Goal: Task Accomplishment & Management: Use online tool/utility

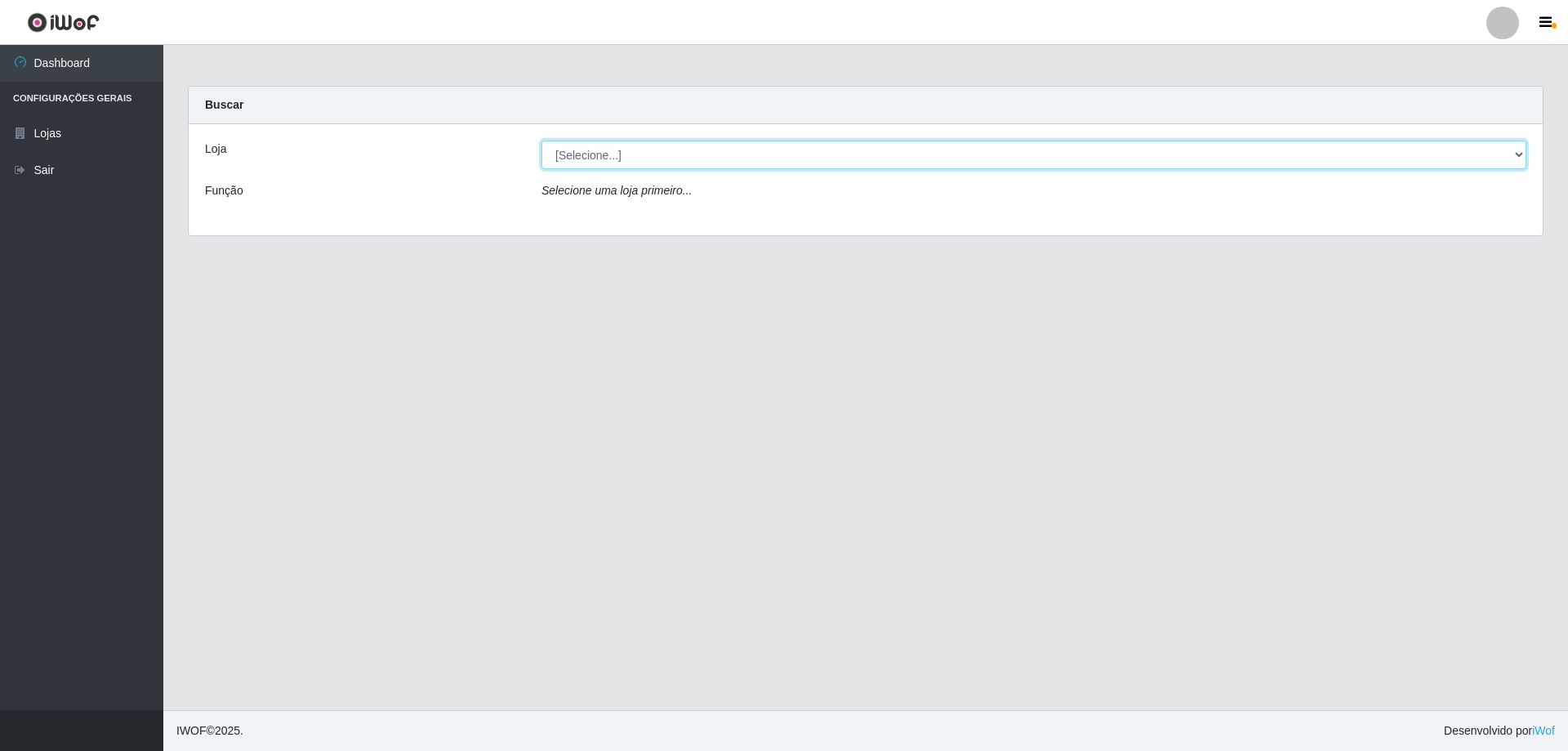
click at [724, 142] on select "[Selecione...] Atacado Vem - [STREET_ADDRESS]" at bounding box center [1034, 155] width 986 height 29
select select "449"
click at [542, 141] on select "[Selecione...] Atacado Vem - [STREET_ADDRESS]" at bounding box center [1034, 155] width 986 height 29
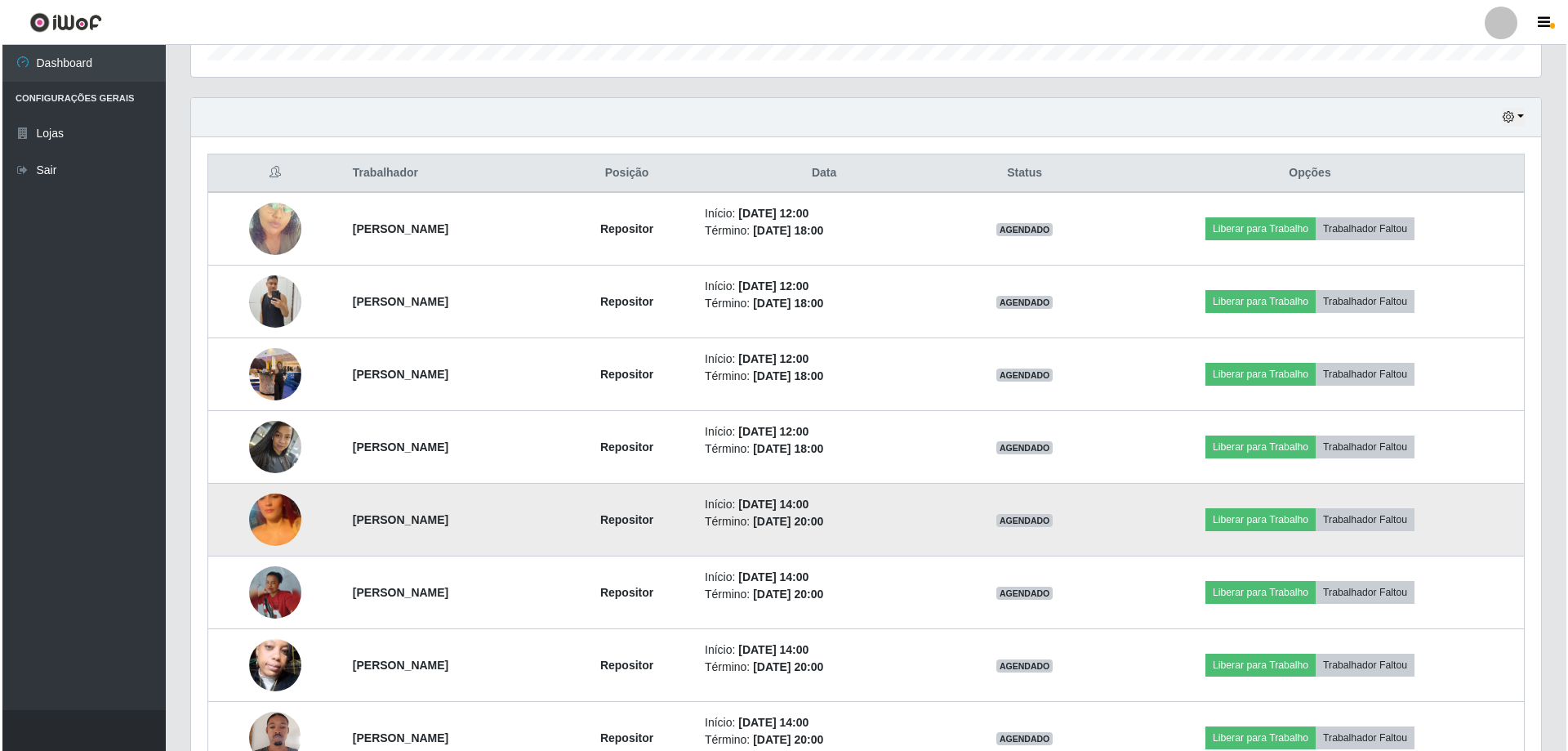
scroll to position [572, 0]
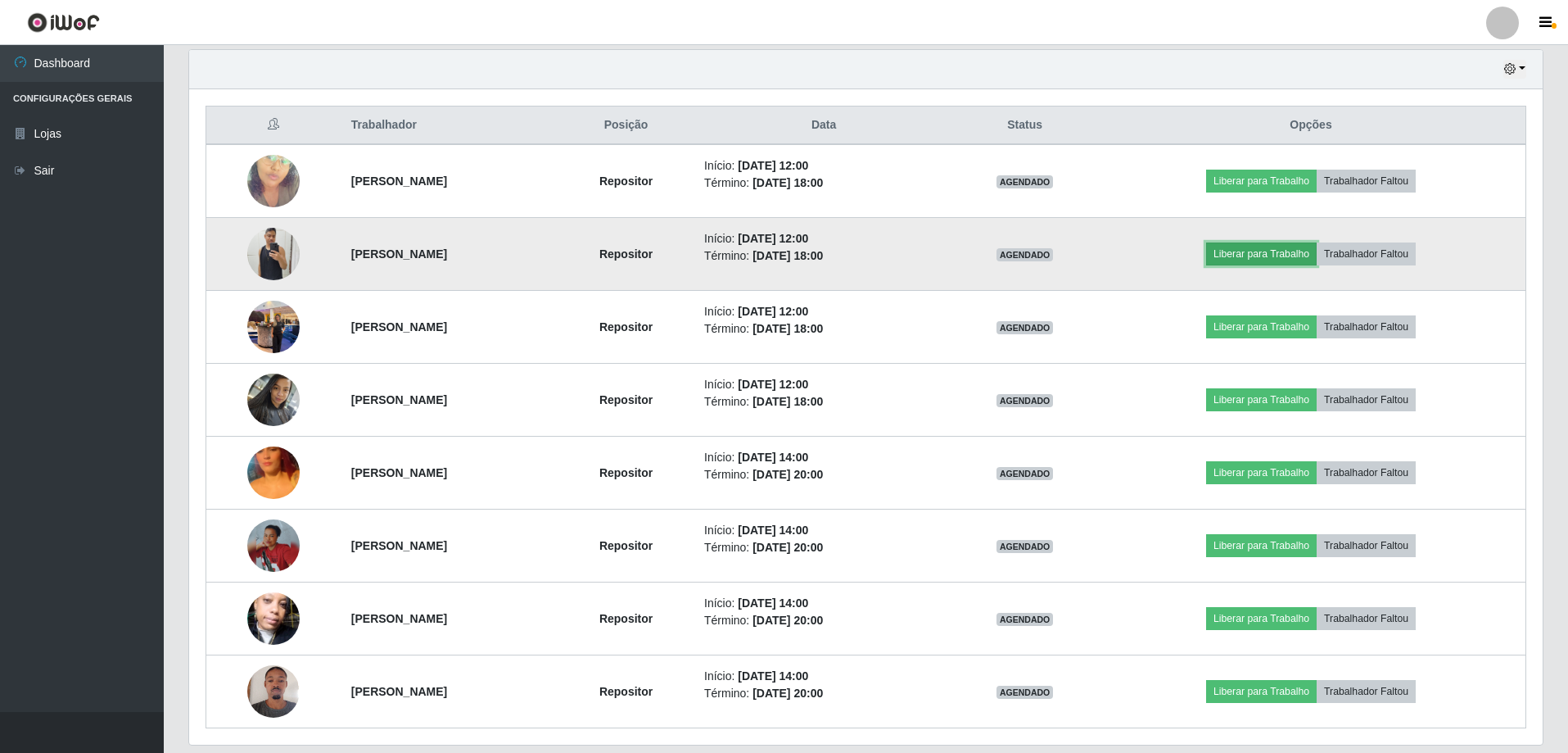
click at [1272, 247] on button "Liberar para Trabalho" at bounding box center [1261, 253] width 110 height 23
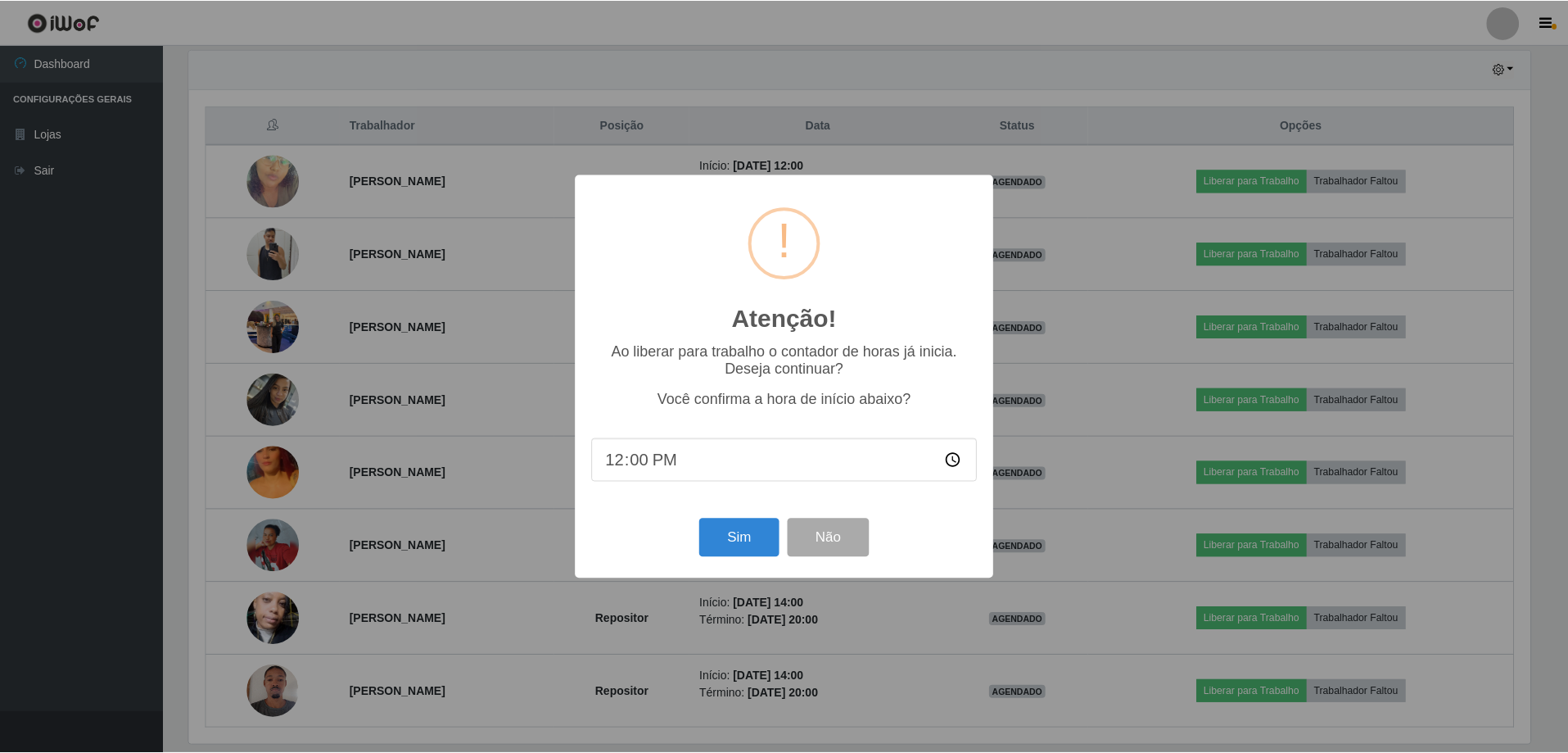
scroll to position [340, 1346]
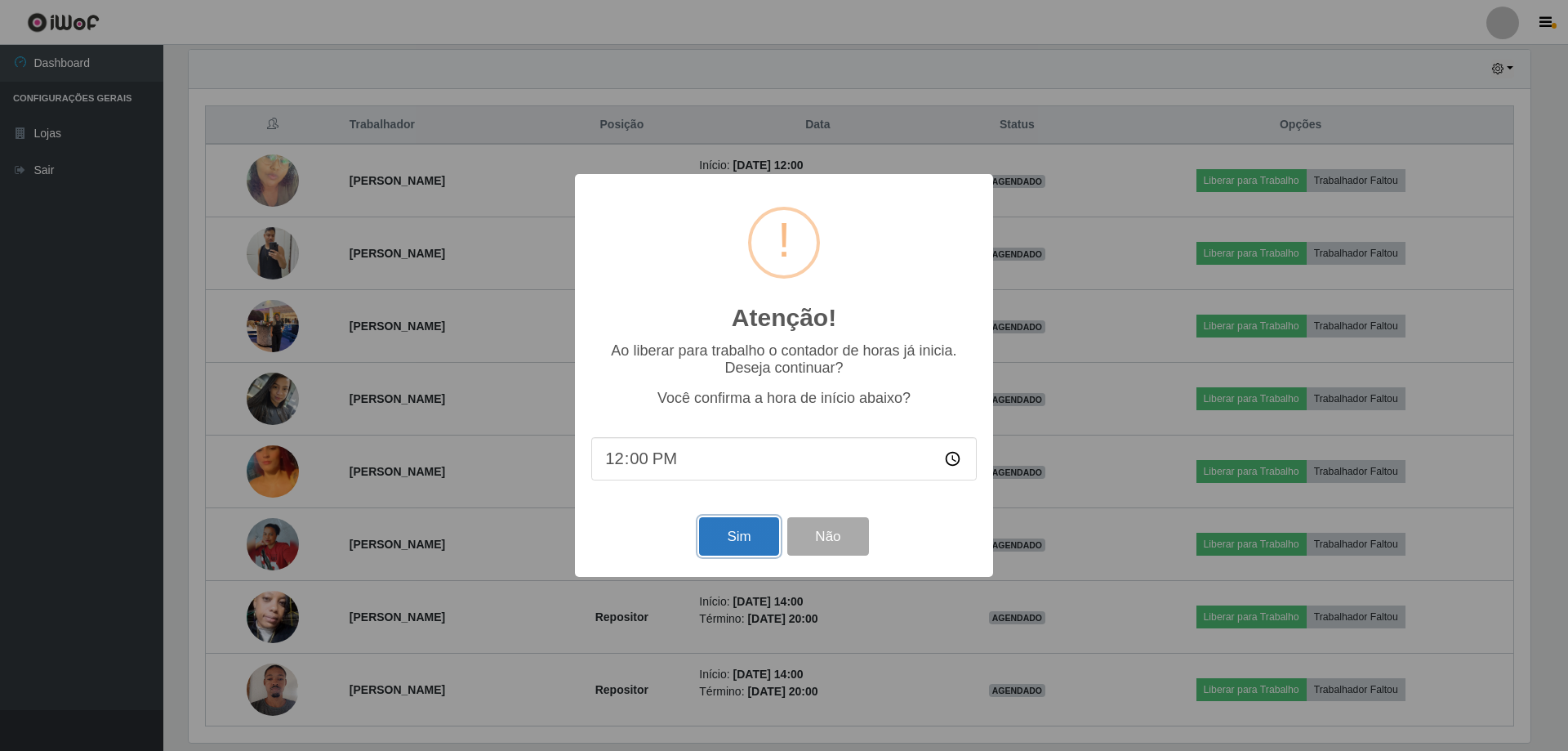
click at [754, 538] on button "Sim" at bounding box center [739, 536] width 79 height 39
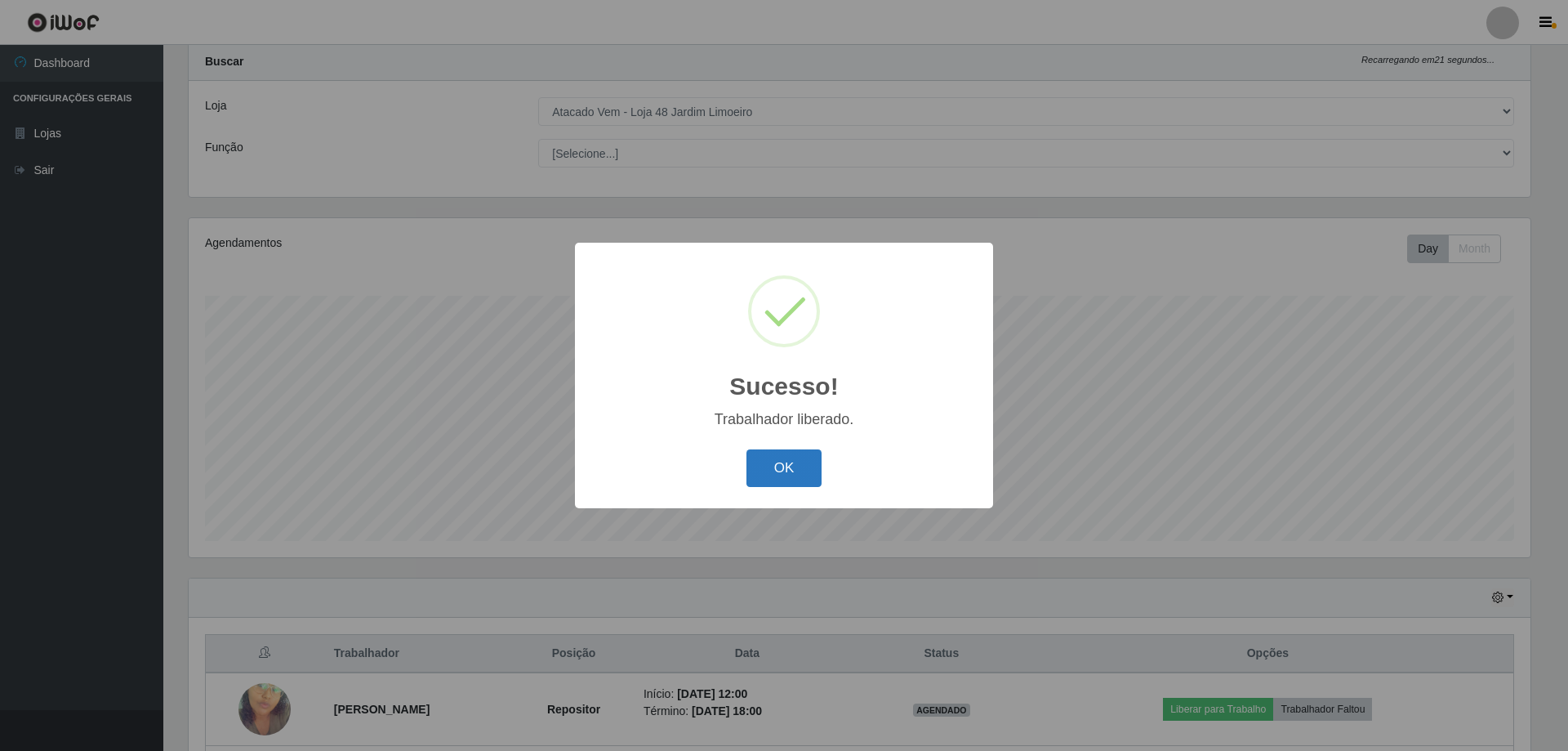
click at [792, 469] on button "OK" at bounding box center [784, 469] width 76 height 39
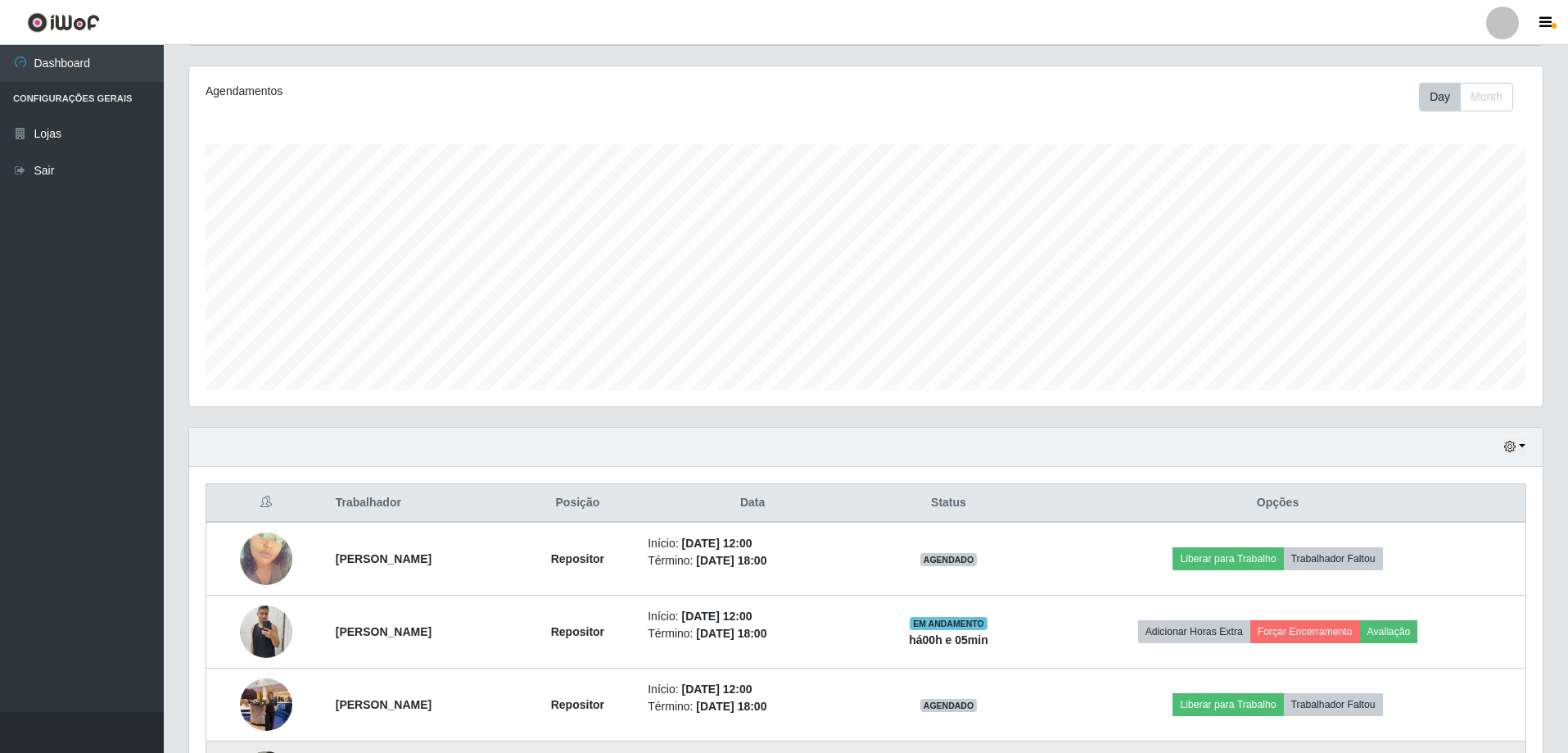
scroll to position [372, 0]
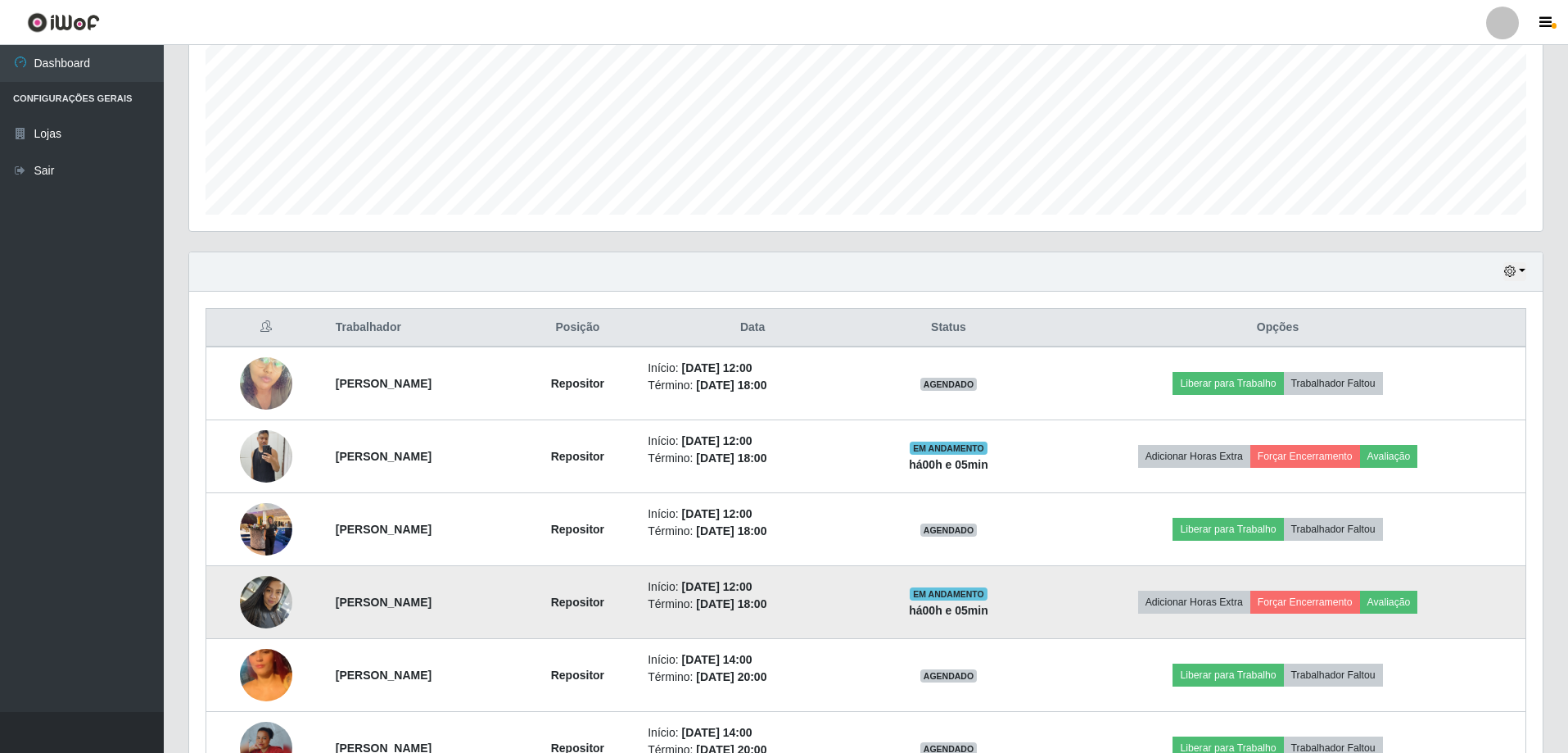
click at [240, 593] on img at bounding box center [266, 602] width 53 height 70
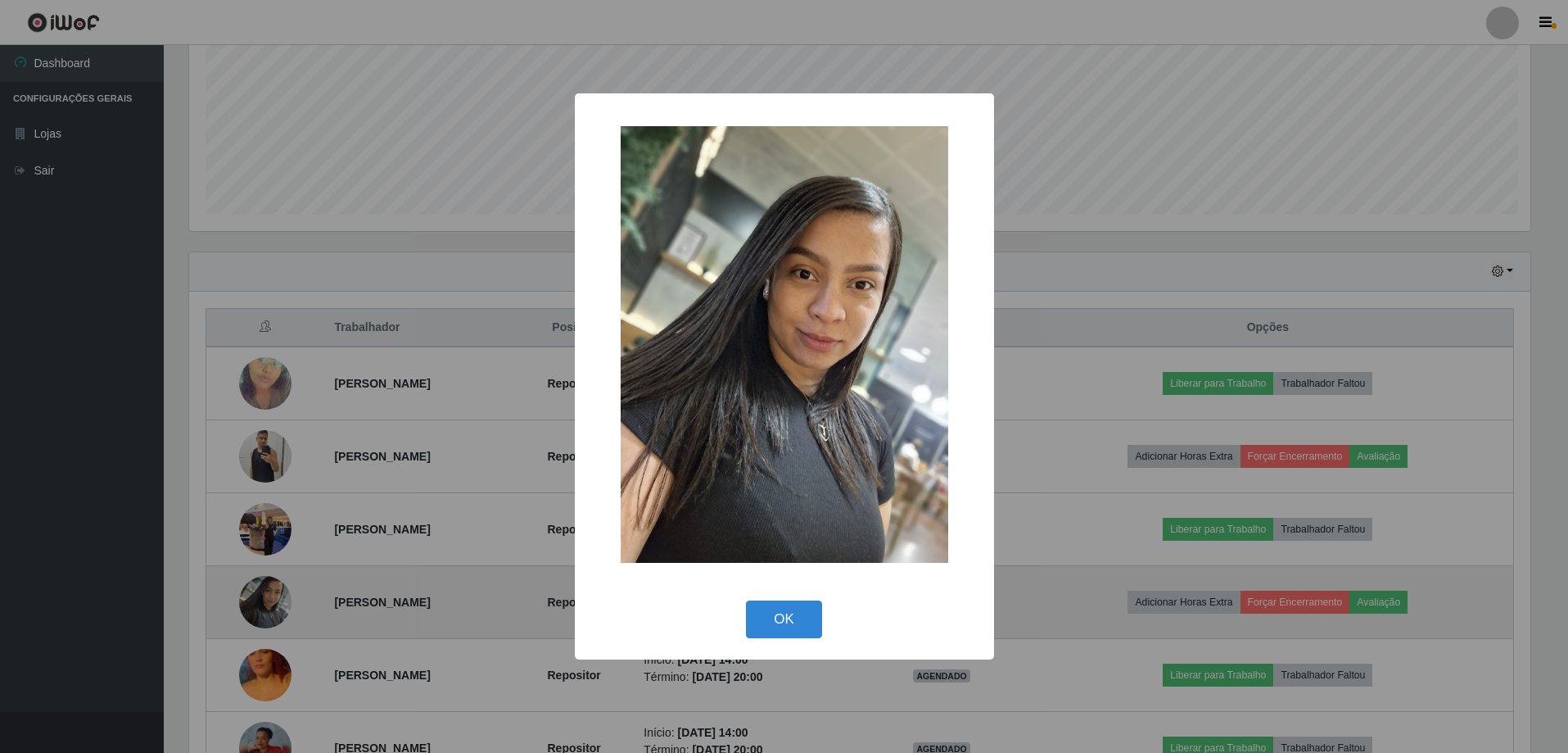
scroll to position [340, 1346]
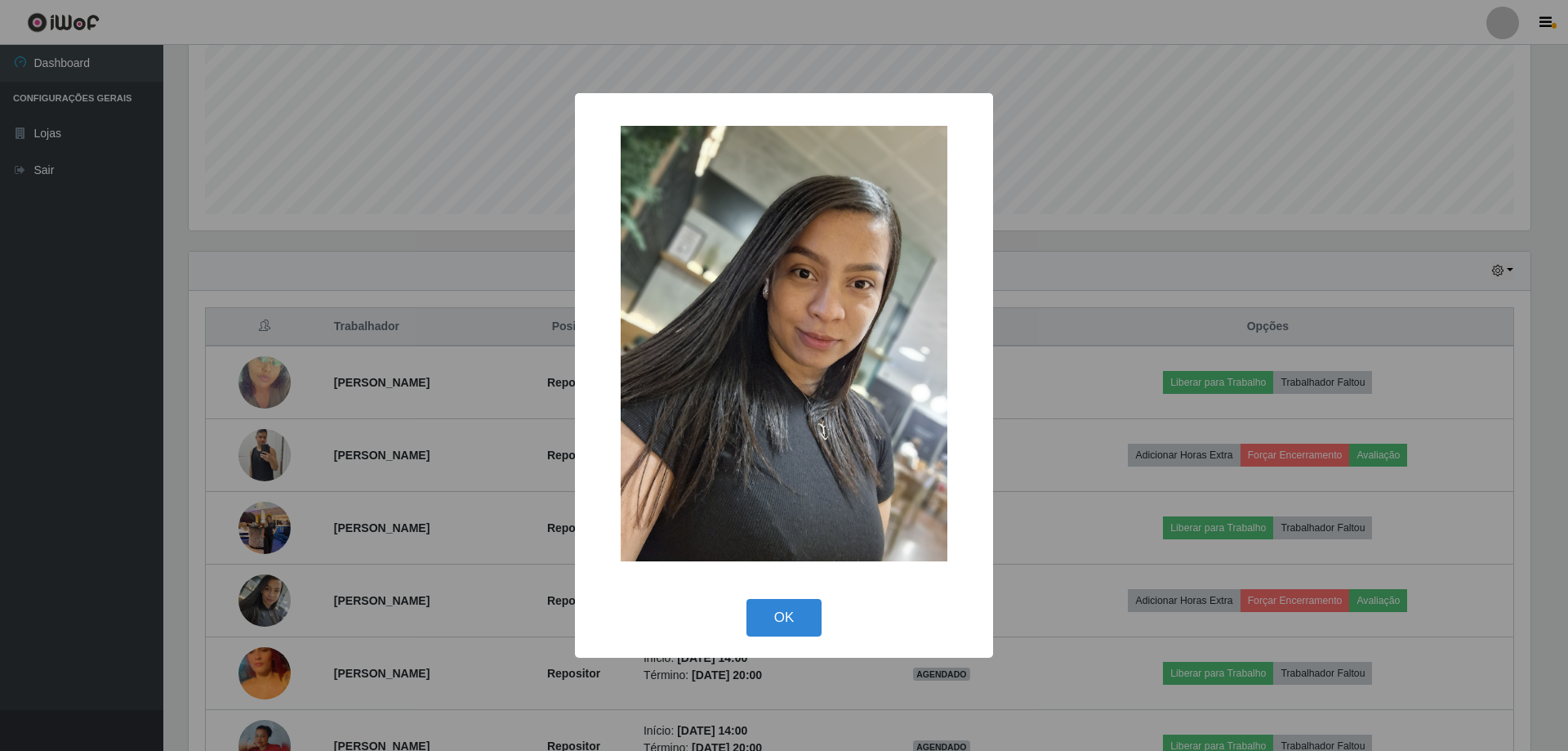
click at [484, 386] on div "× OK Cancel" at bounding box center [784, 376] width 1568 height 751
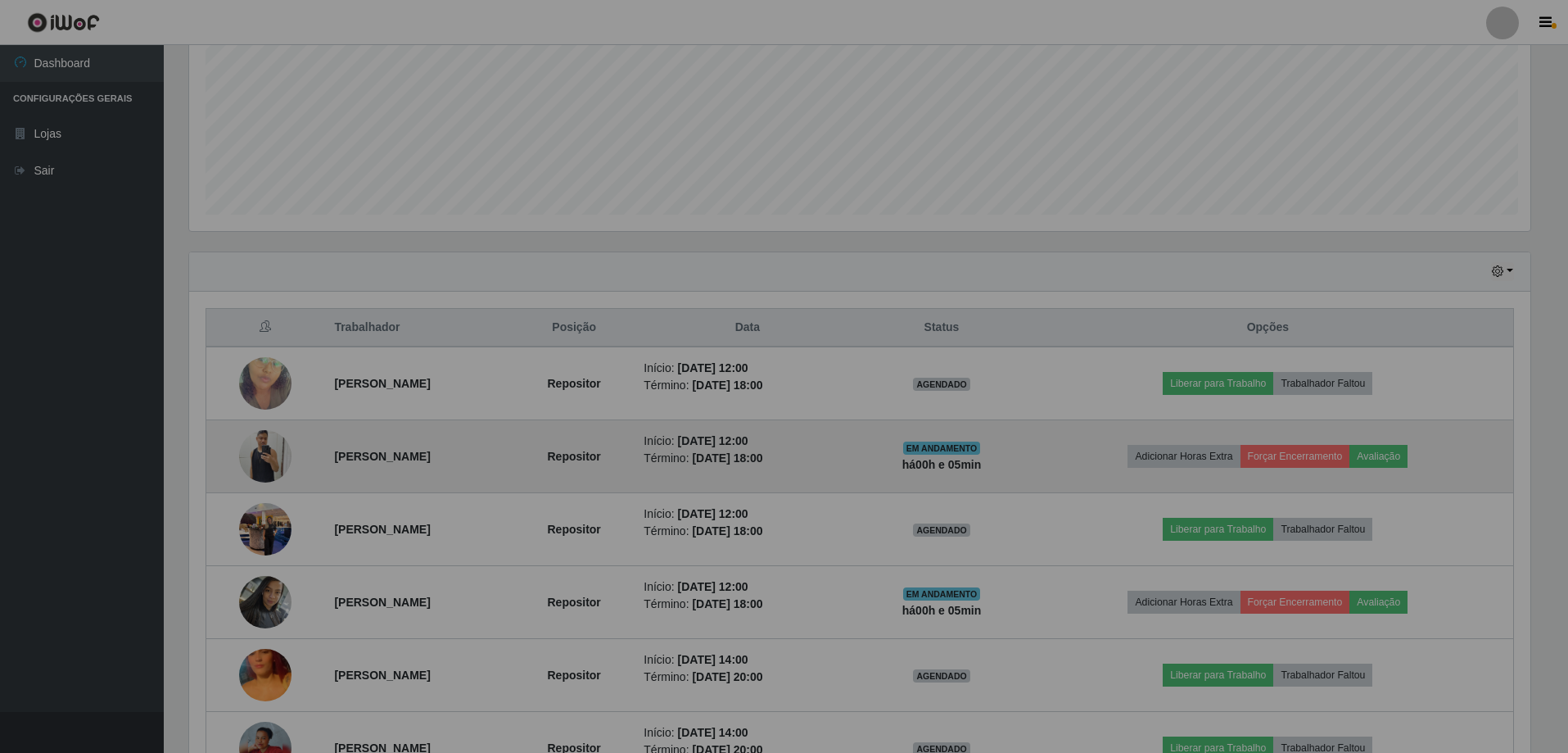
scroll to position [340, 1354]
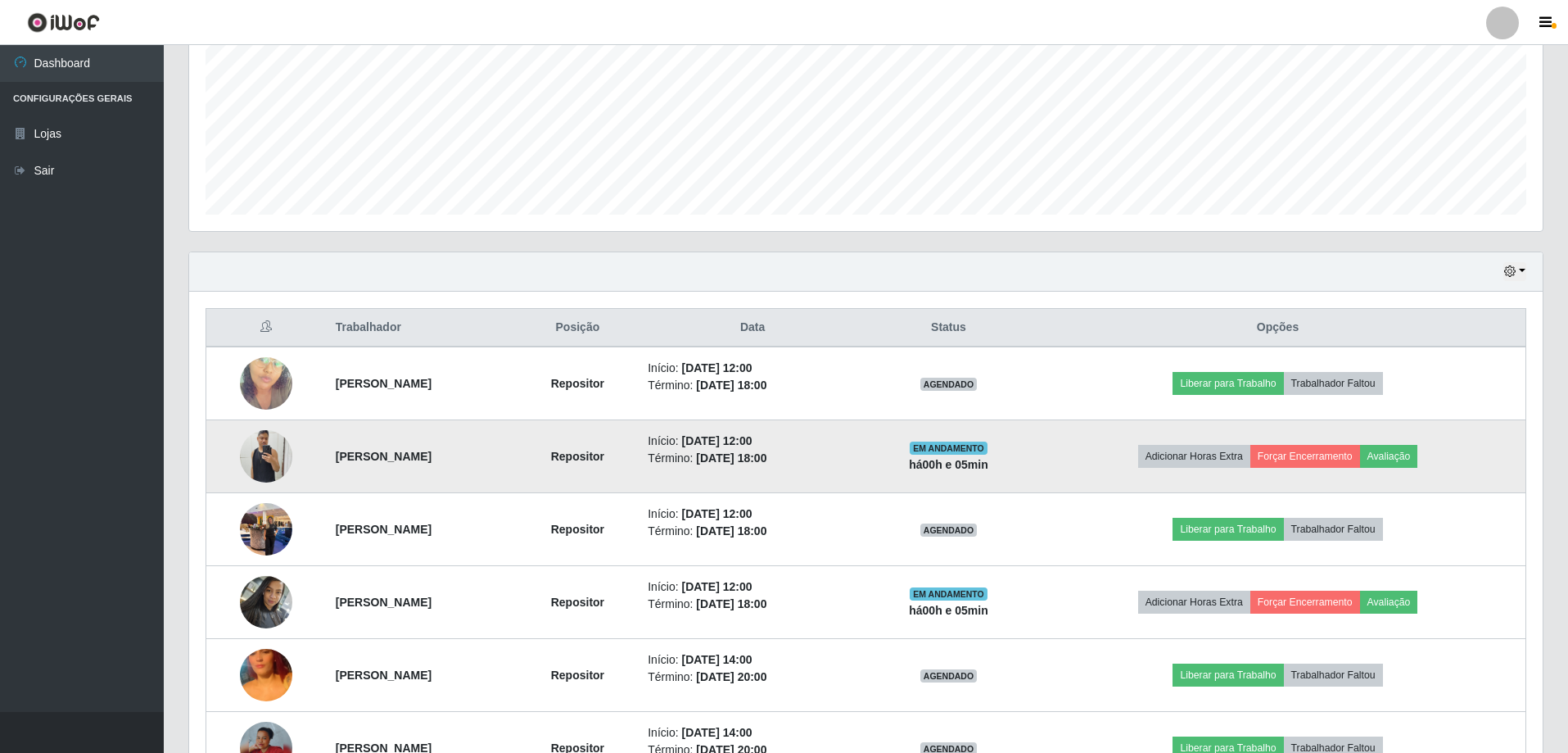
click at [270, 451] on img at bounding box center [266, 456] width 53 height 70
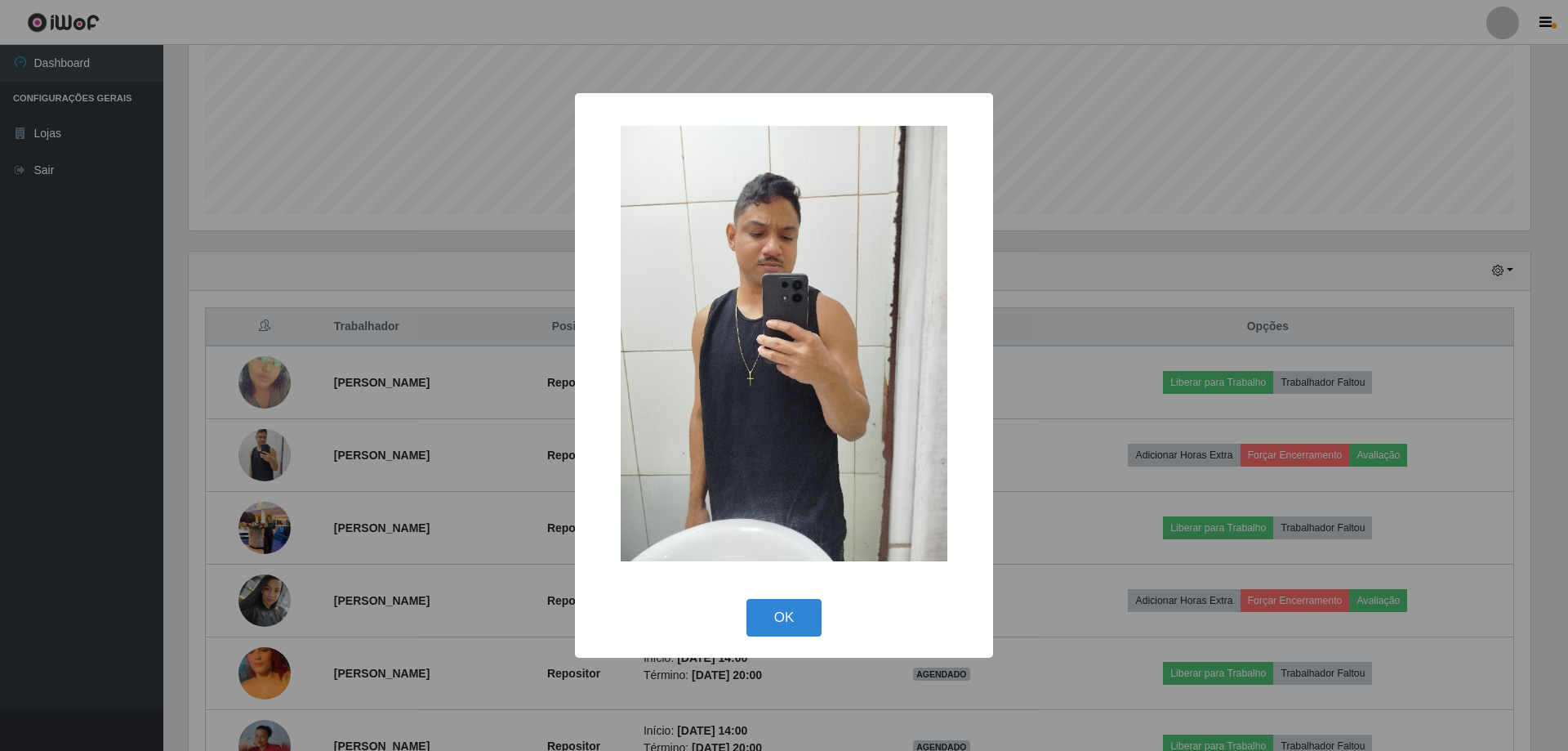
click at [502, 427] on div "× OK Cancel" at bounding box center [784, 376] width 1568 height 751
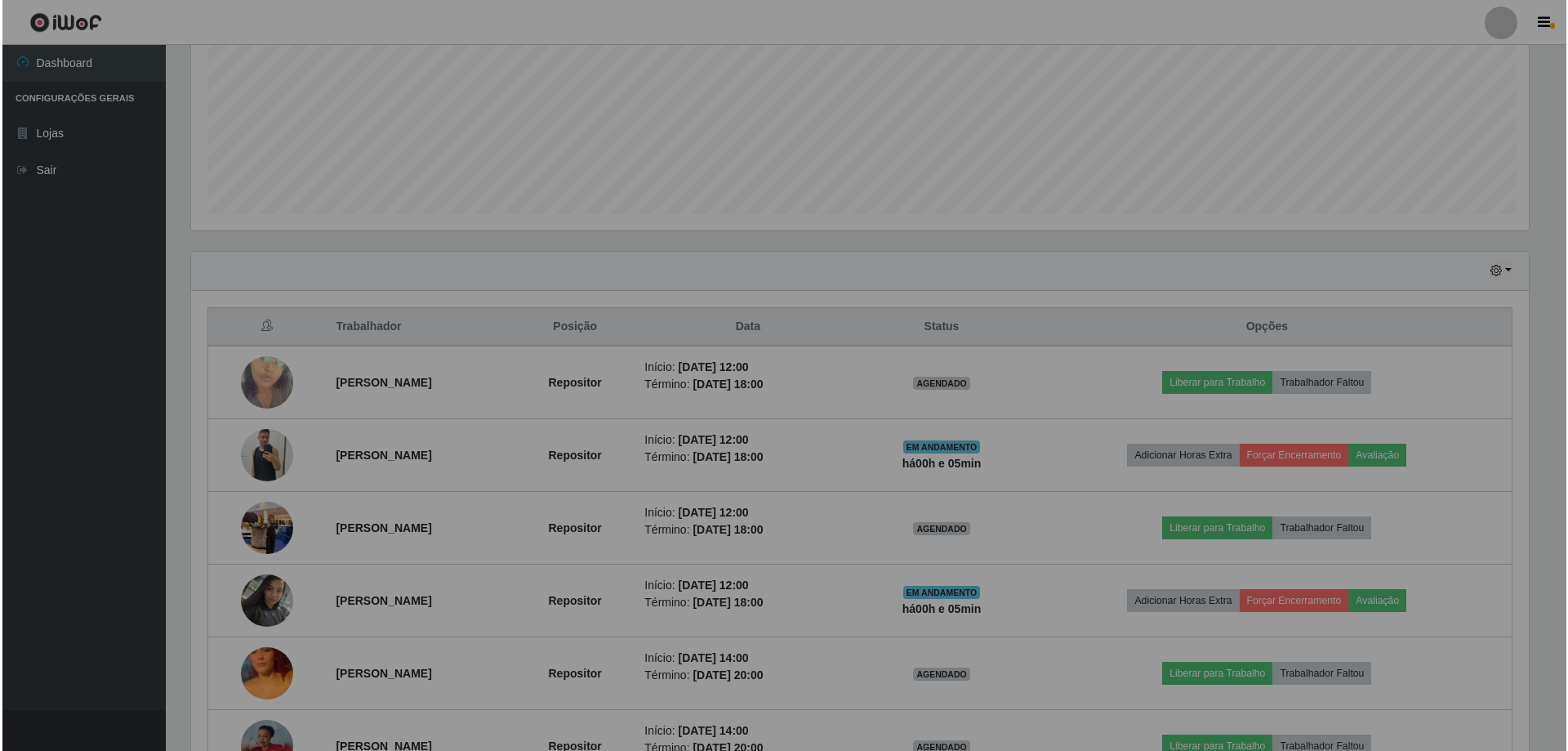
scroll to position [339, 1350]
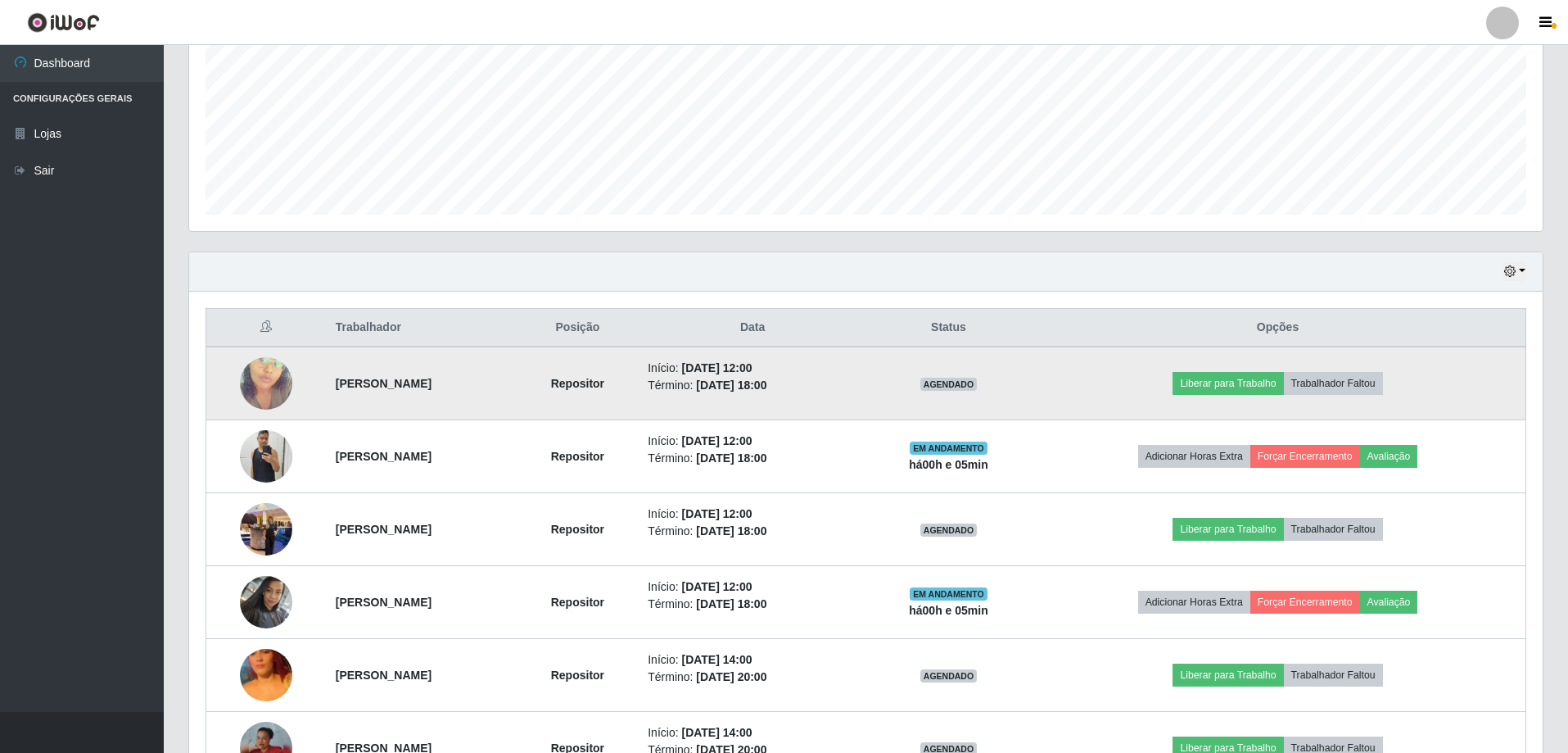
click at [268, 377] on img at bounding box center [266, 383] width 53 height 93
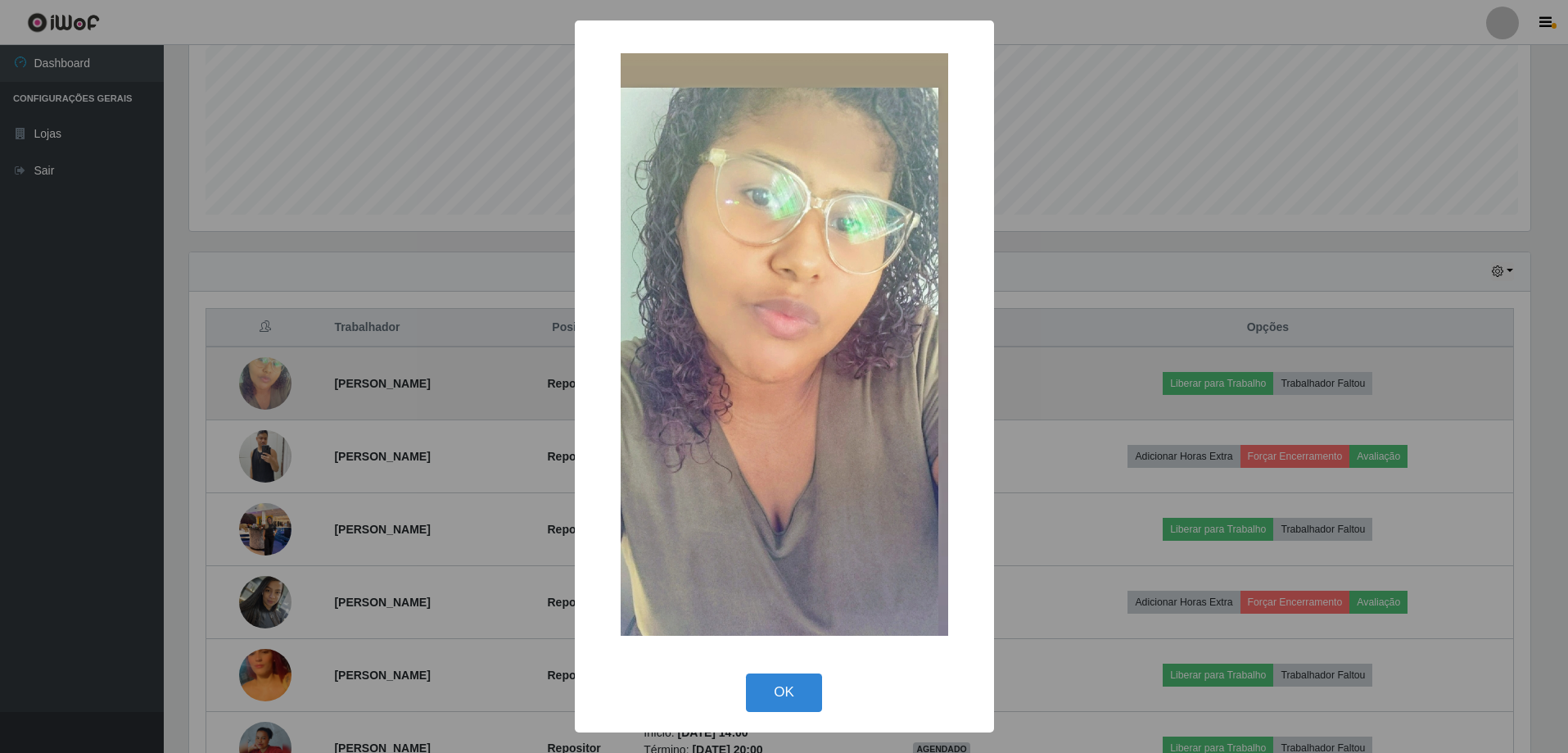
scroll to position [340, 1346]
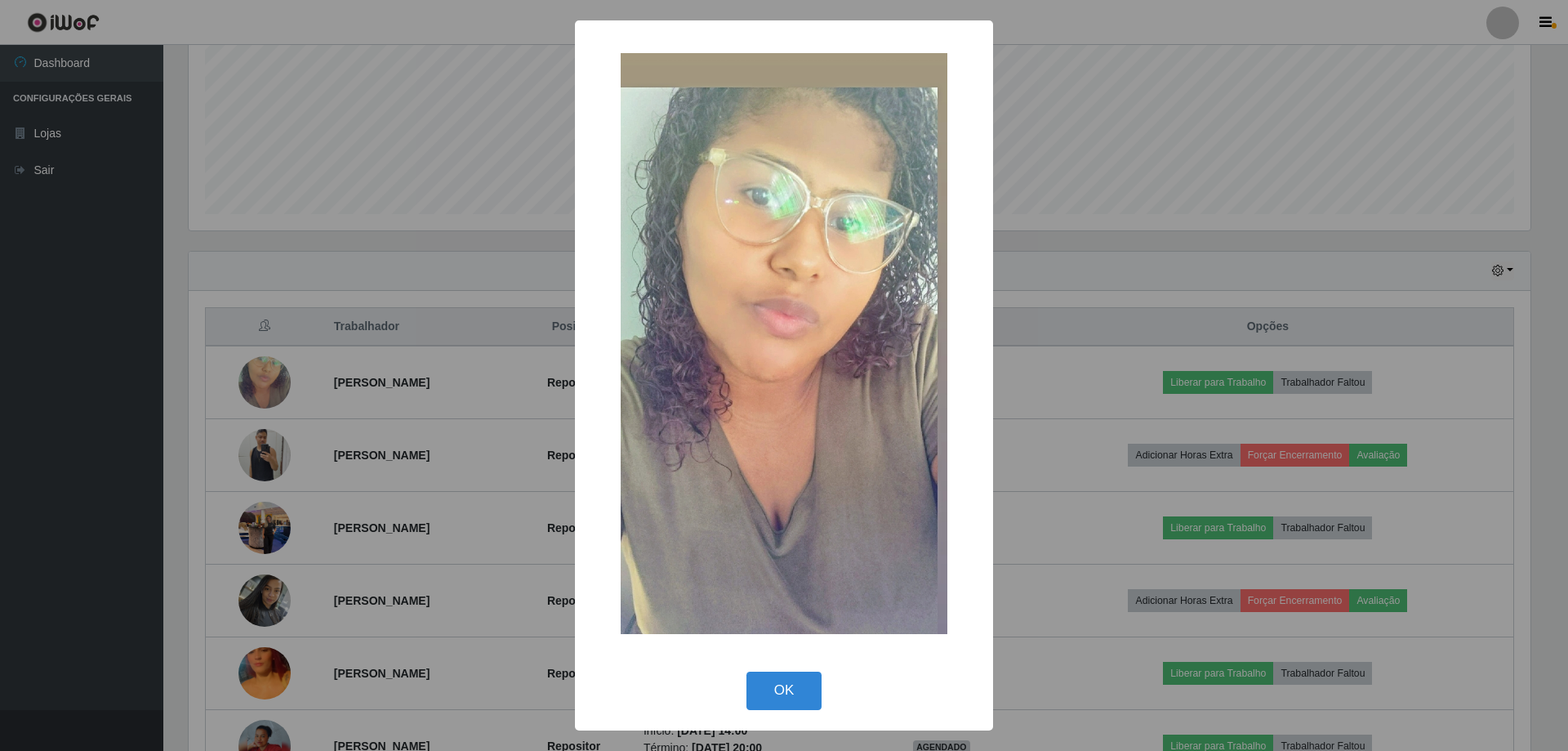
click at [394, 422] on div "× OK Cancel" at bounding box center [784, 376] width 1568 height 751
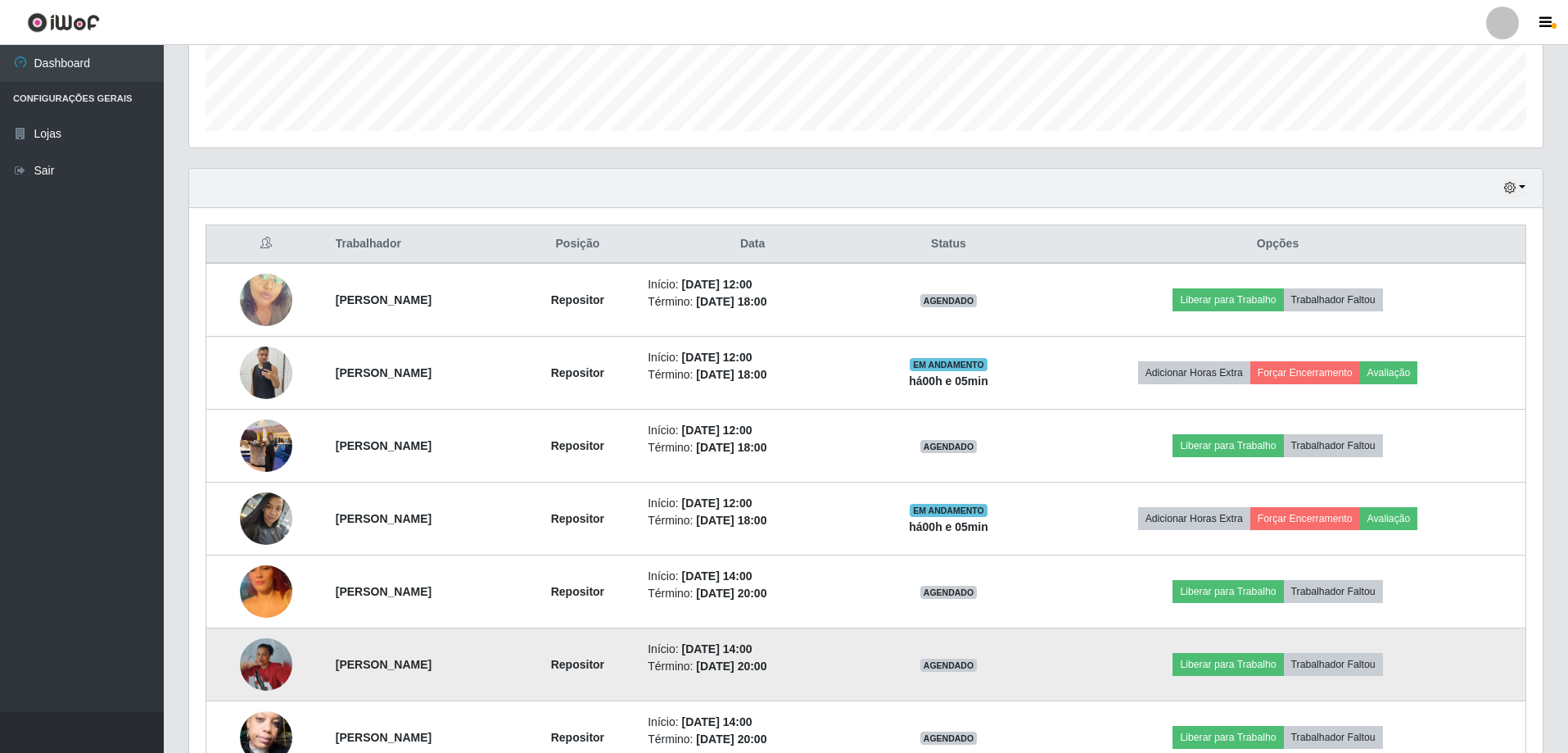
scroll to position [535, 0]
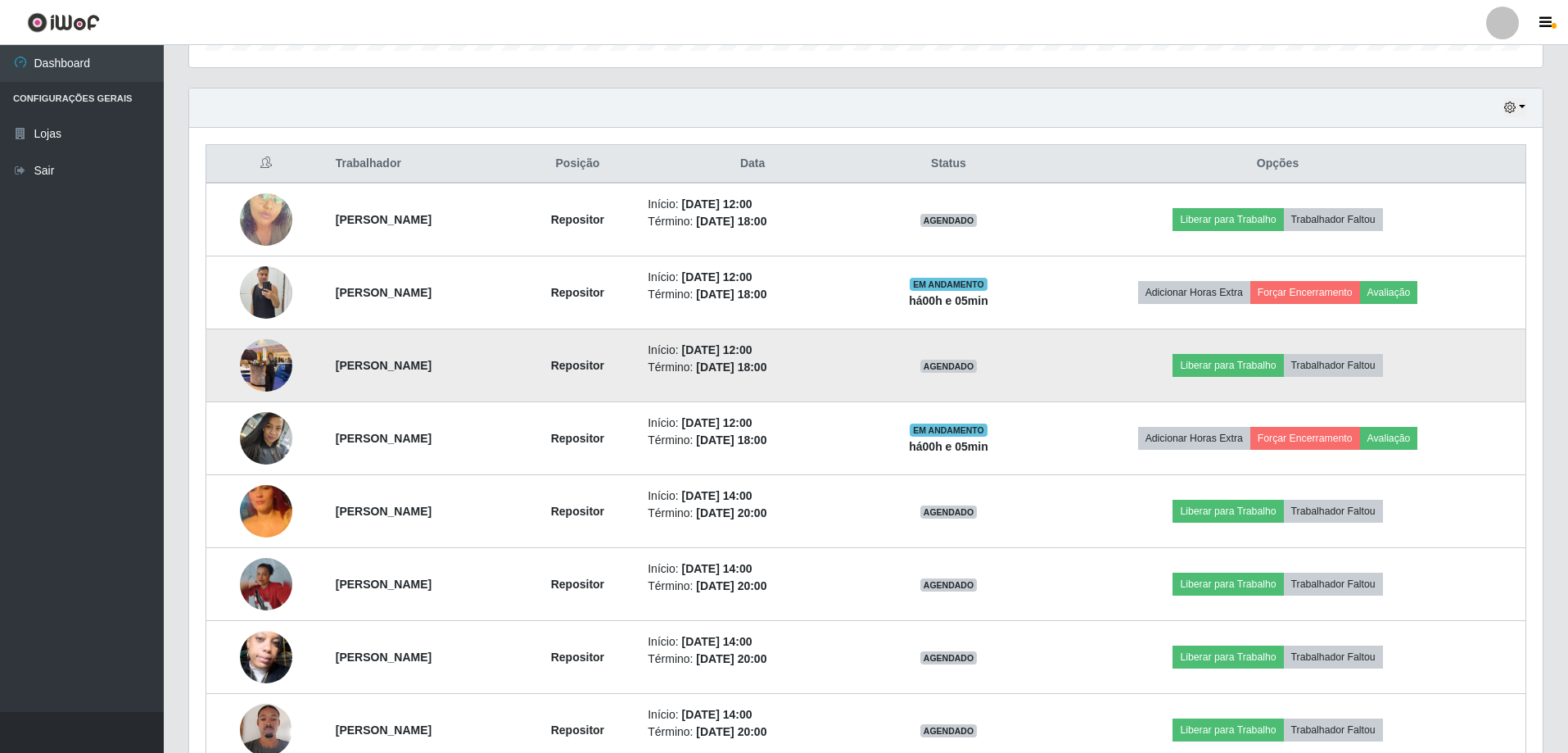
click at [224, 372] on td at bounding box center [266, 366] width 119 height 73
click at [264, 358] on img at bounding box center [266, 365] width 53 height 70
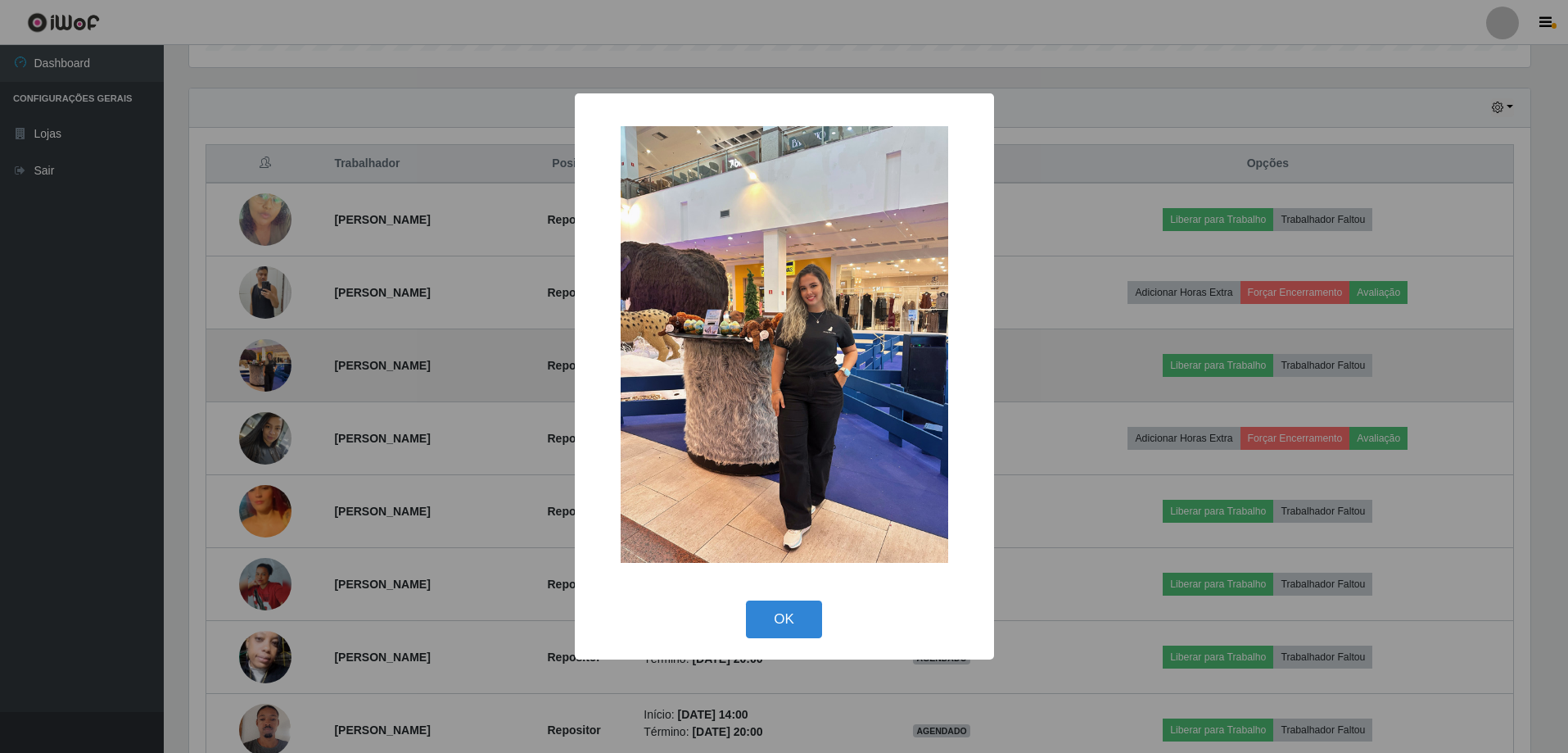
scroll to position [340, 1346]
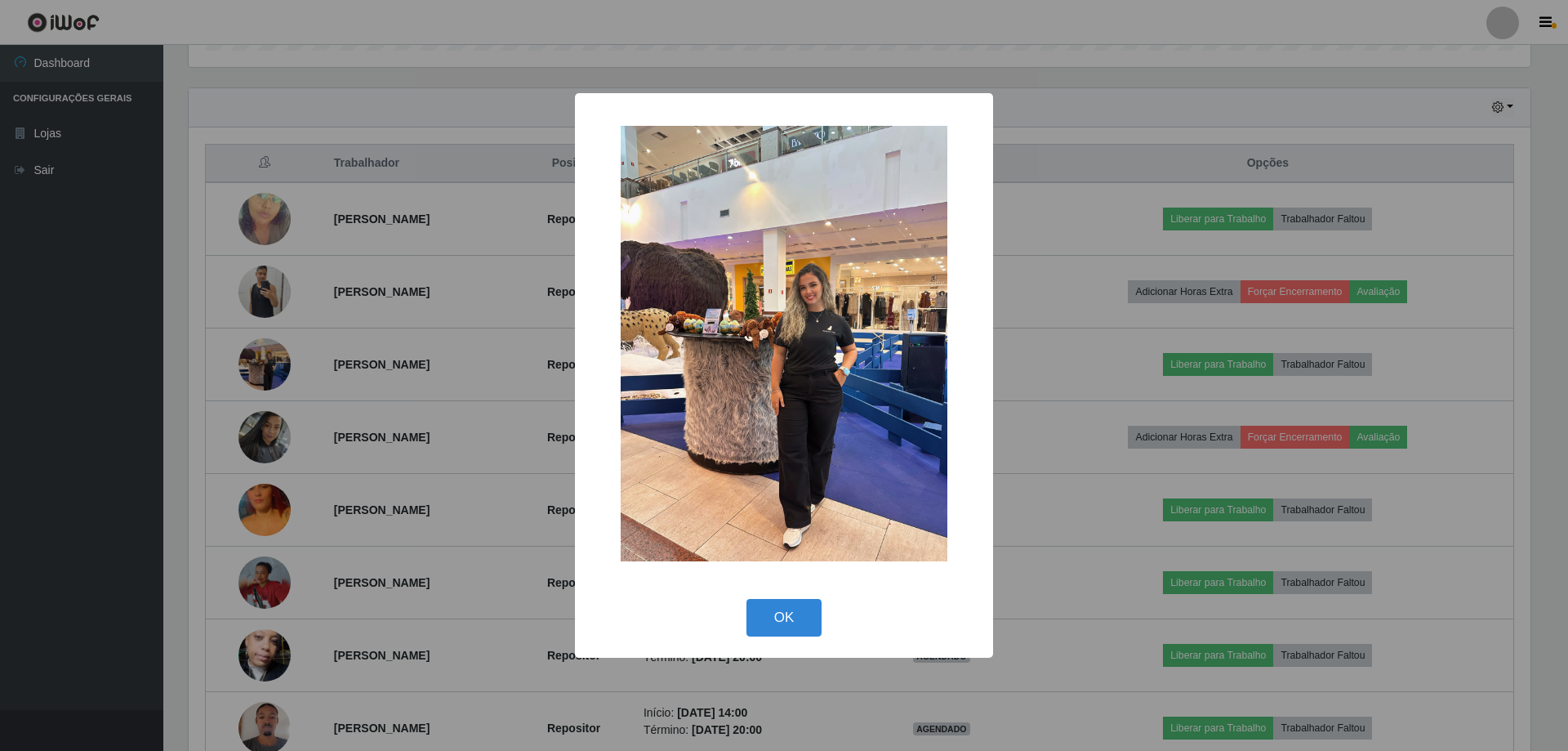
click at [403, 392] on div "× OK Cancel" at bounding box center [784, 376] width 1568 height 751
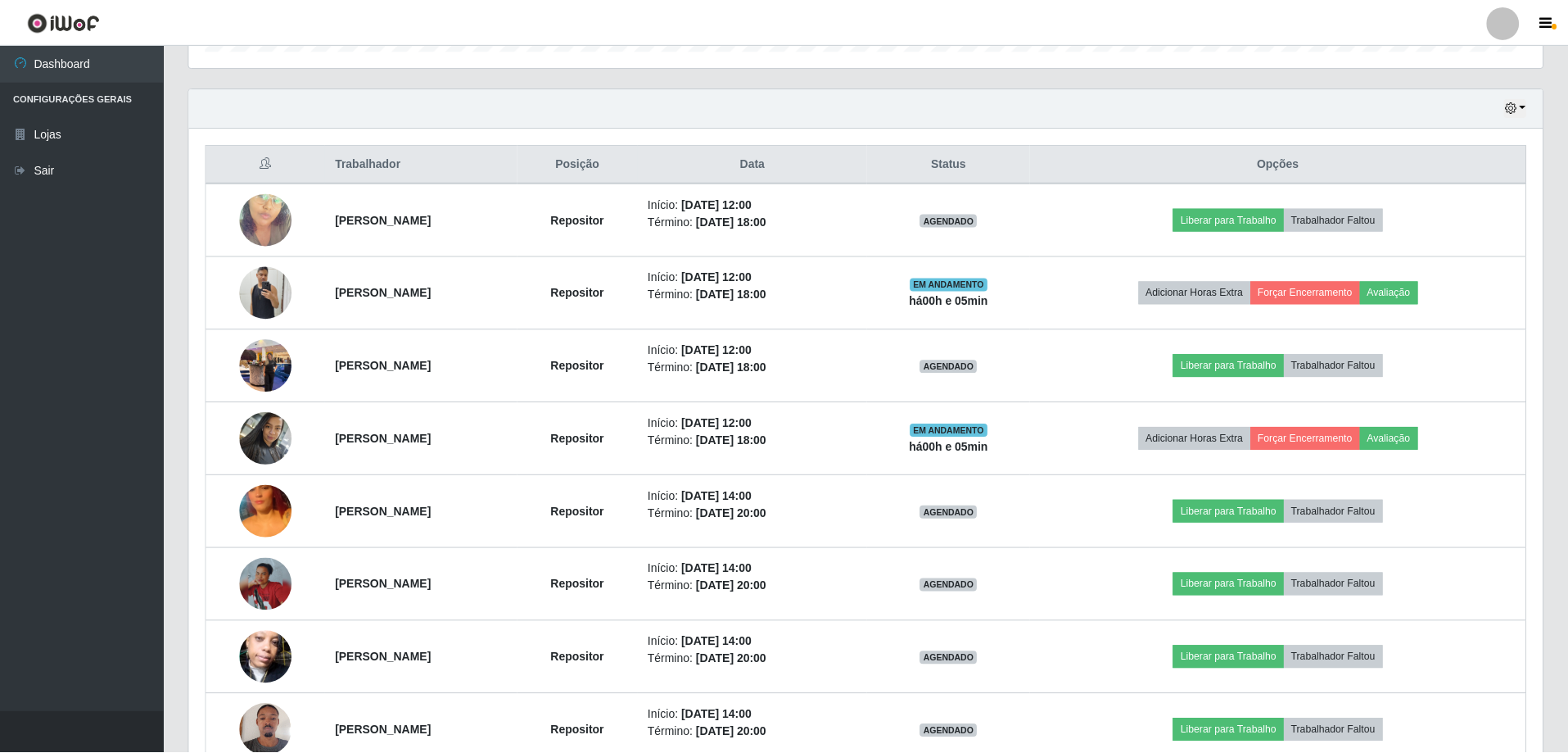
scroll to position [340, 1354]
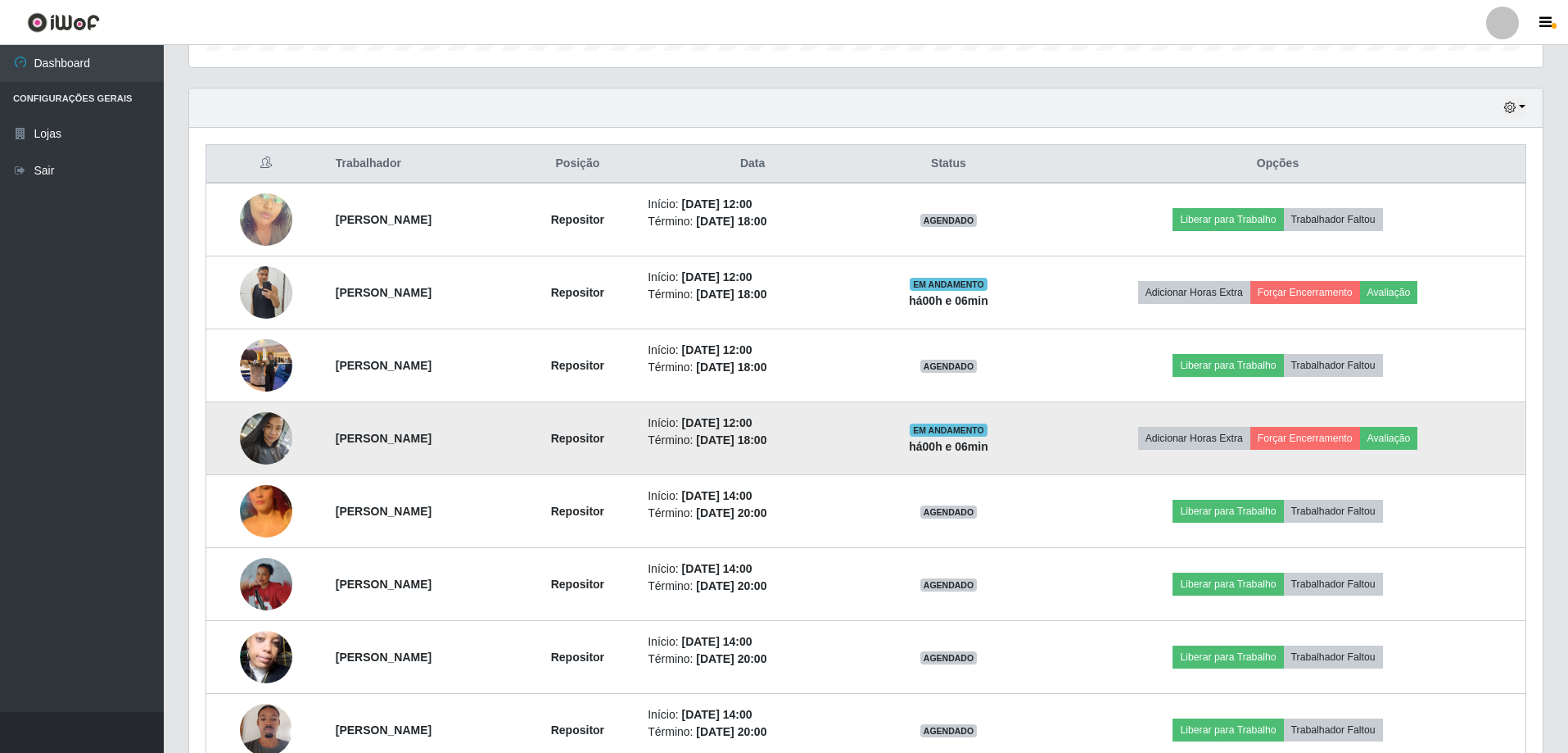
click at [270, 440] on img at bounding box center [266, 438] width 53 height 70
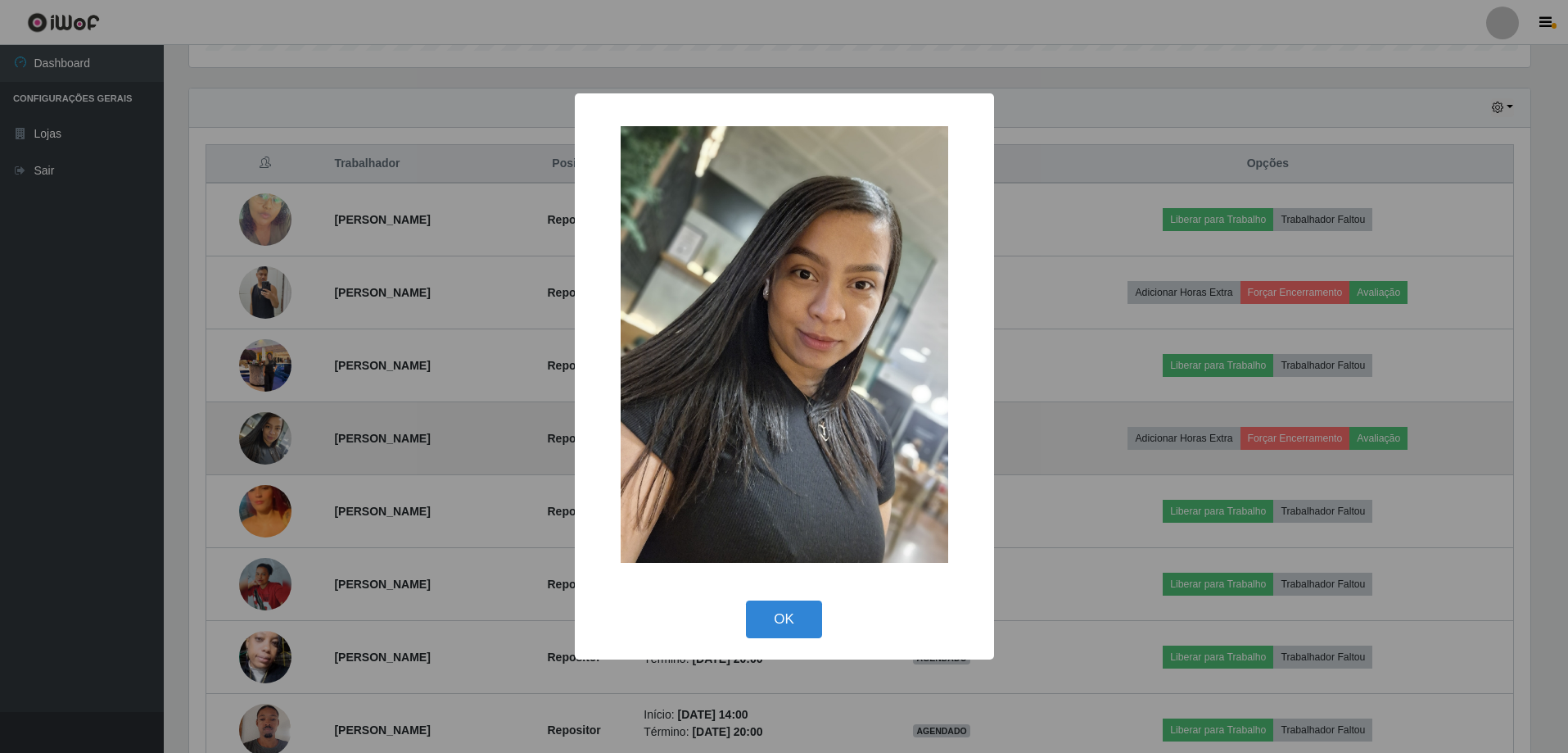
scroll to position [340, 1346]
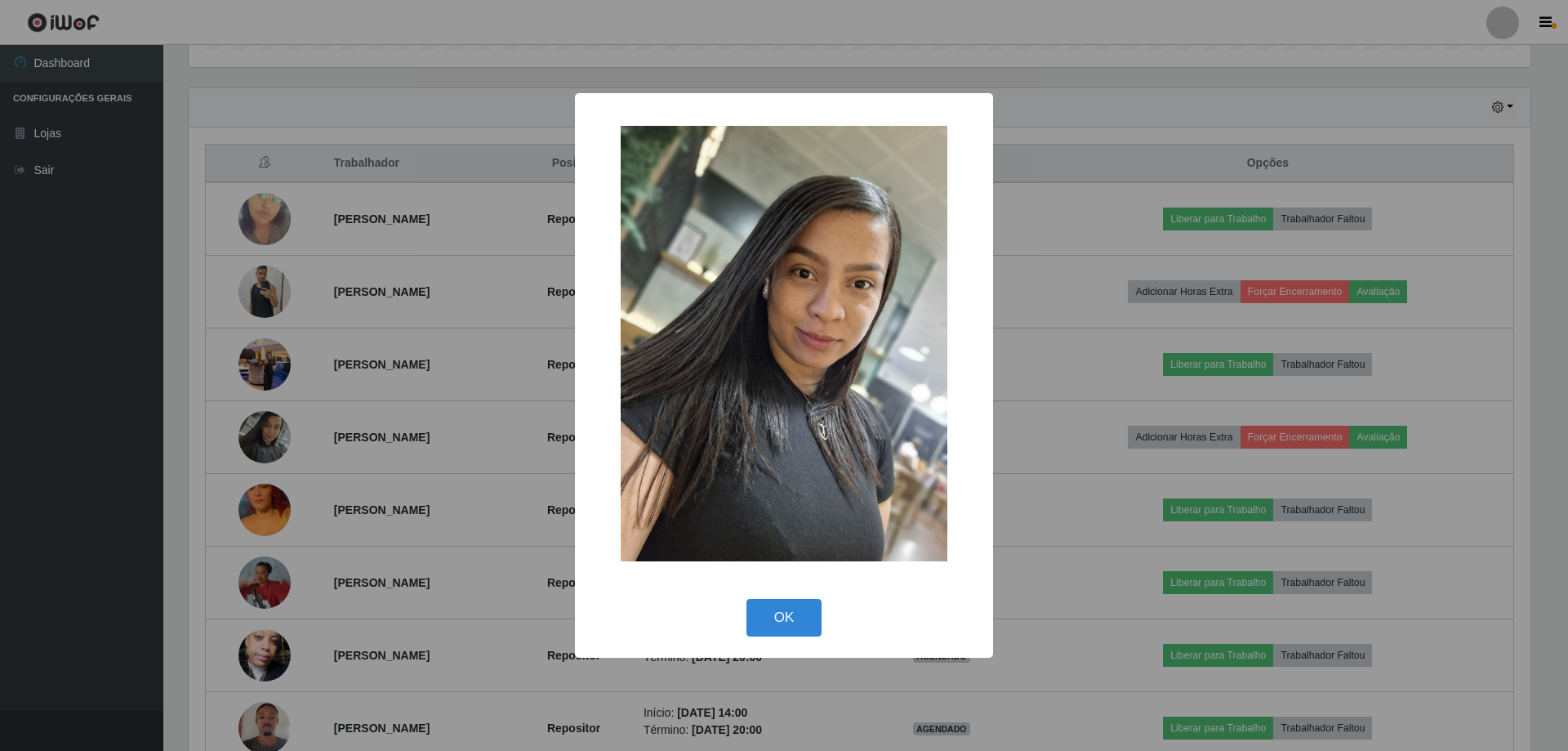
click at [286, 478] on div "× OK Cancel" at bounding box center [784, 376] width 1568 height 751
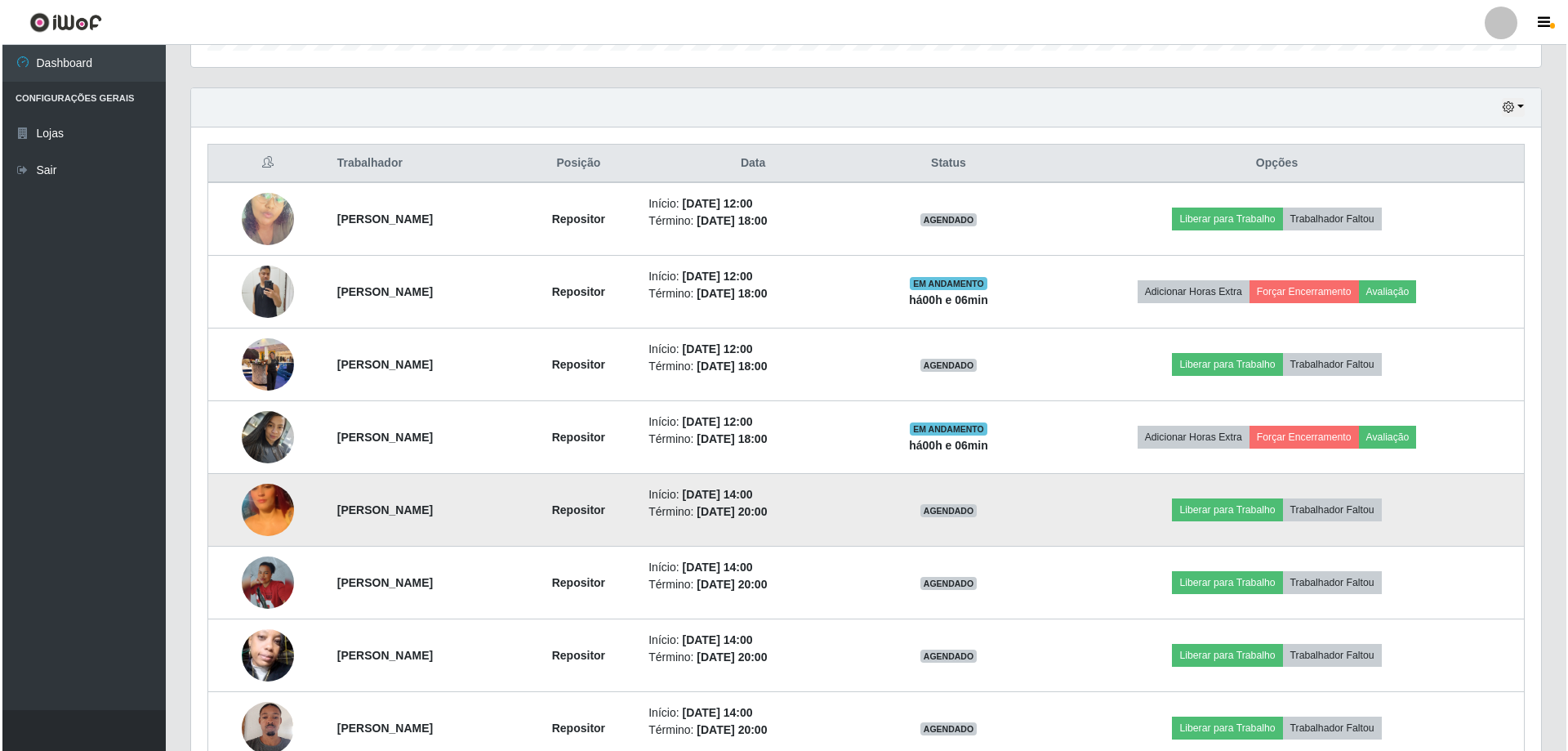
scroll to position [339, 1350]
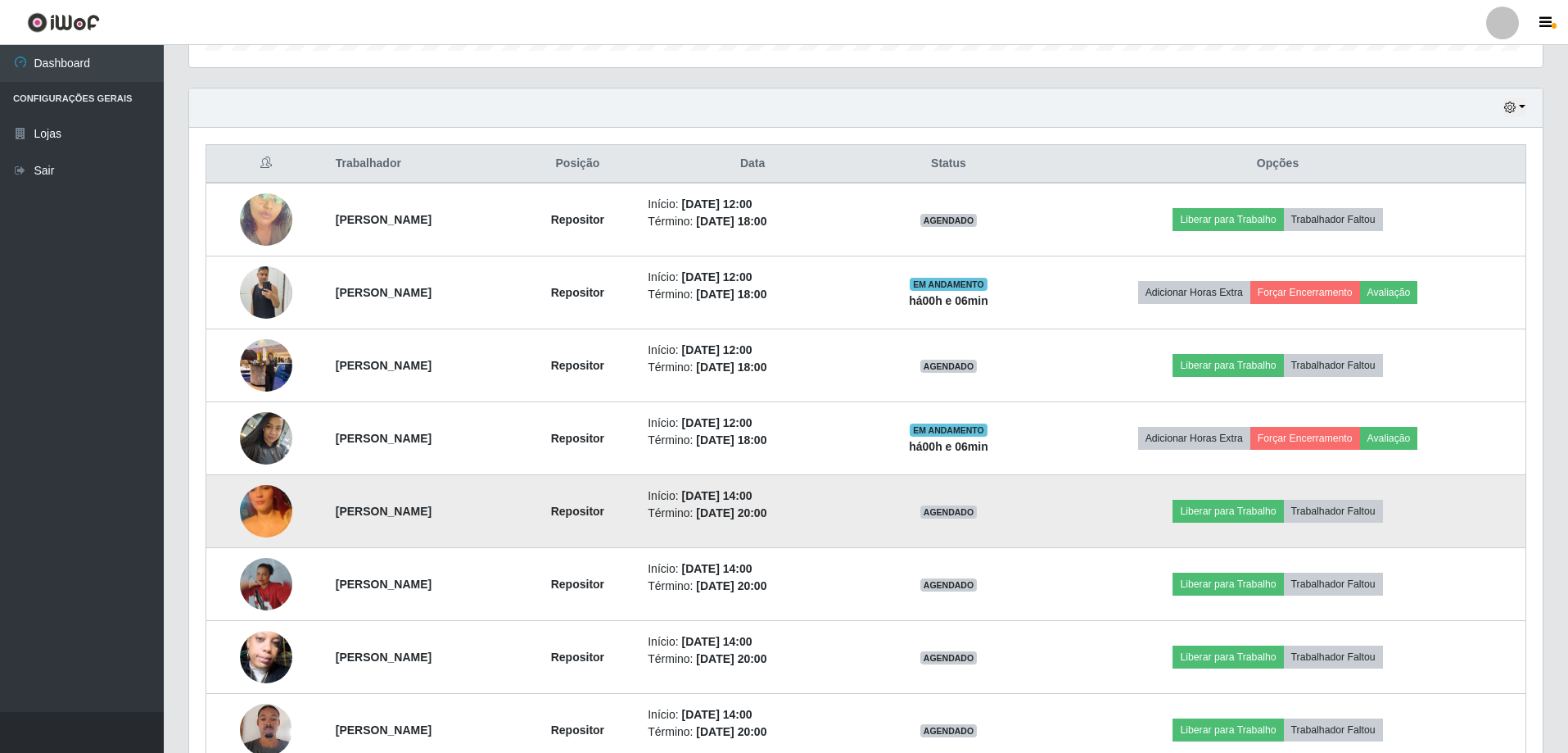
click at [265, 514] on img at bounding box center [266, 512] width 53 height 93
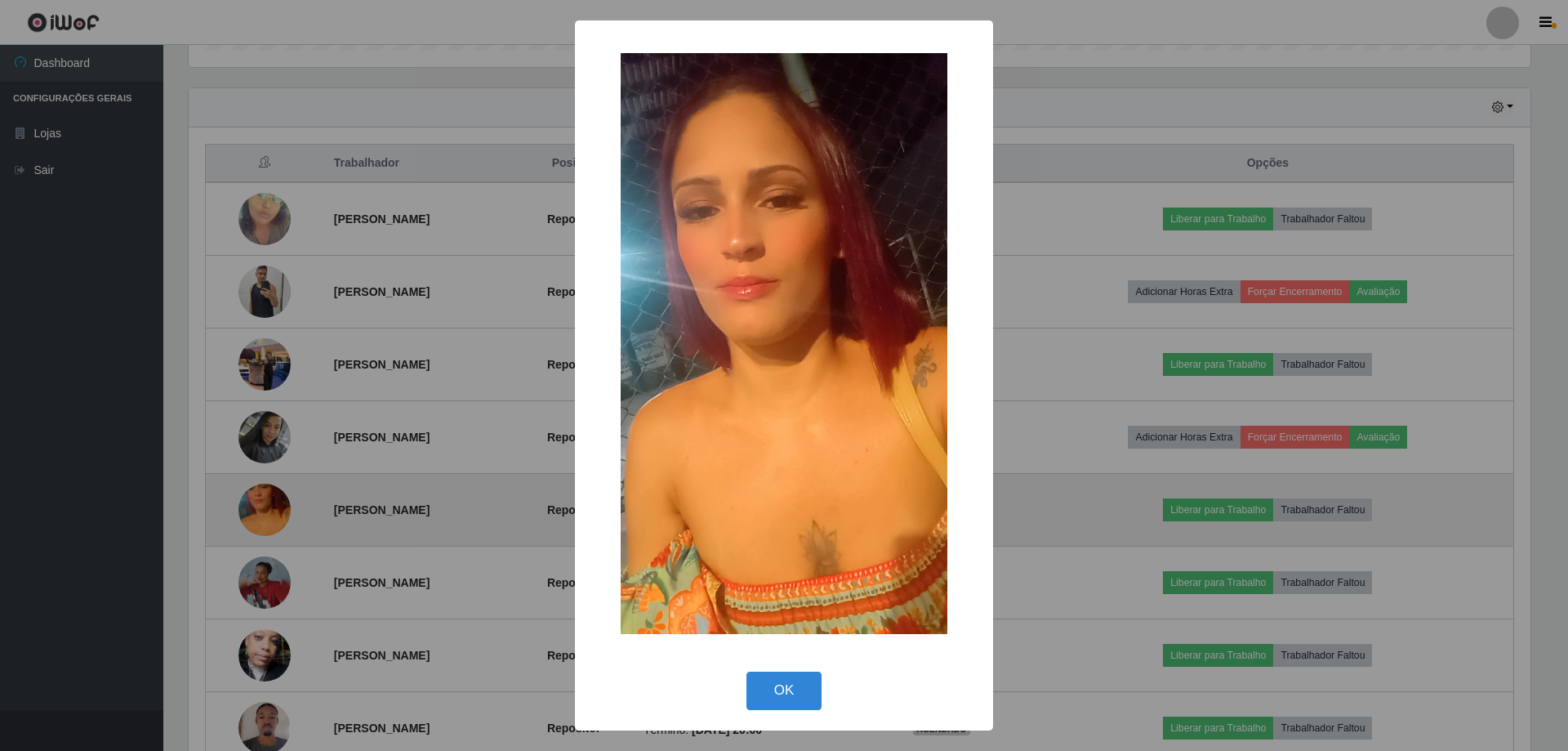
click at [264, 512] on div "× OK Cancel" at bounding box center [784, 376] width 1568 height 751
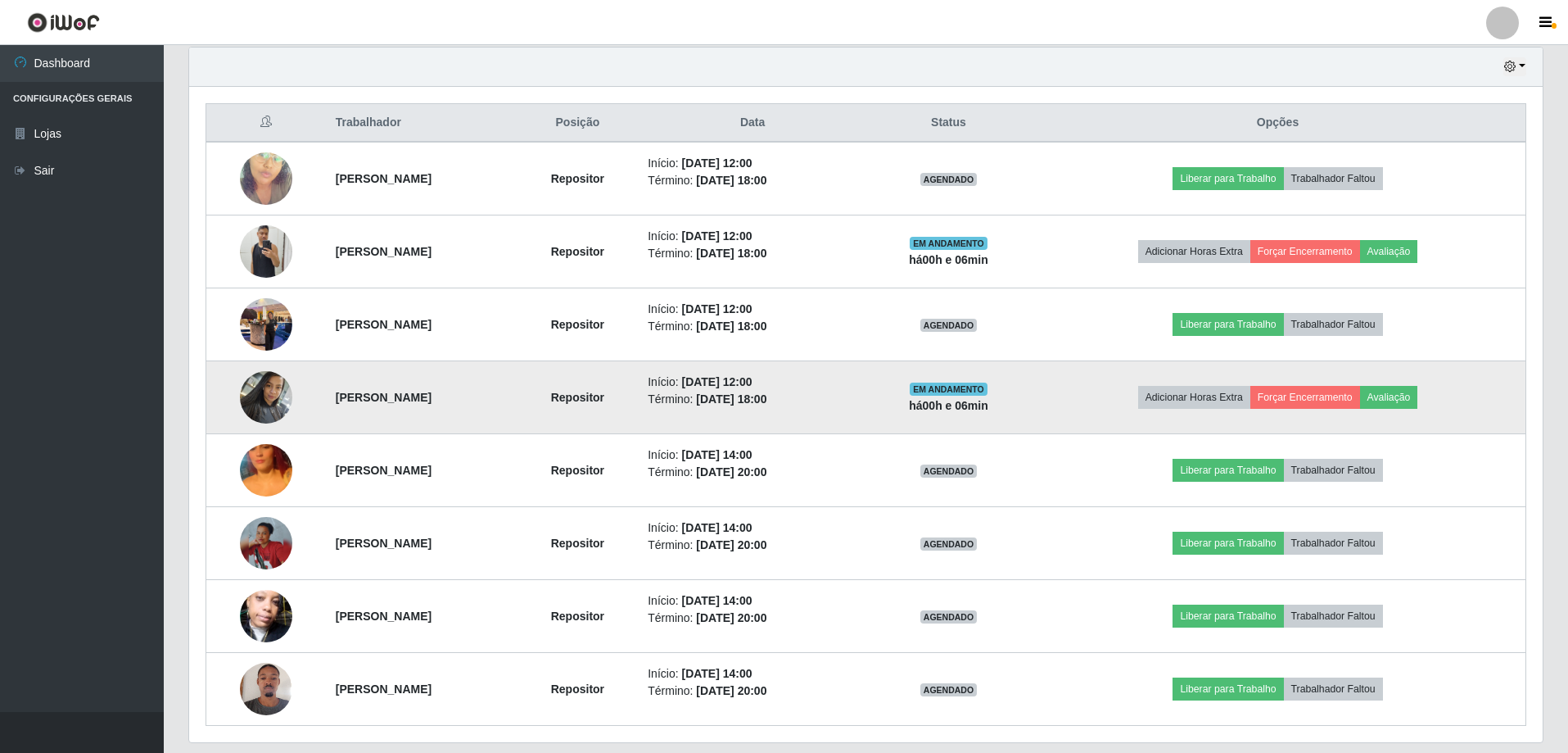
scroll to position [627, 0]
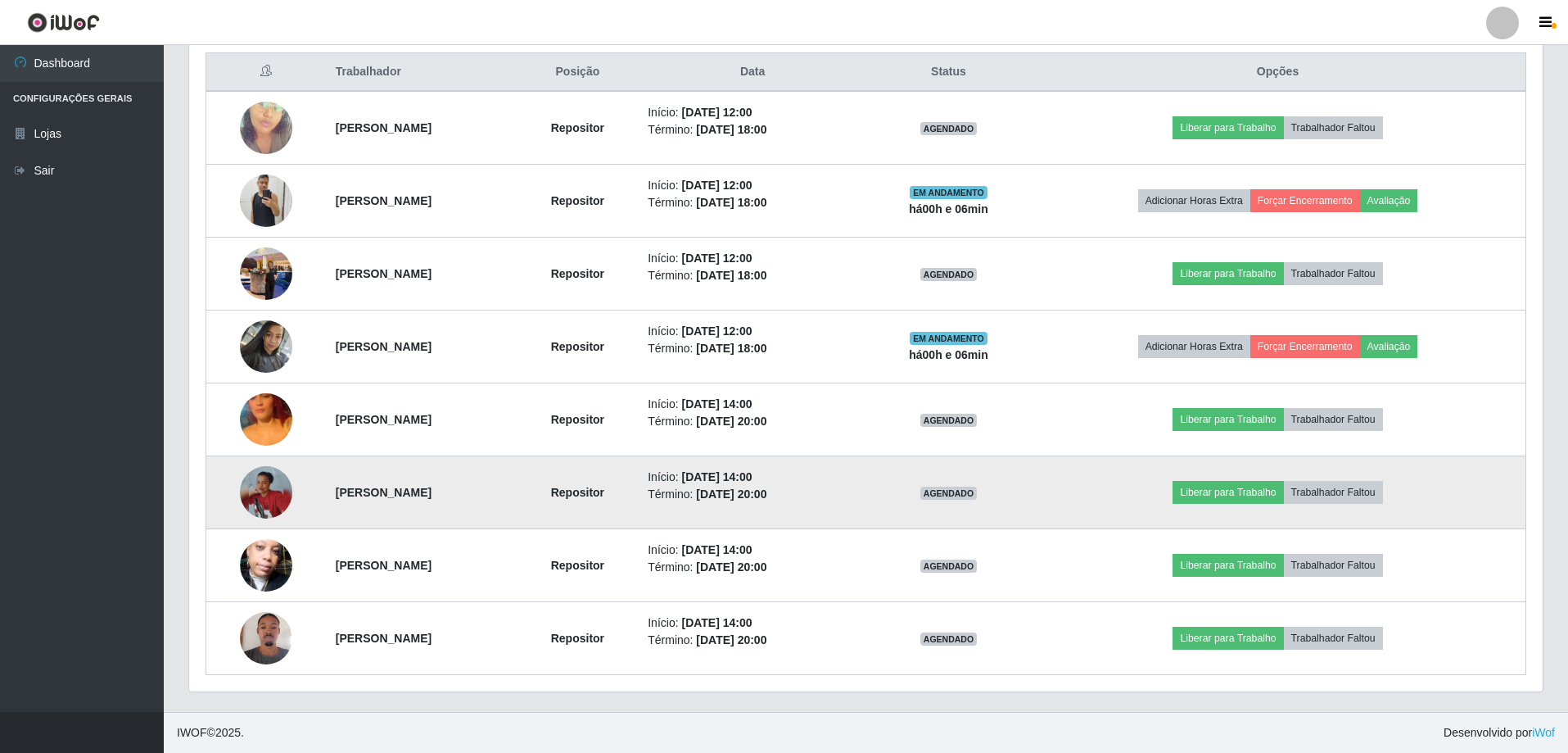
click at [273, 493] on img at bounding box center [266, 492] width 53 height 53
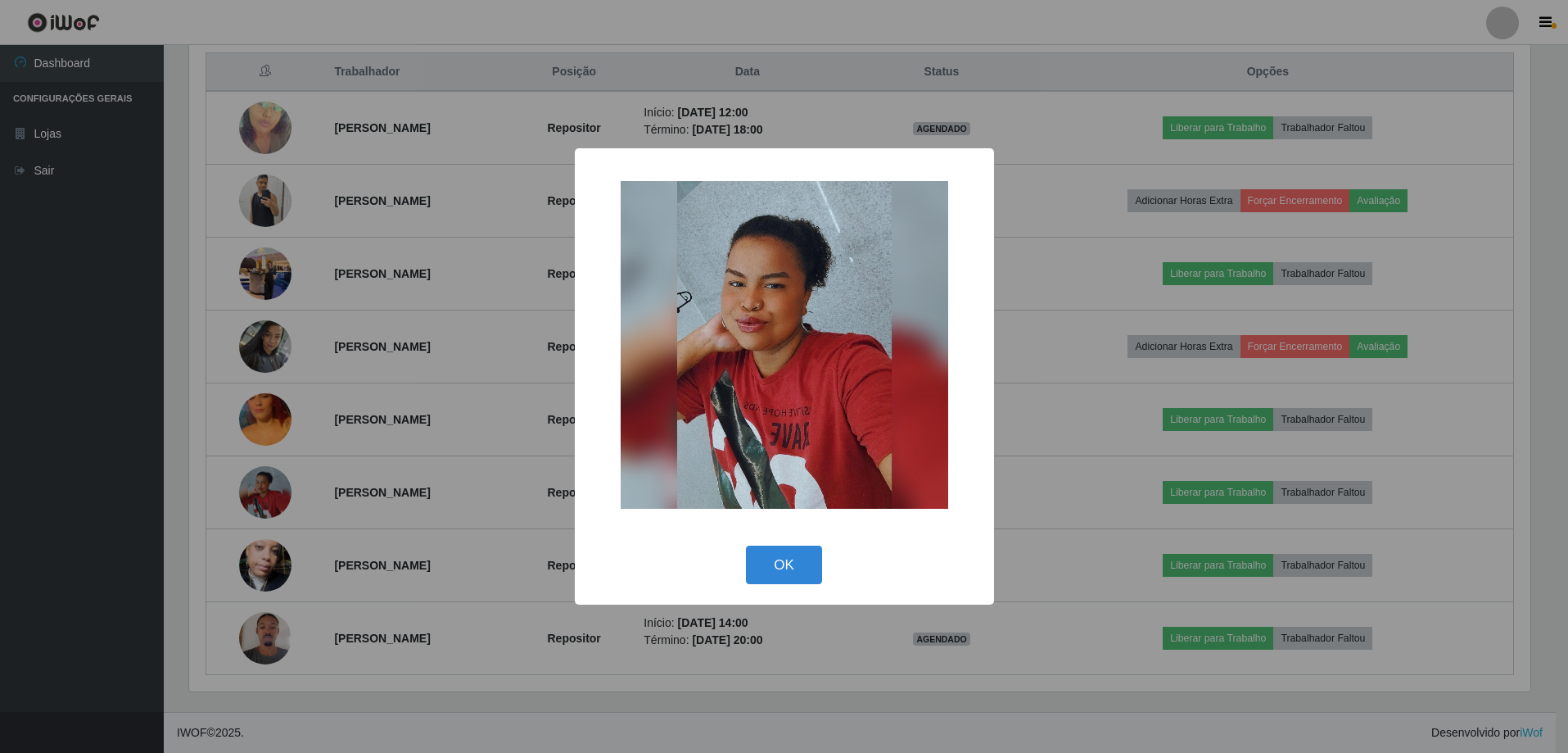
scroll to position [340, 1346]
click at [344, 470] on div "× OK Cancel" at bounding box center [785, 376] width 1572 height 753
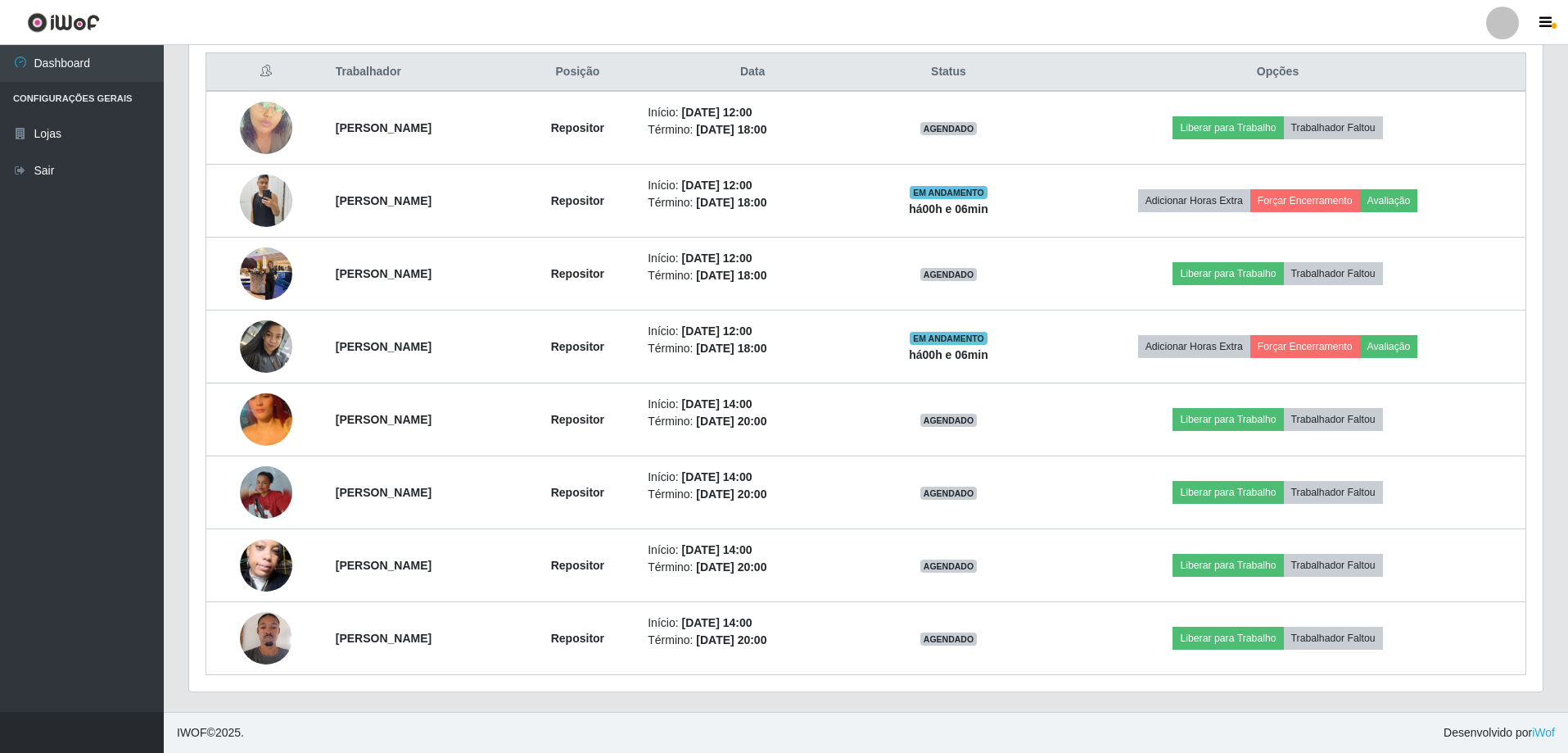
scroll to position [0, 0]
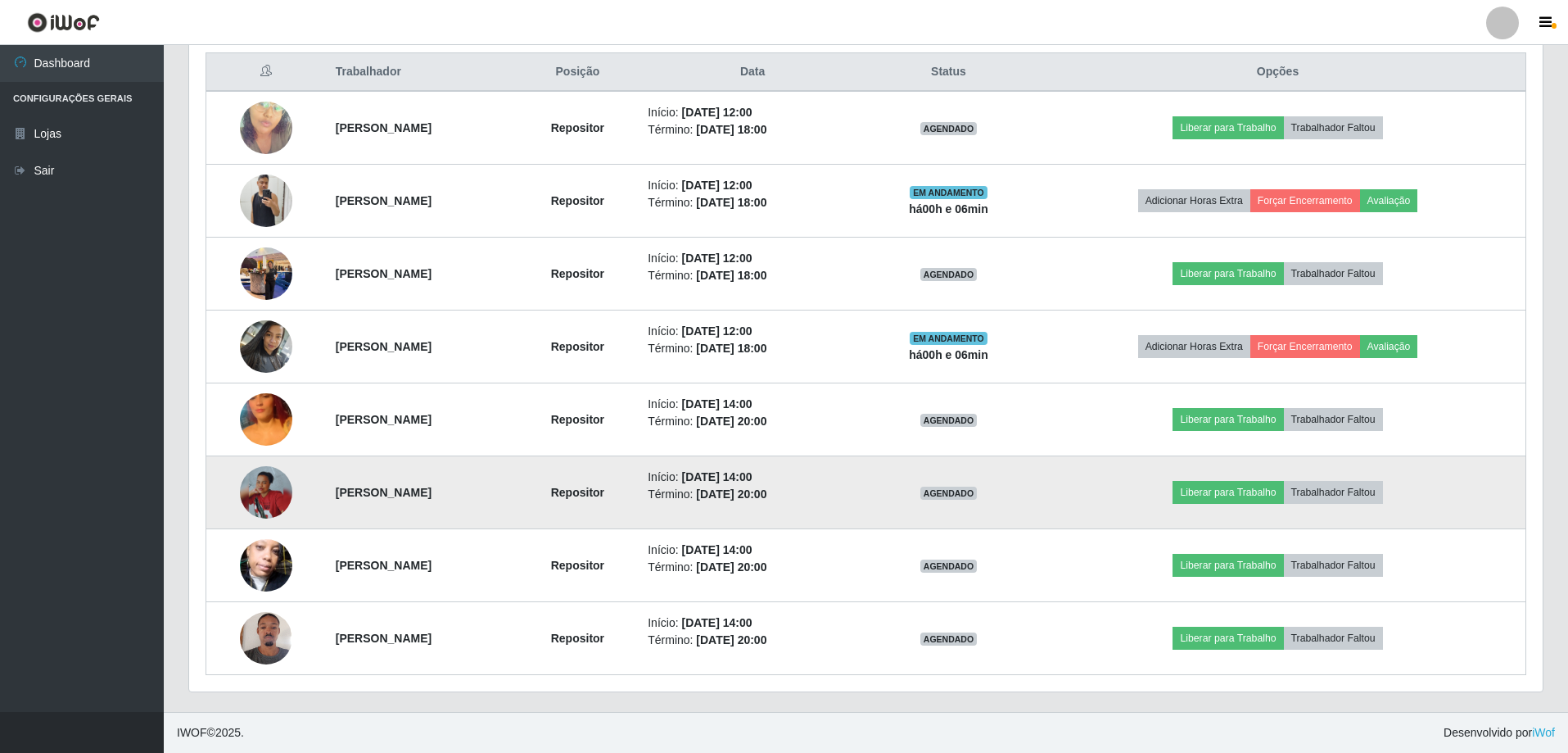
click at [254, 480] on img at bounding box center [266, 492] width 53 height 53
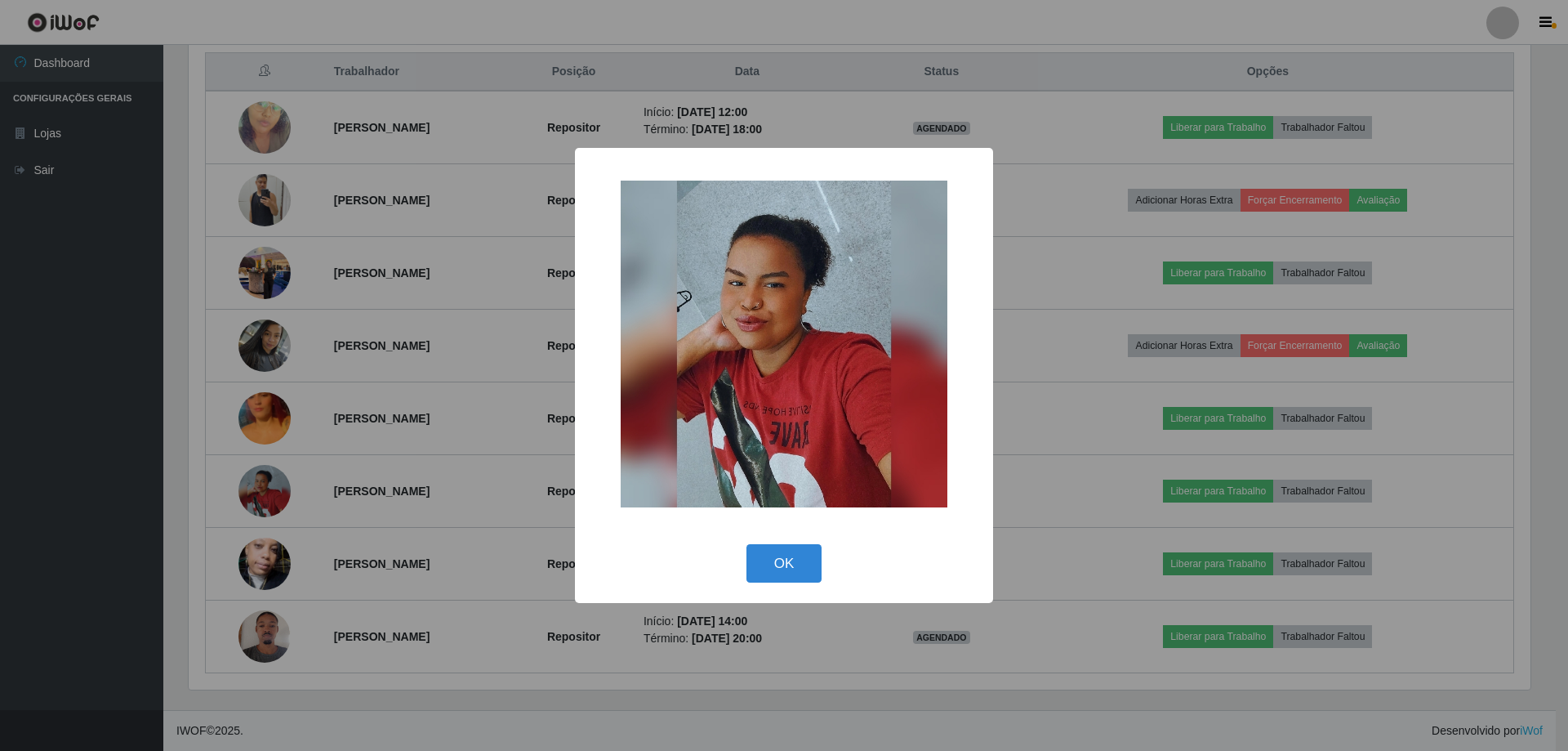
click at [492, 323] on div "× OK Cancel" at bounding box center [784, 376] width 1568 height 751
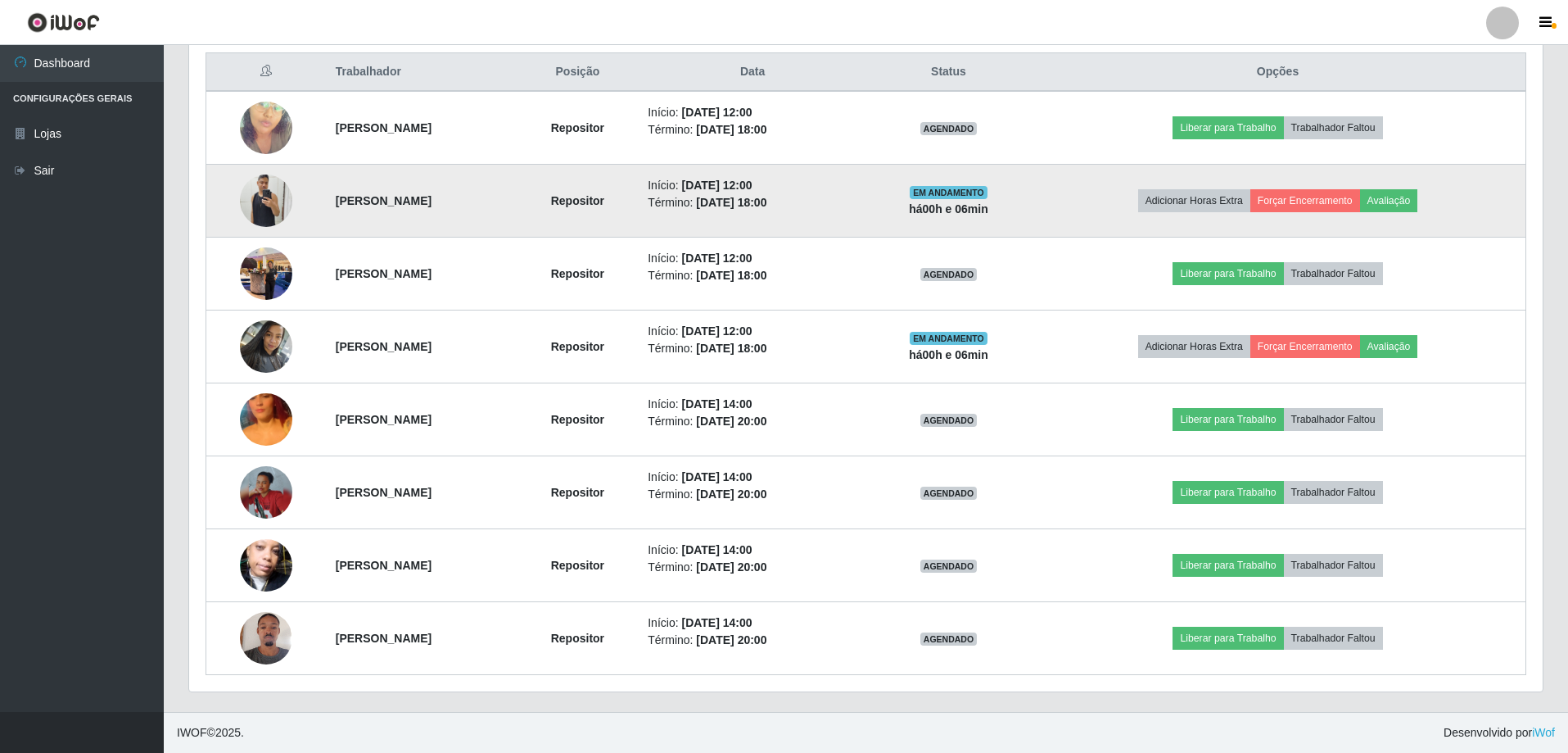
click at [246, 194] on img at bounding box center [266, 201] width 53 height 70
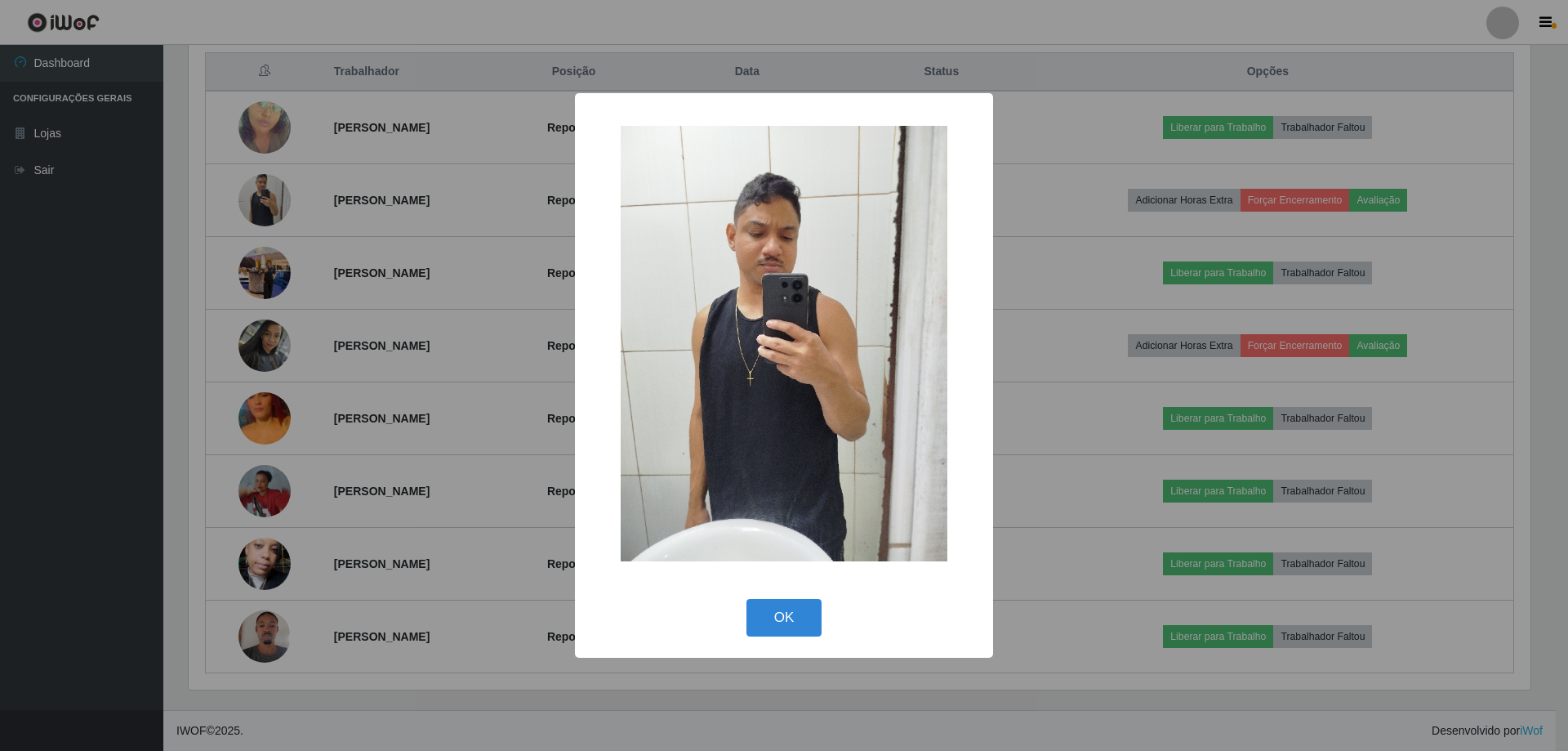
click at [758, 597] on div "OK Cancel" at bounding box center [784, 617] width 385 height 47
click at [766, 620] on button "OK" at bounding box center [784, 618] width 76 height 39
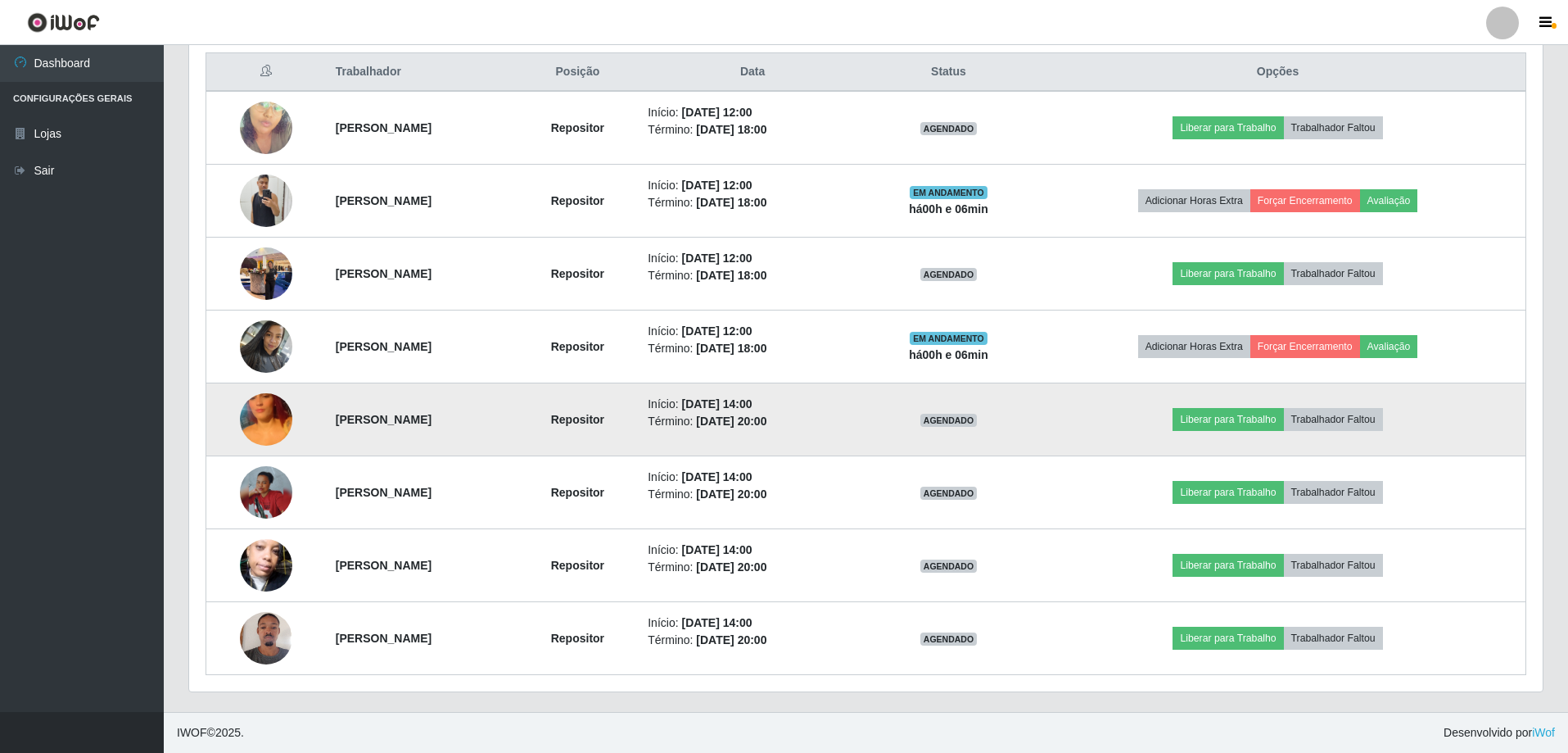
click at [267, 397] on img at bounding box center [266, 419] width 53 height 93
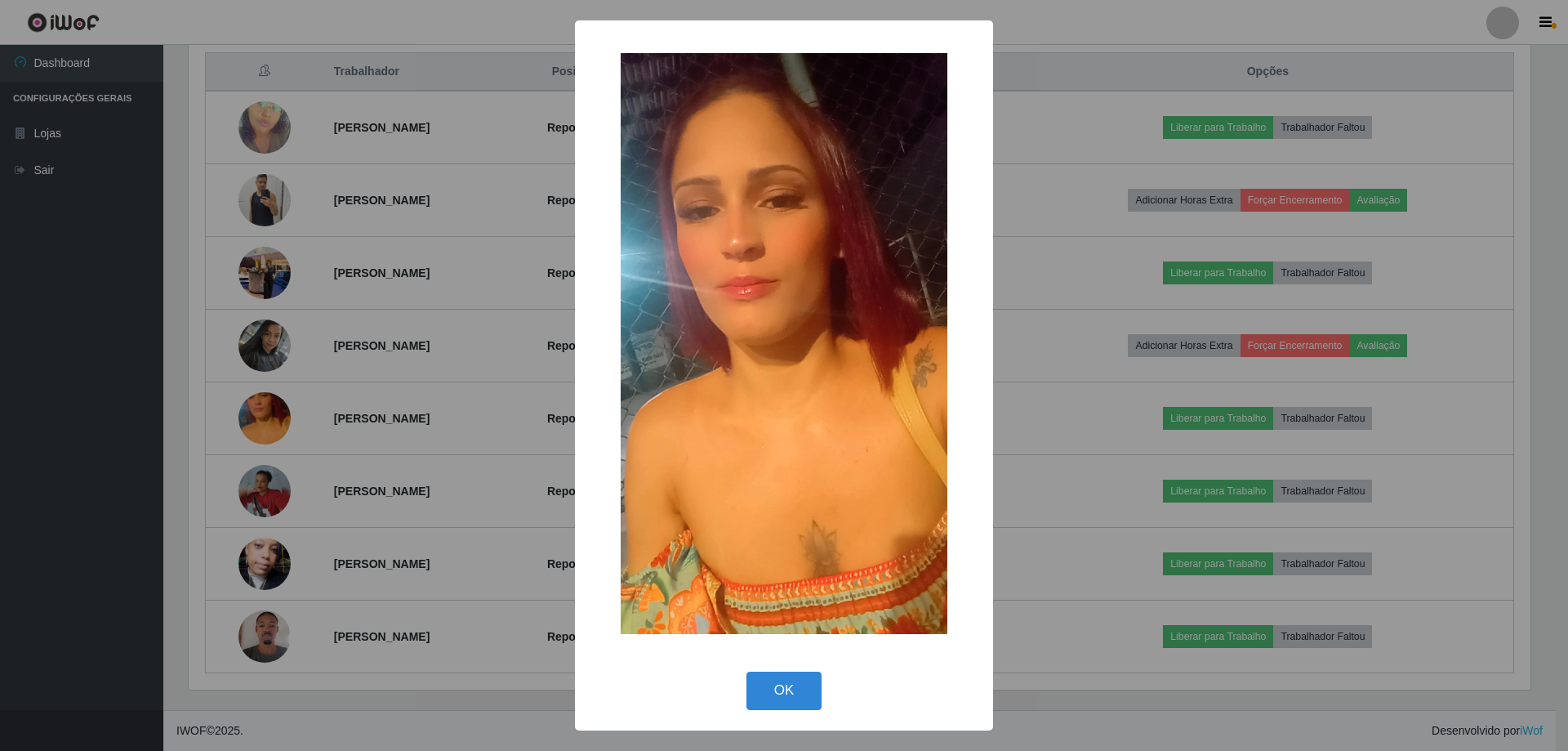
click at [351, 383] on div "× OK Cancel" at bounding box center [784, 376] width 1568 height 751
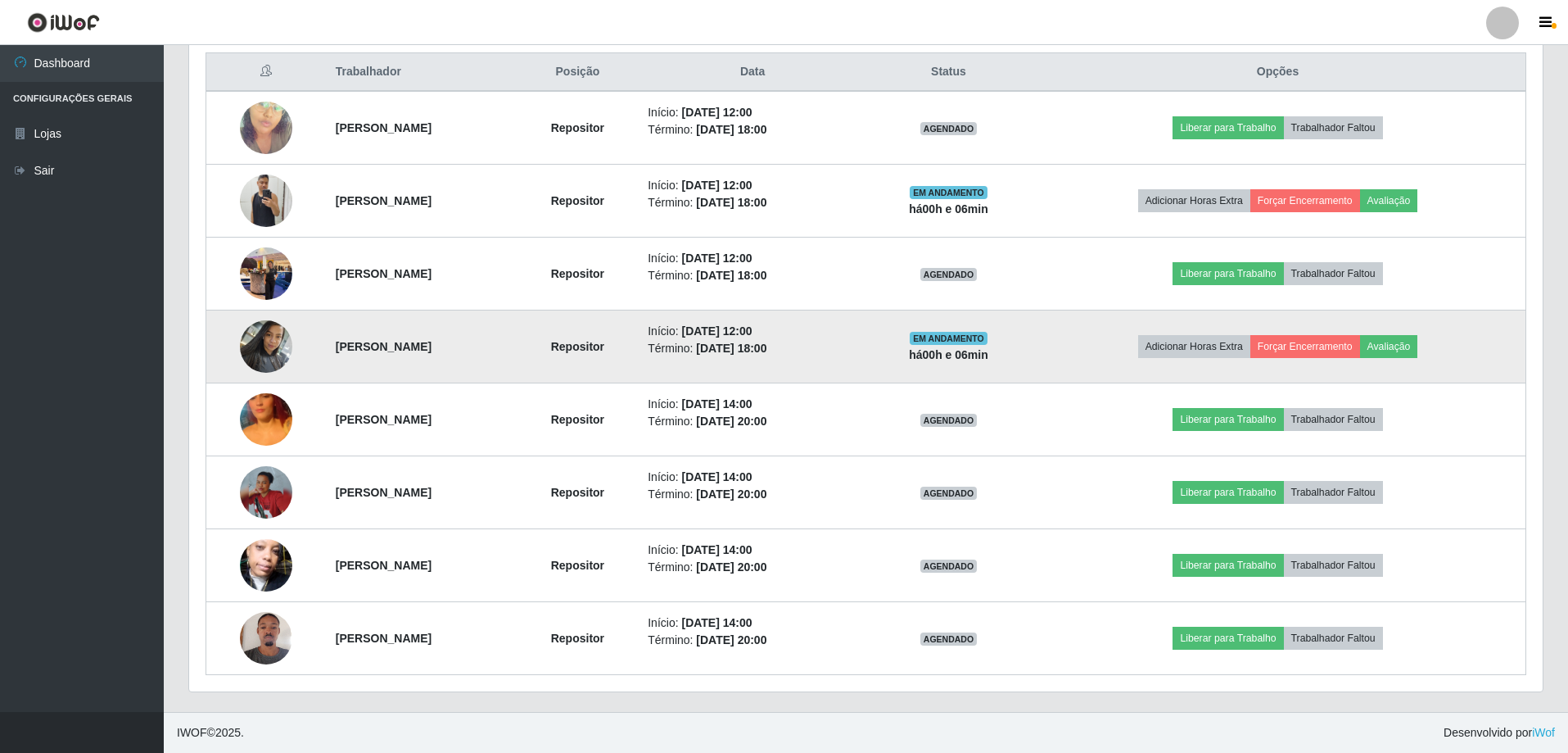
click at [256, 339] on img at bounding box center [266, 346] width 53 height 70
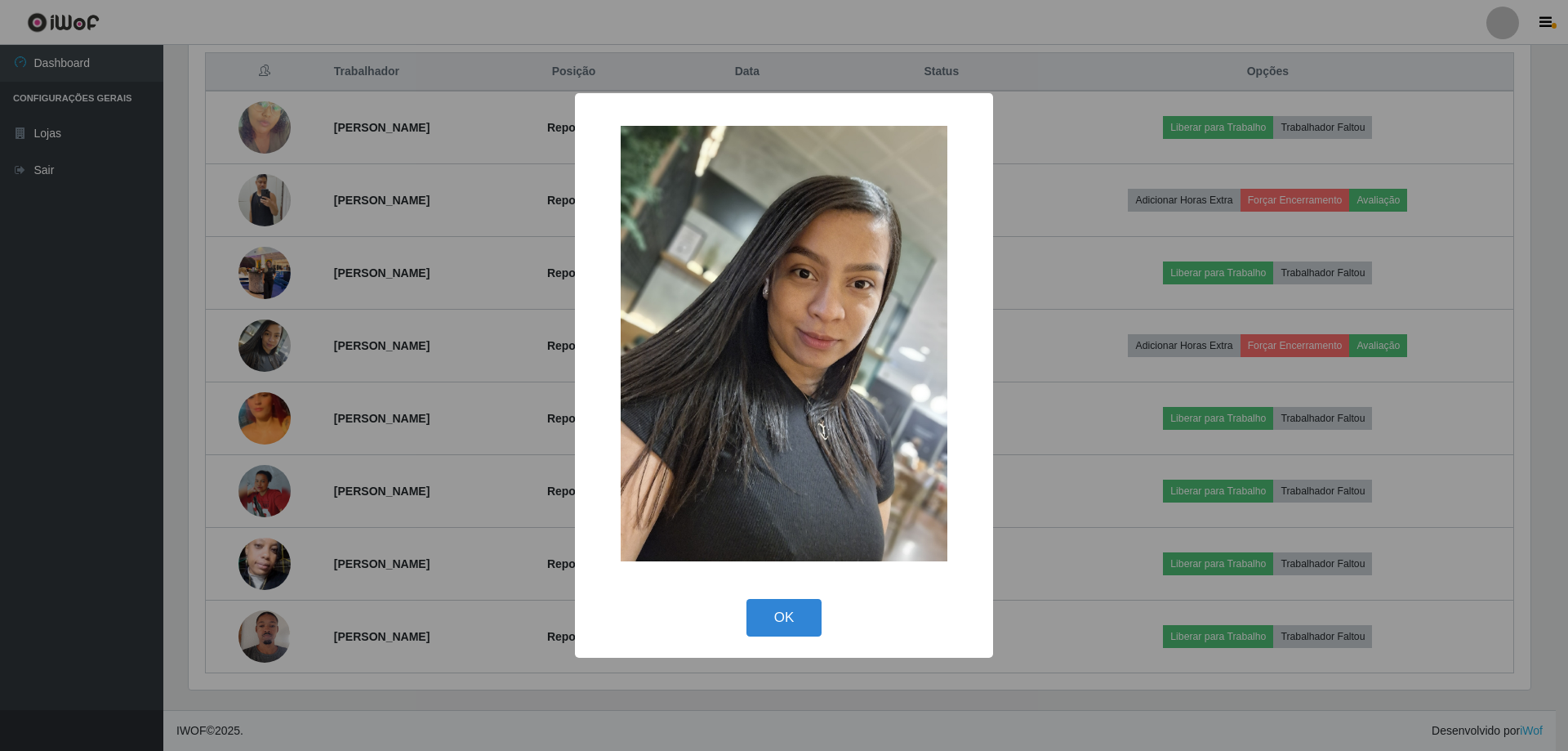
click at [430, 369] on div "× OK Cancel" at bounding box center [784, 376] width 1568 height 751
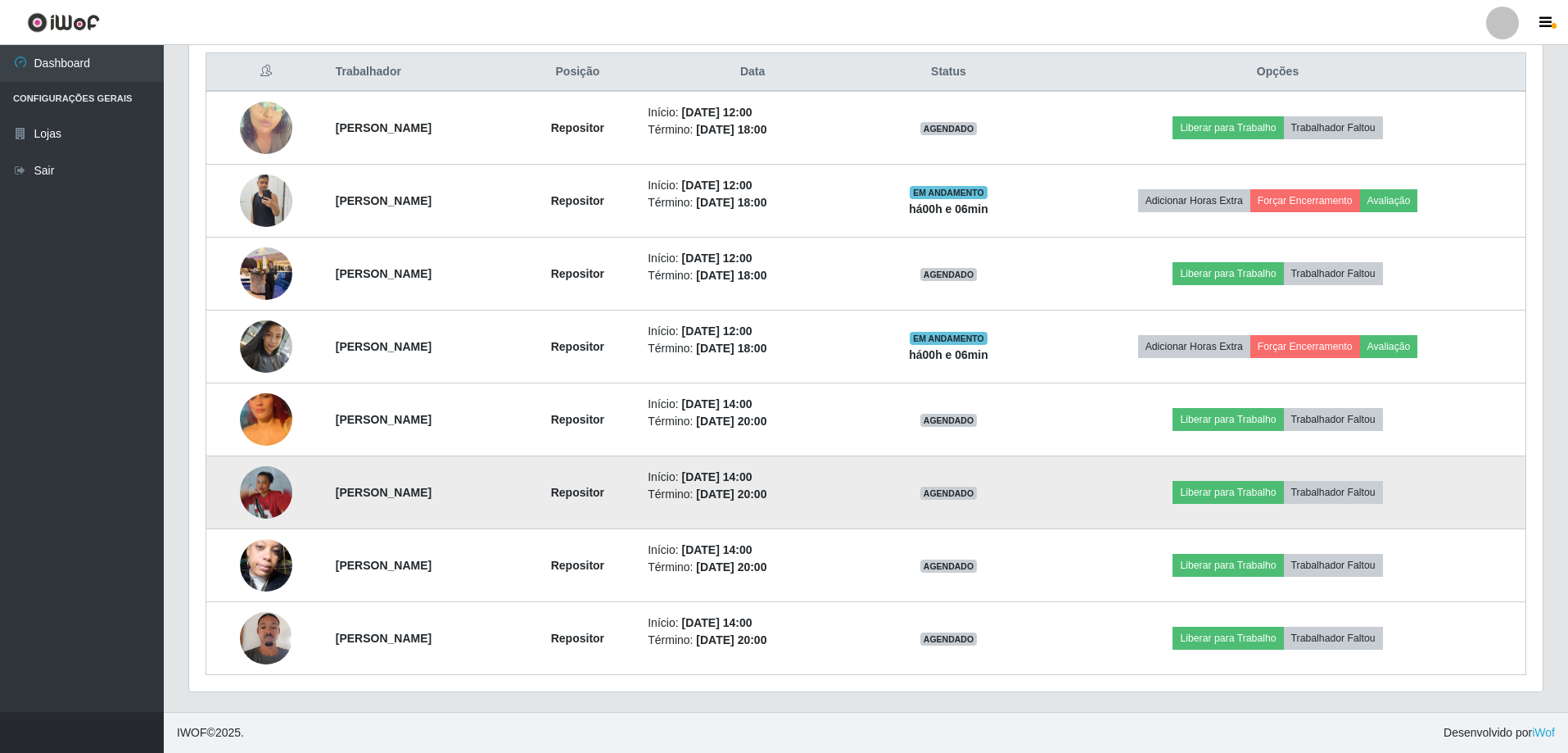
click at [275, 498] on img at bounding box center [266, 492] width 53 height 53
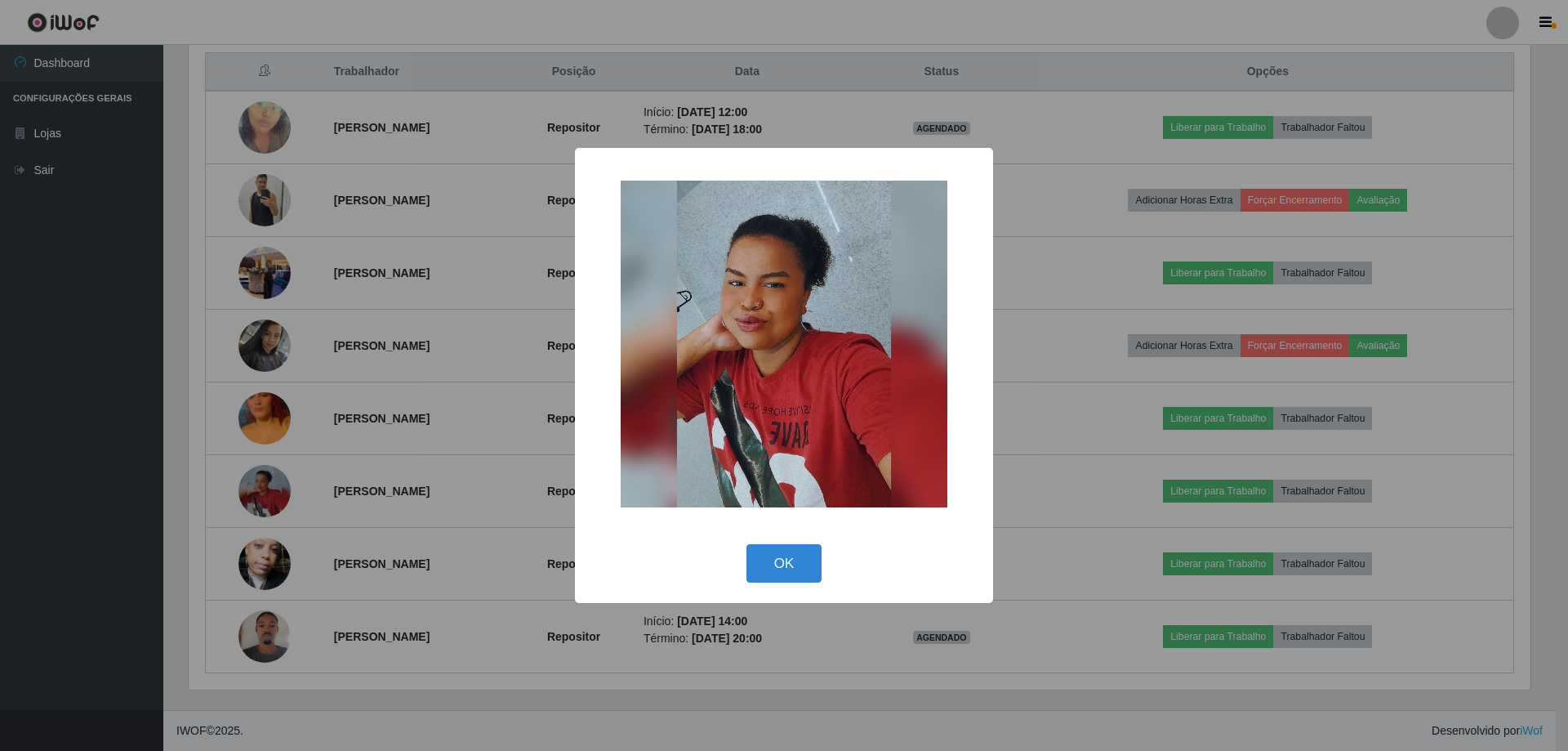
click at [300, 555] on div "× OK Cancel" at bounding box center [784, 376] width 1568 height 751
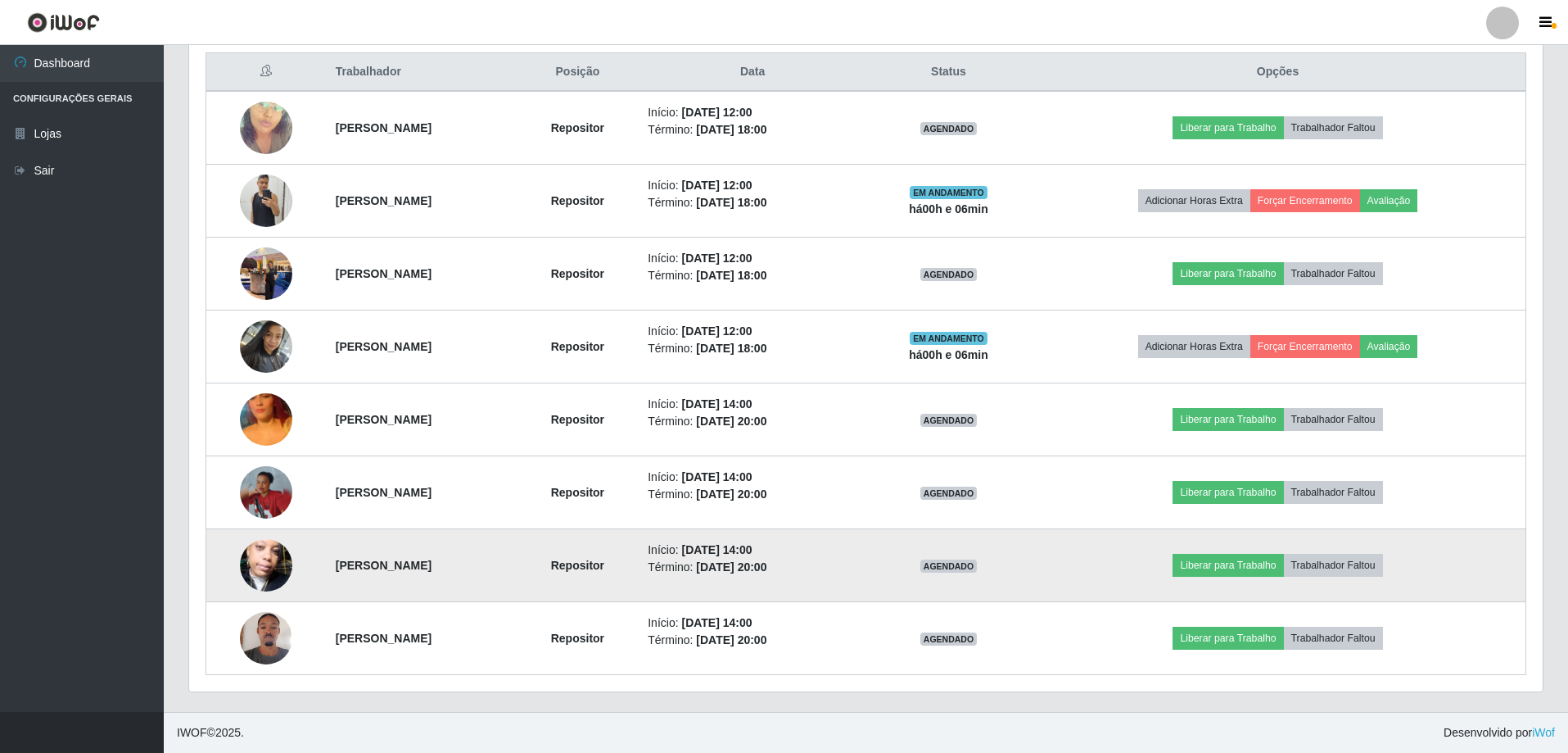
click at [256, 573] on img at bounding box center [266, 565] width 53 height 93
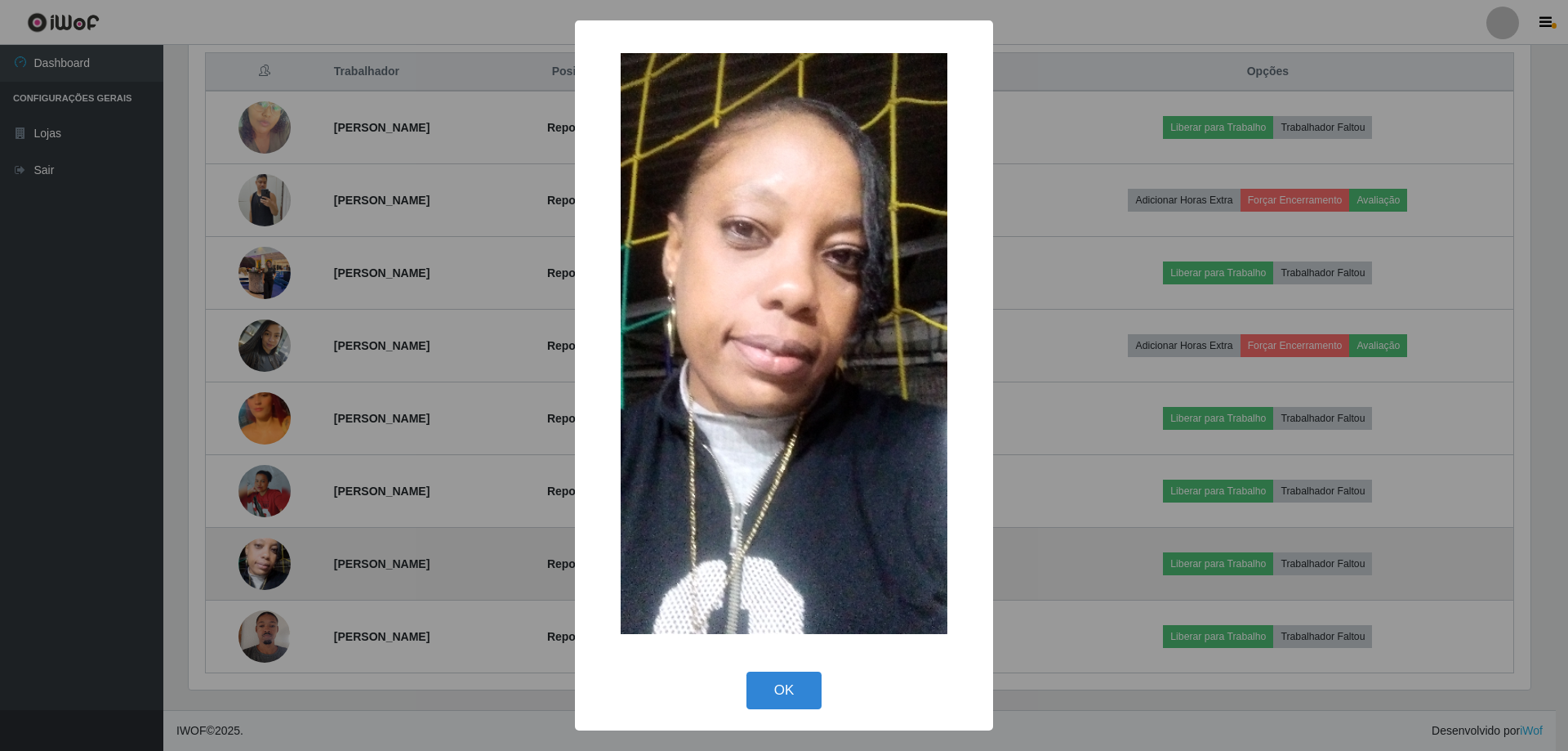
click at [256, 572] on div "× OK Cancel" at bounding box center [784, 376] width 1568 height 751
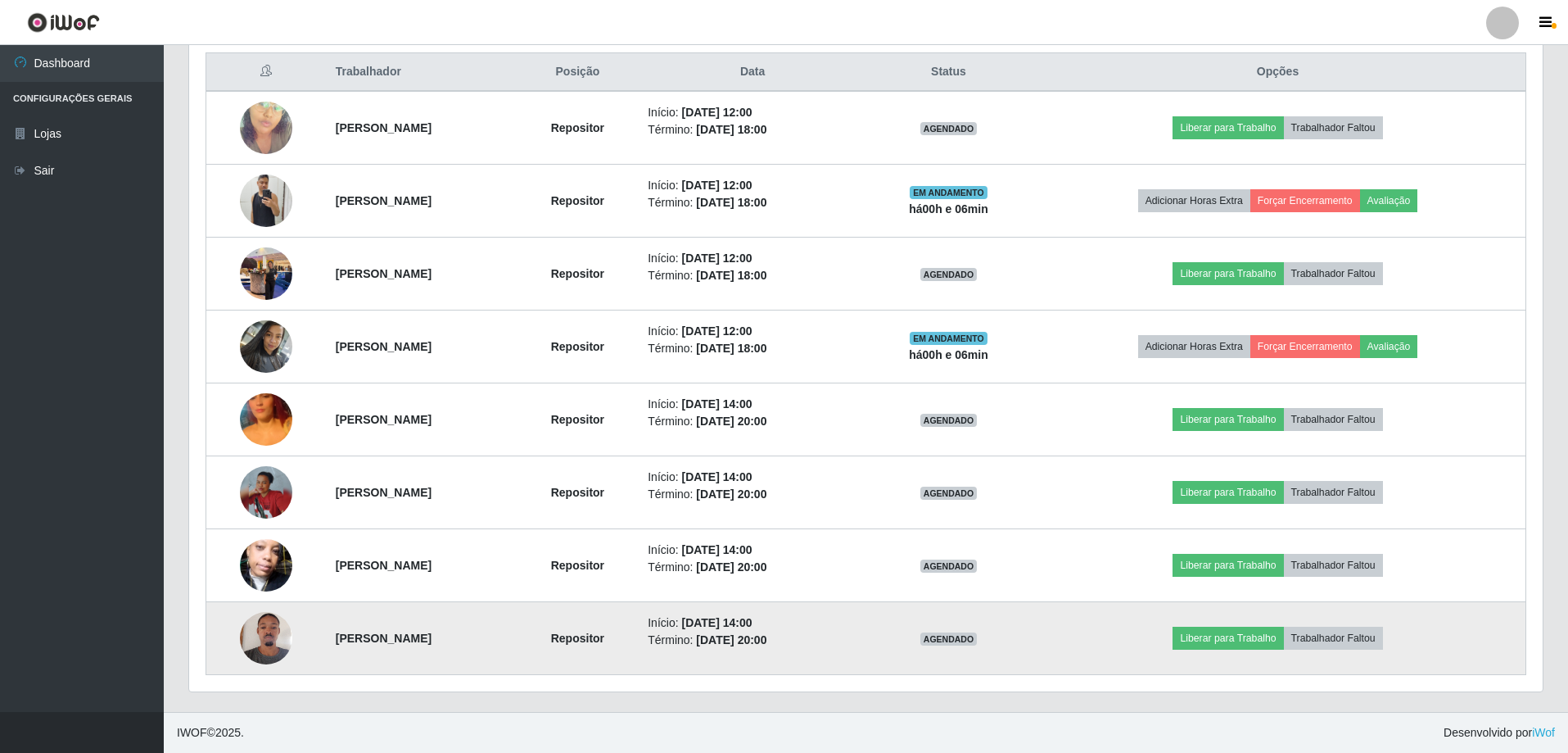
click at [259, 637] on img at bounding box center [266, 638] width 53 height 70
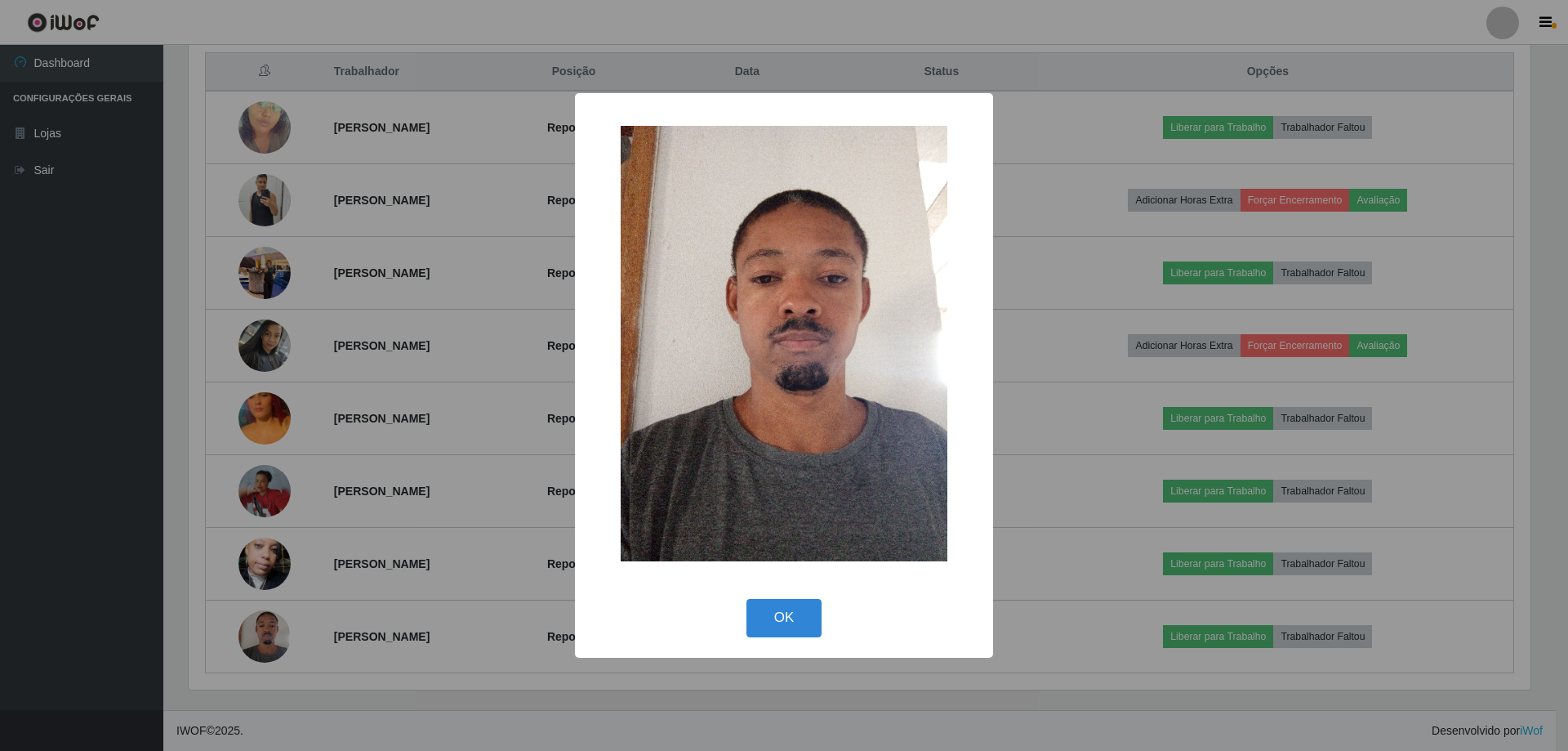
click at [357, 505] on div "× OK Cancel" at bounding box center [784, 376] width 1568 height 751
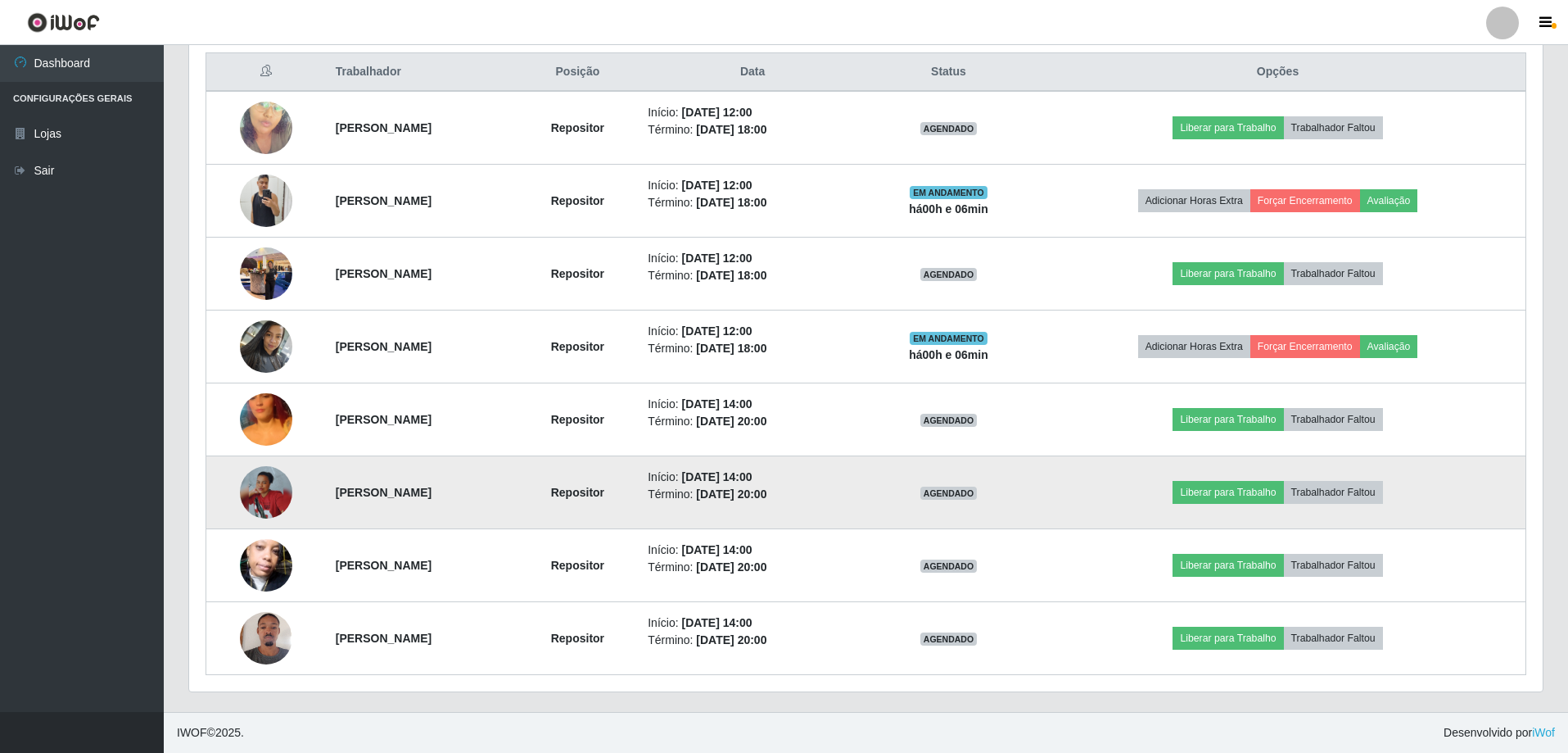
click at [275, 484] on img at bounding box center [266, 492] width 53 height 53
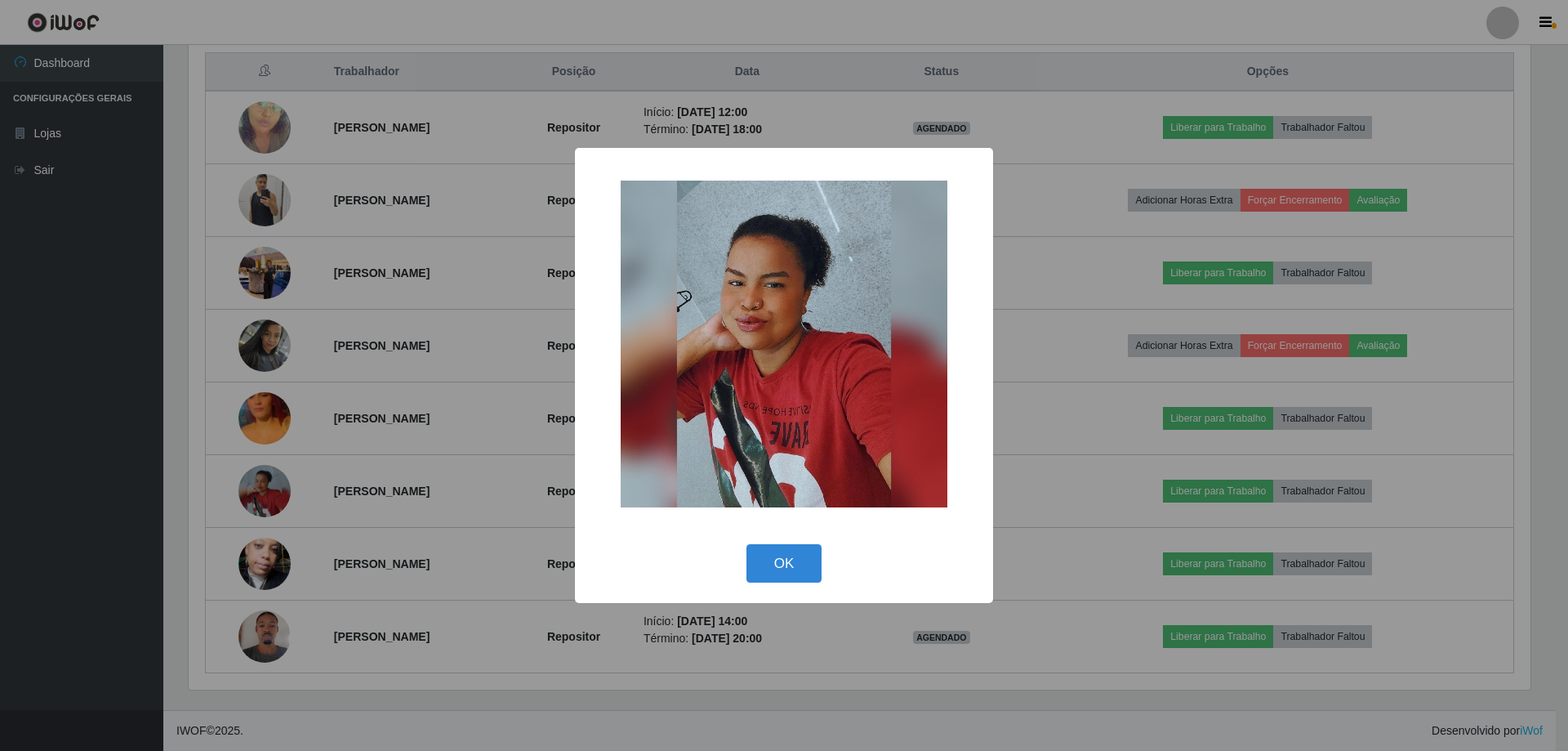
click at [809, 540] on div "OK Cancel" at bounding box center [784, 563] width 385 height 47
click at [806, 552] on button "OK" at bounding box center [784, 563] width 76 height 39
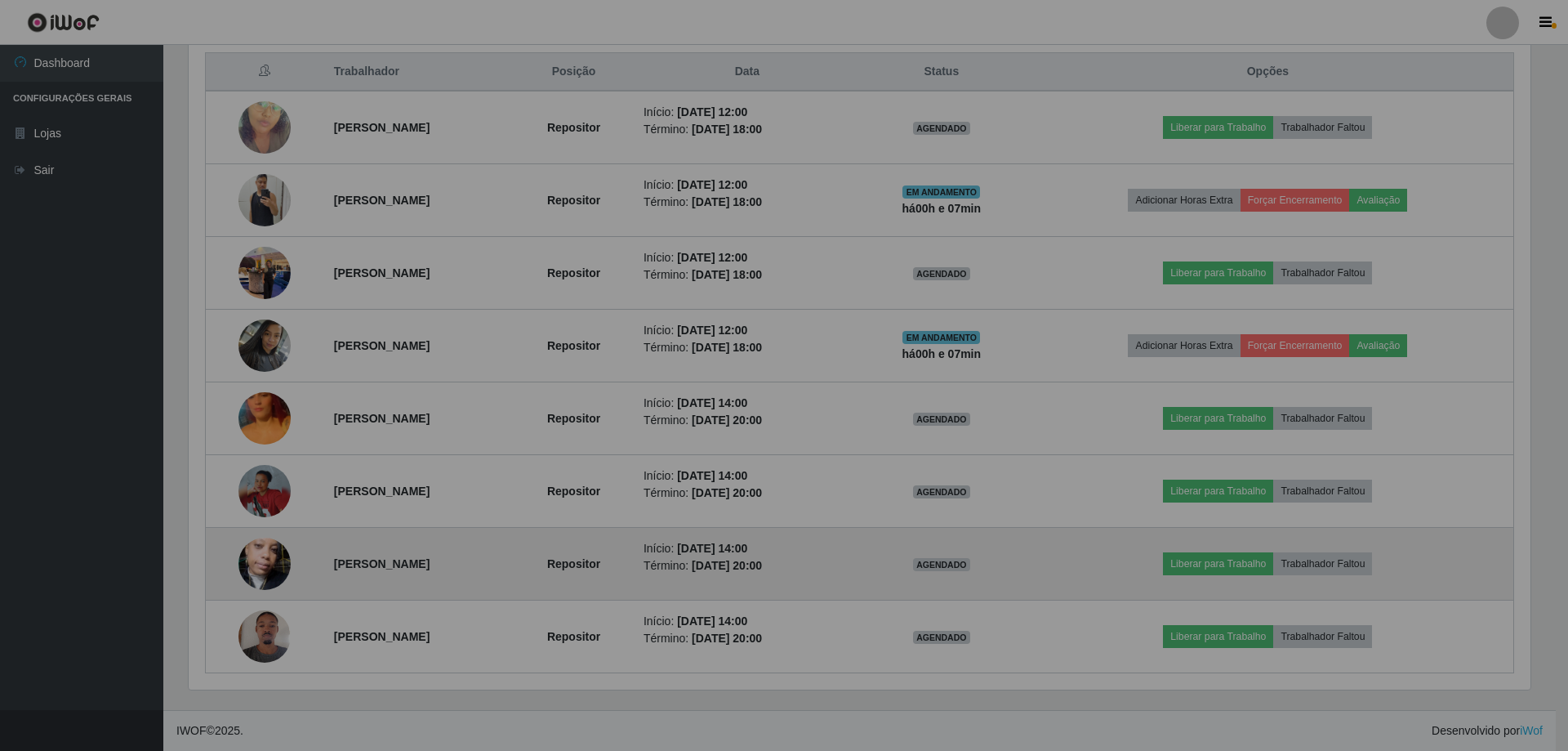
scroll to position [339, 1350]
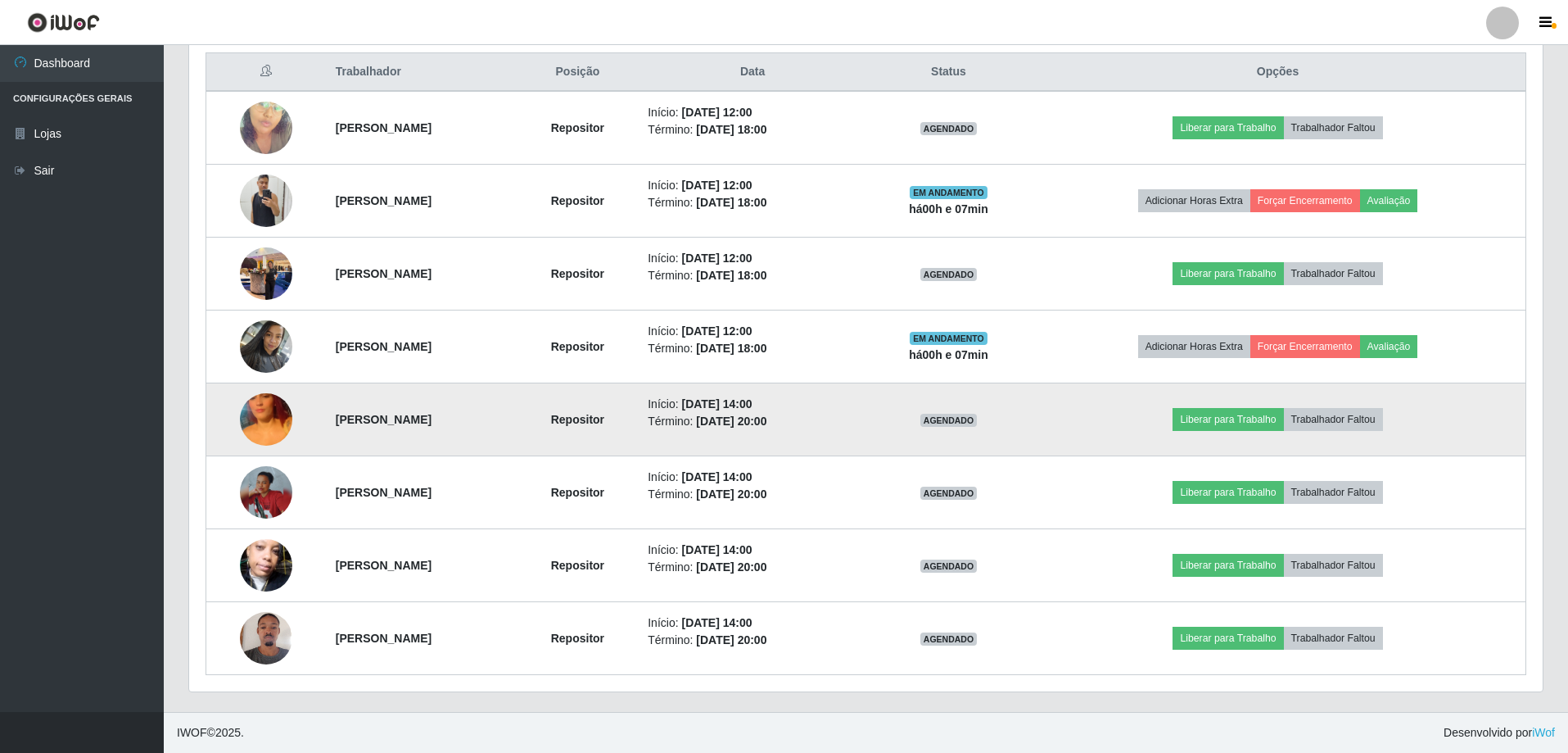
click at [272, 418] on img at bounding box center [266, 419] width 53 height 93
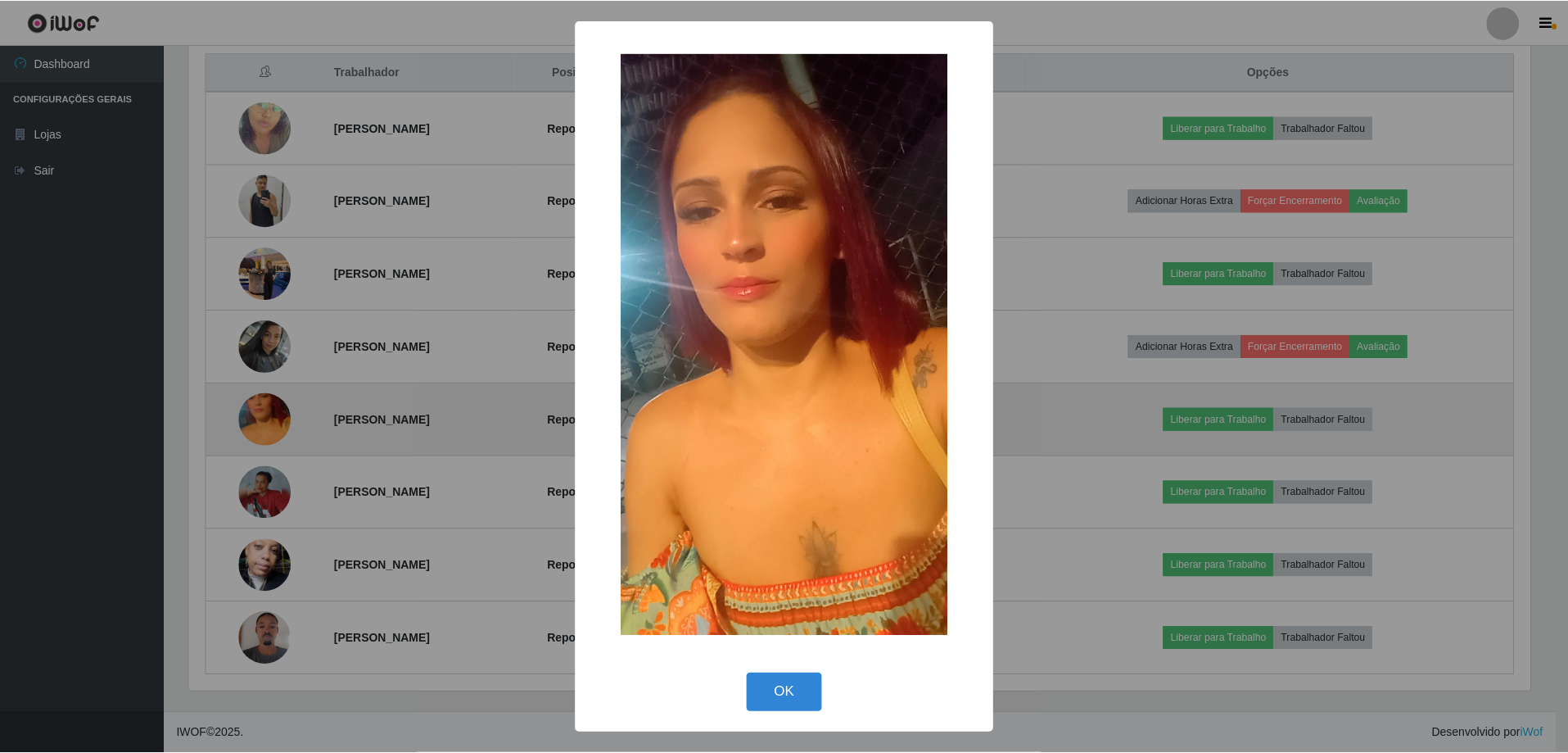
scroll to position [340, 1346]
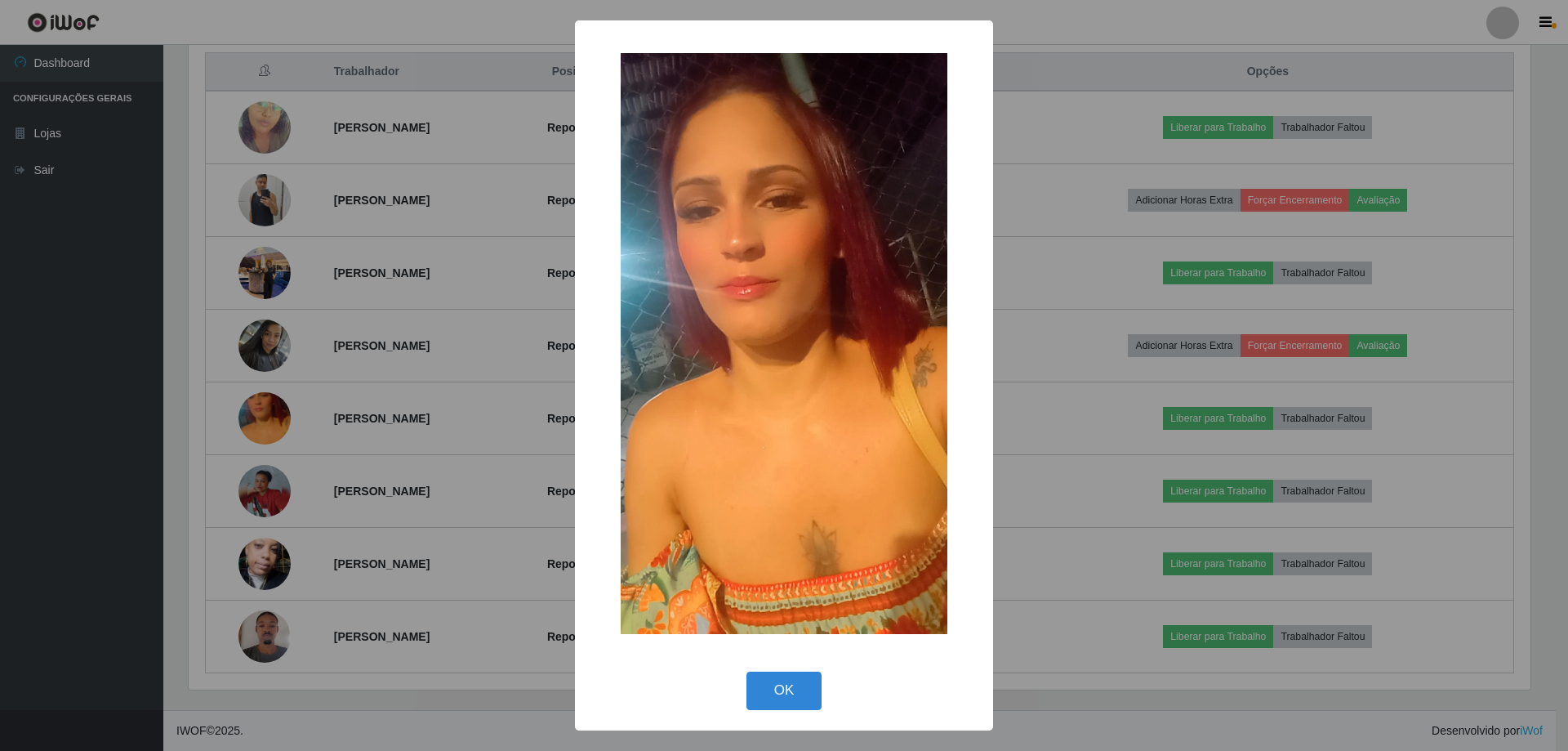
click at [323, 311] on div "× OK Cancel" at bounding box center [784, 376] width 1568 height 751
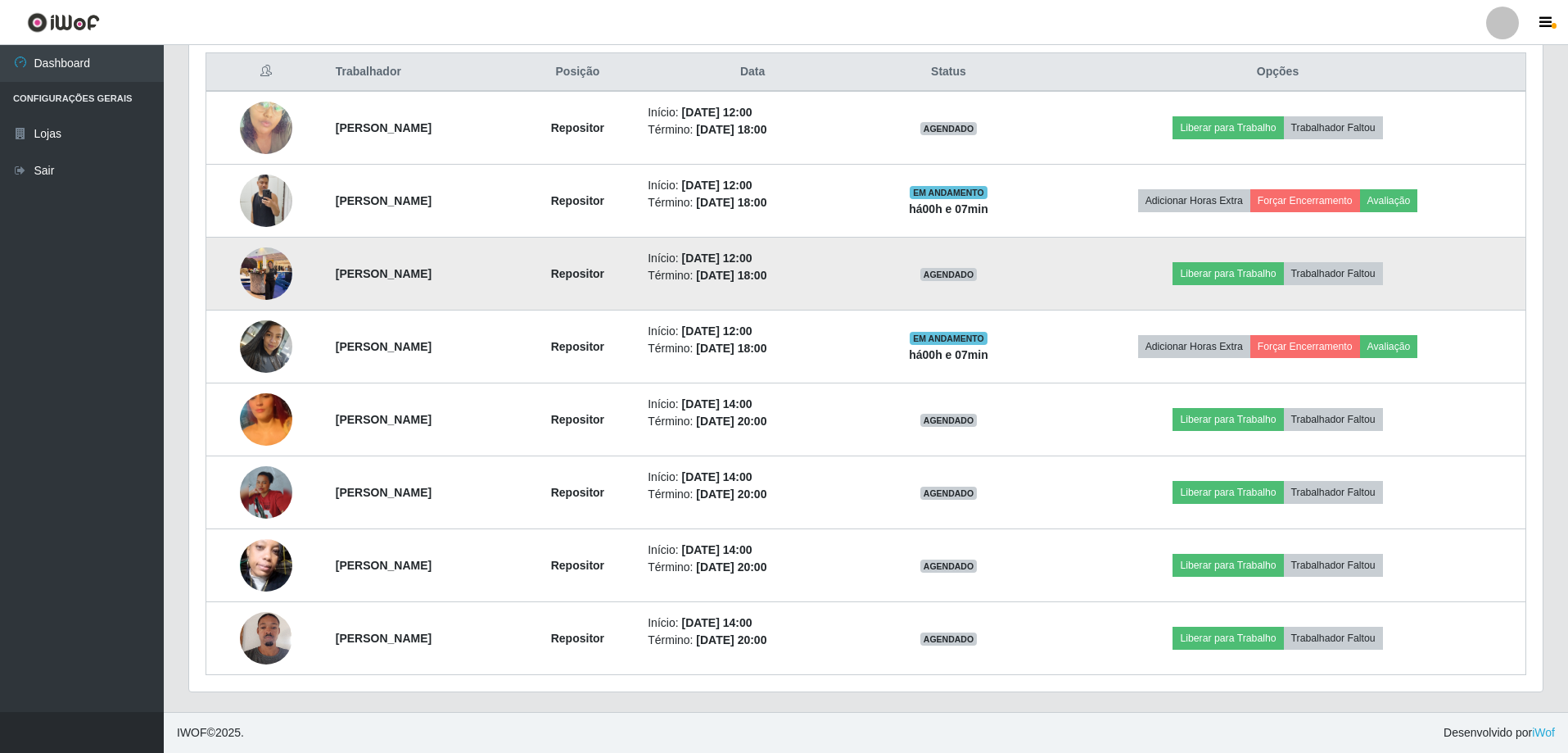
click at [271, 272] on img at bounding box center [266, 273] width 53 height 70
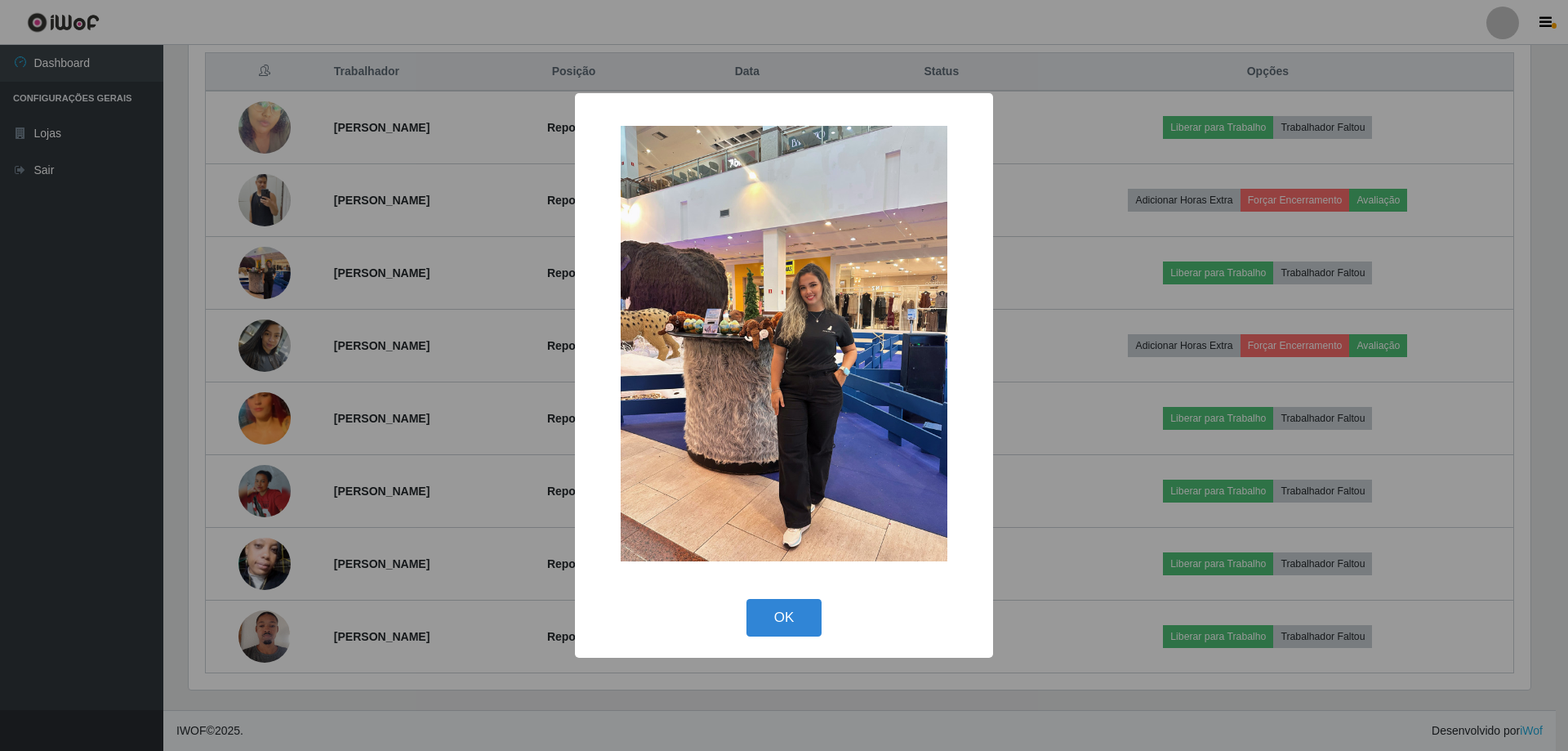
click at [516, 399] on div "× OK Cancel" at bounding box center [784, 376] width 1568 height 751
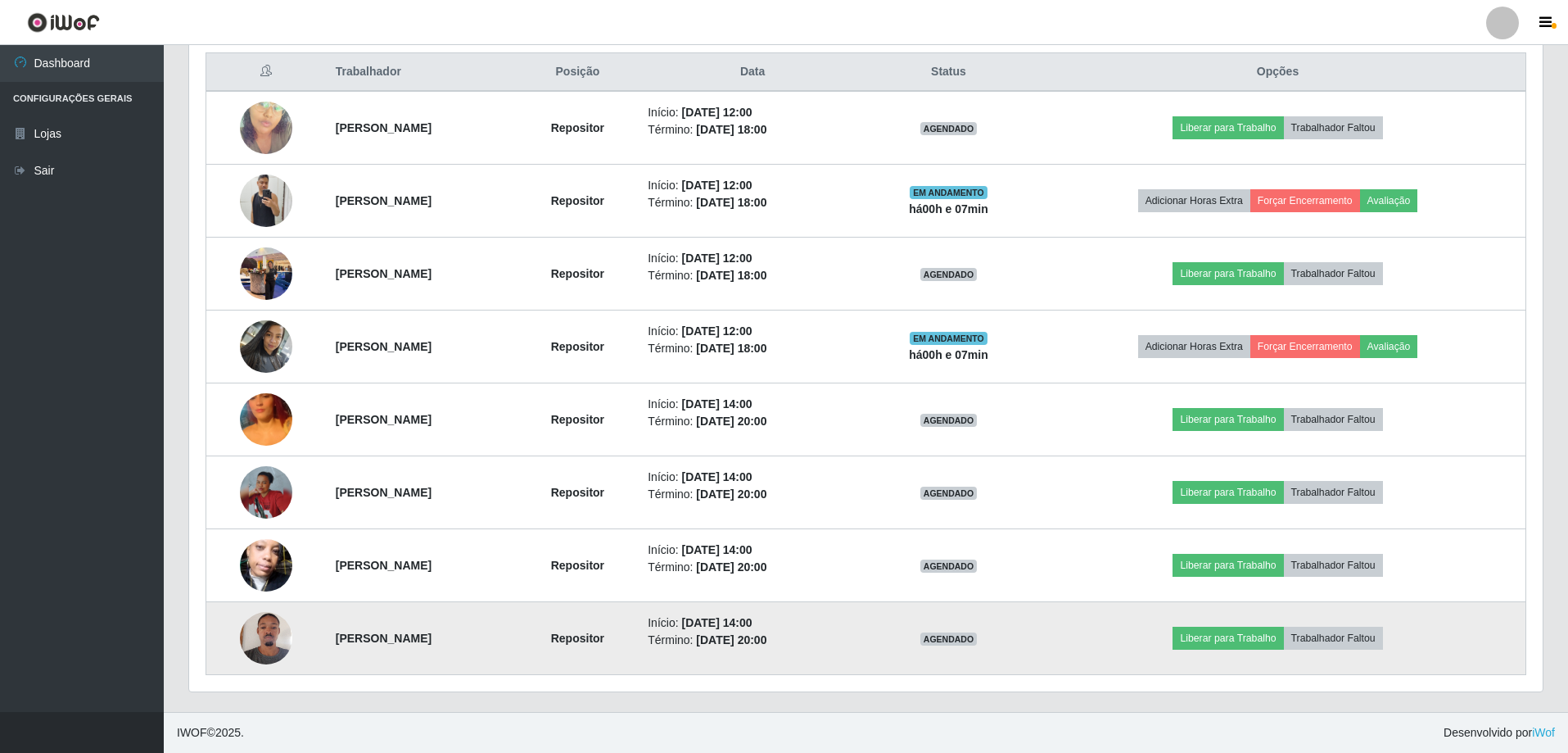
click at [271, 624] on img at bounding box center [266, 638] width 53 height 70
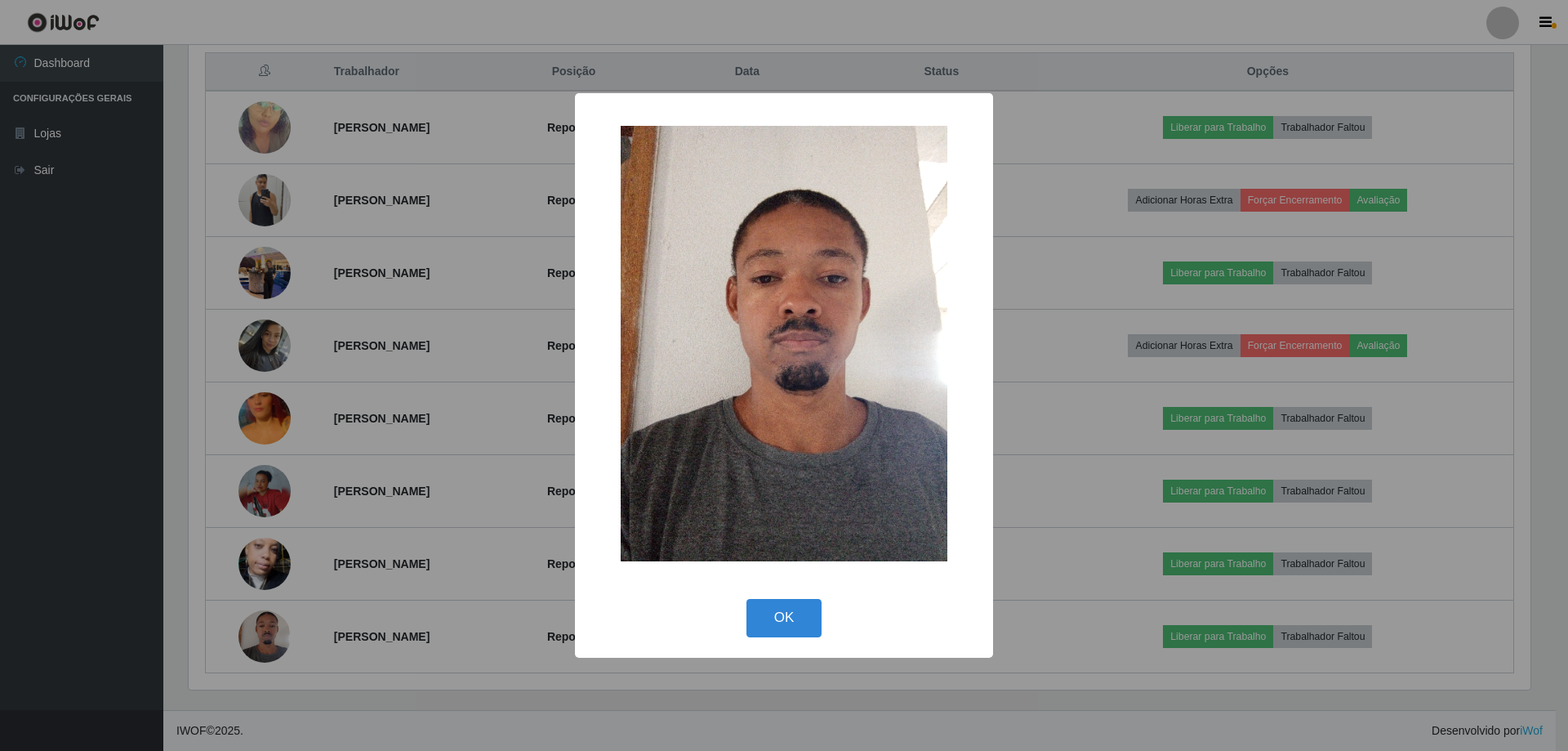
click at [473, 294] on div "× OK Cancel" at bounding box center [784, 376] width 1568 height 751
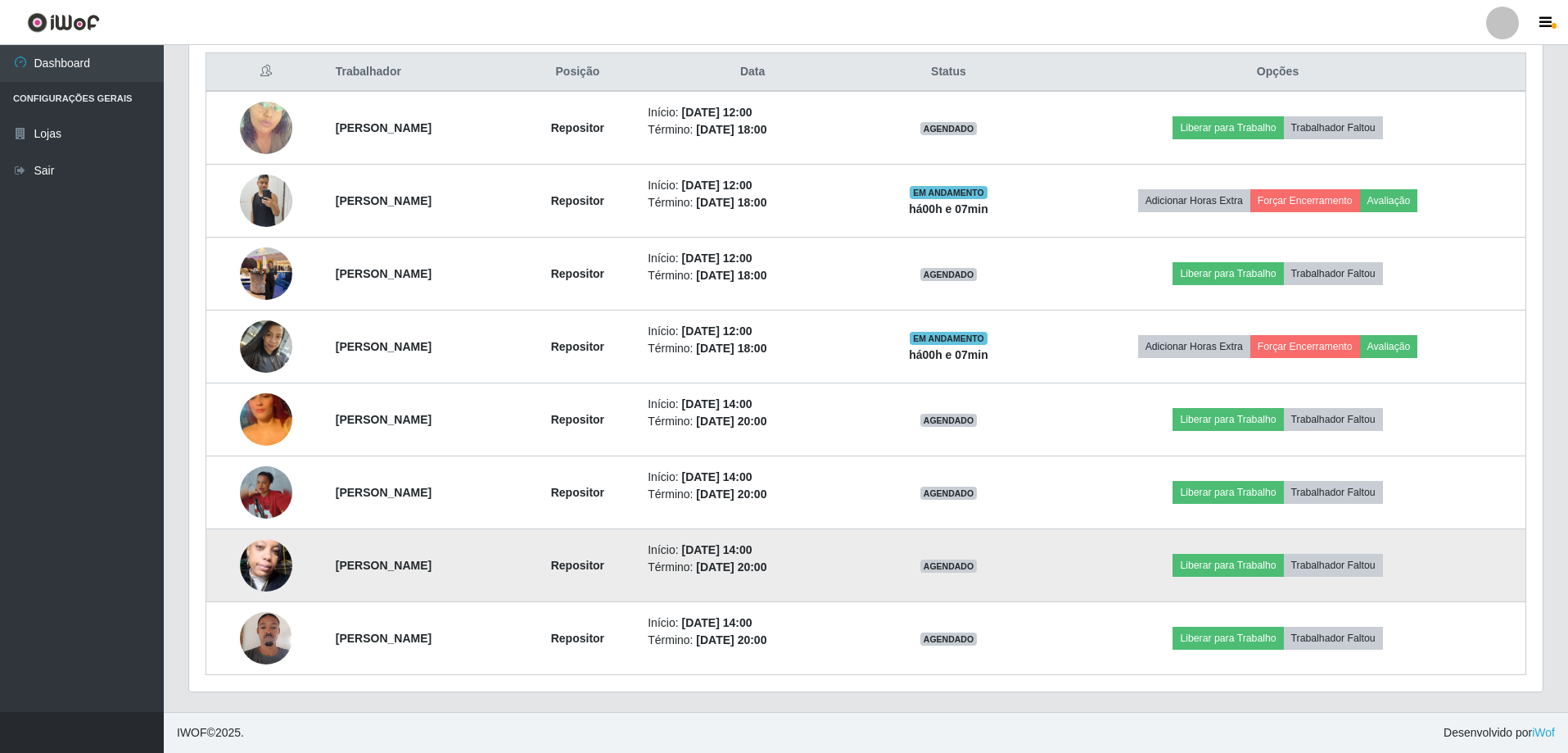
click at [259, 560] on img at bounding box center [266, 565] width 53 height 93
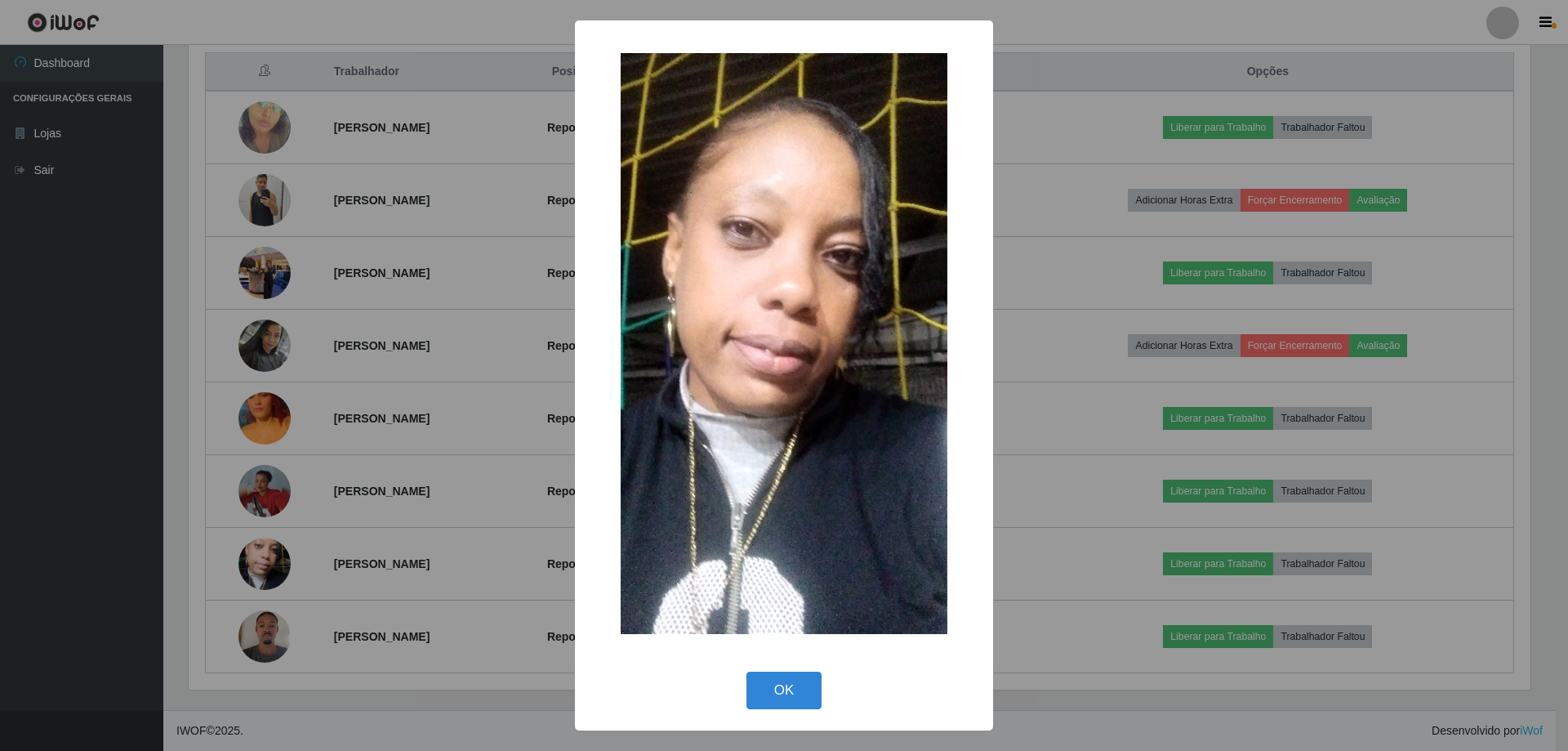
click at [564, 319] on div "× OK Cancel" at bounding box center [784, 376] width 1568 height 751
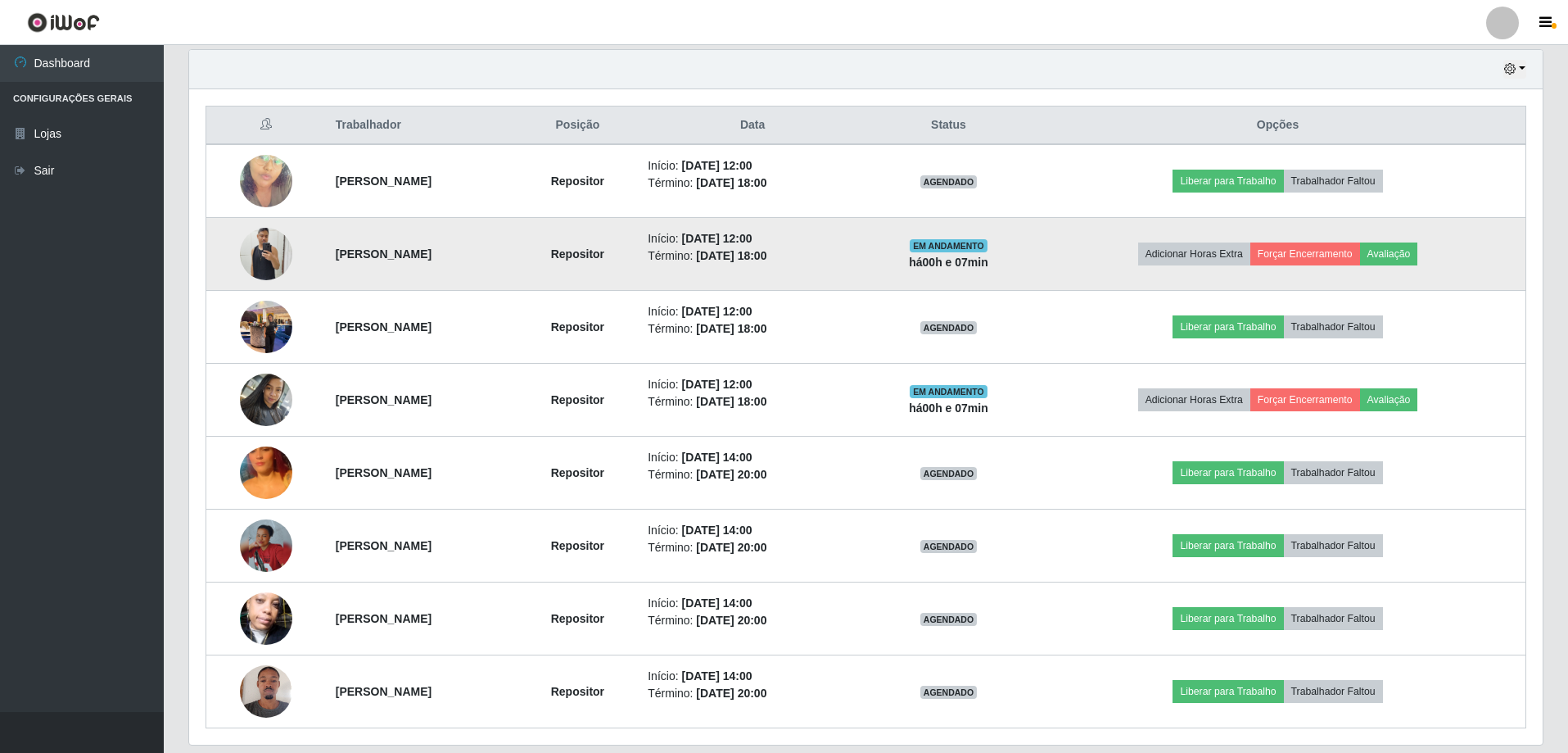
click at [242, 248] on img at bounding box center [266, 253] width 53 height 70
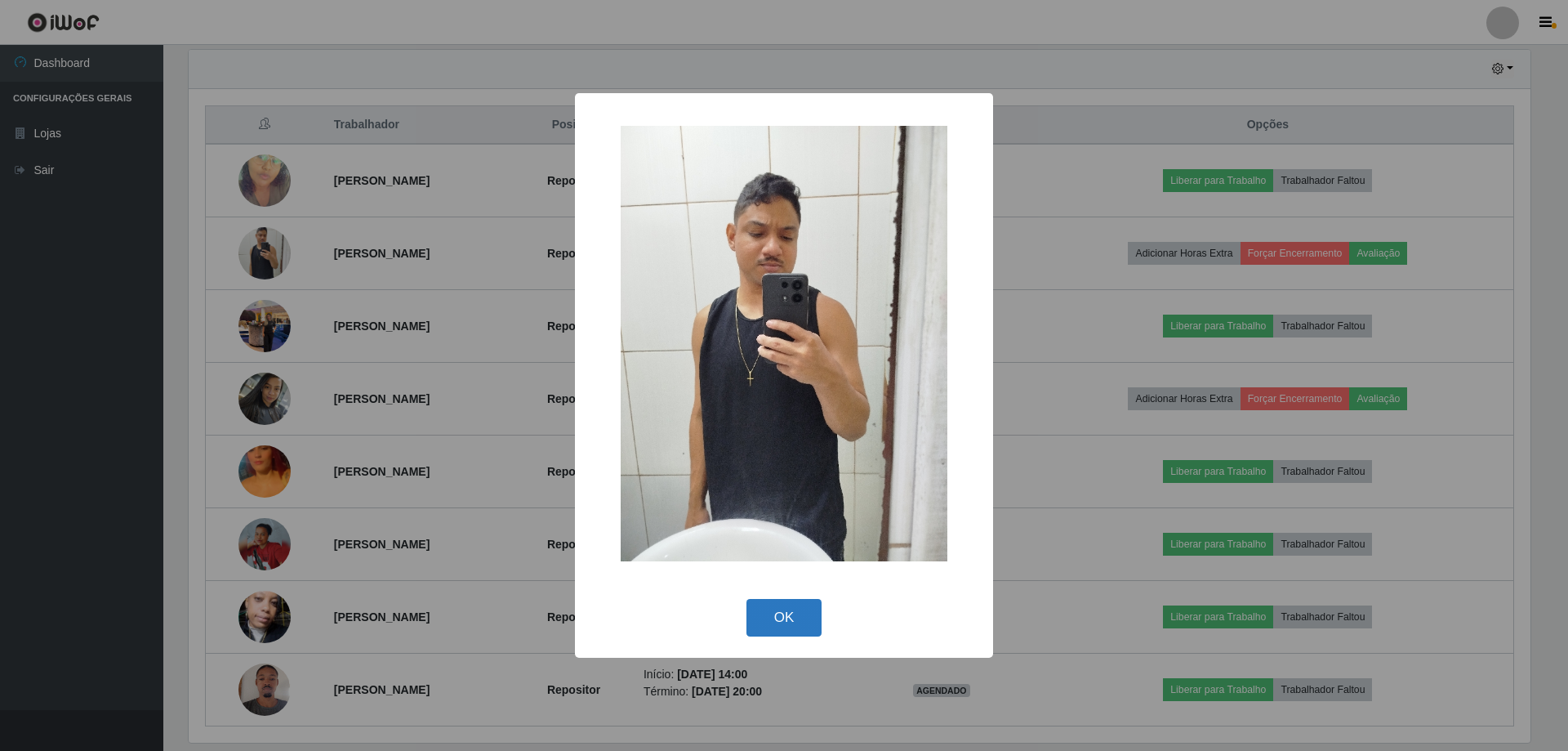
click at [767, 611] on button "OK" at bounding box center [784, 618] width 76 height 39
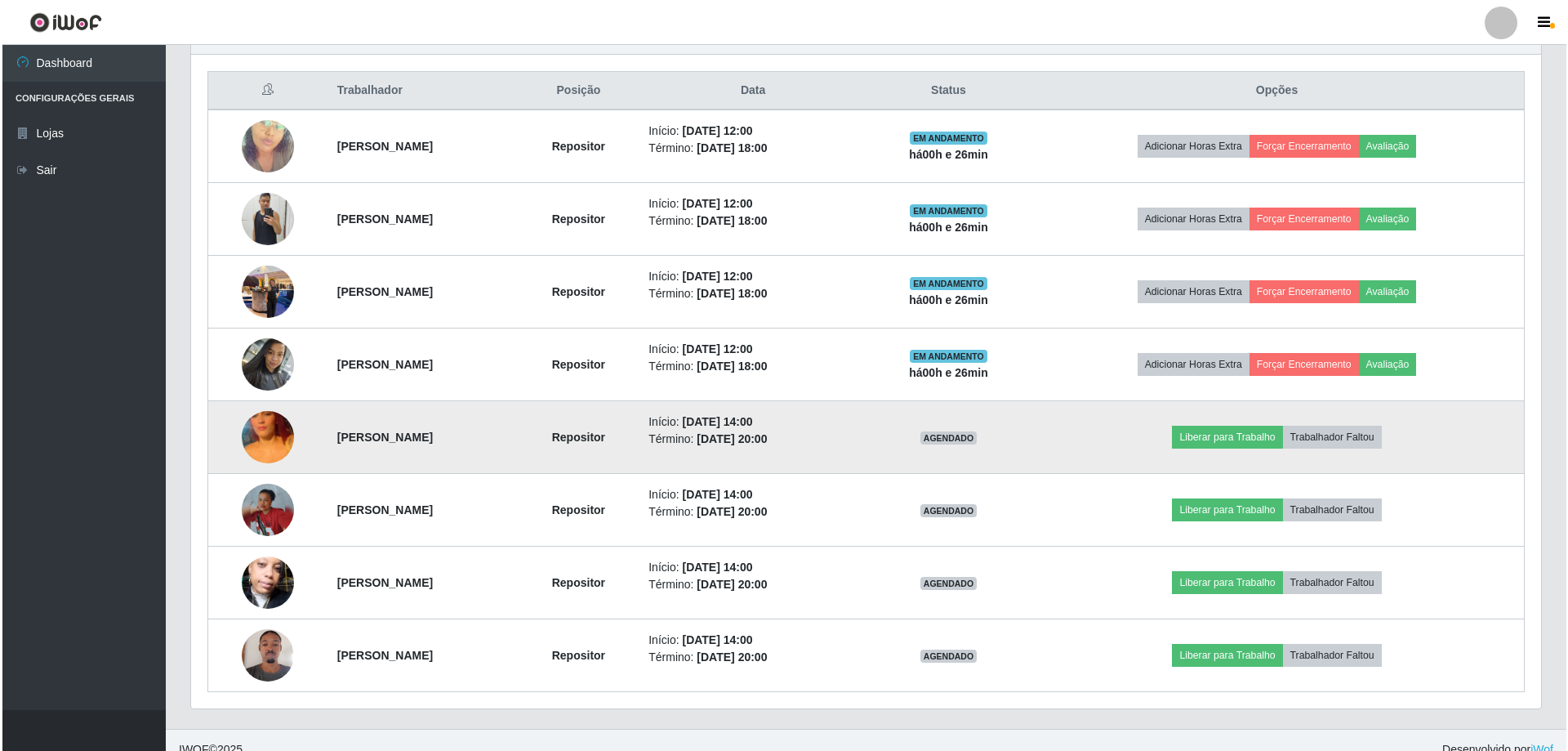
scroll to position [625, 0]
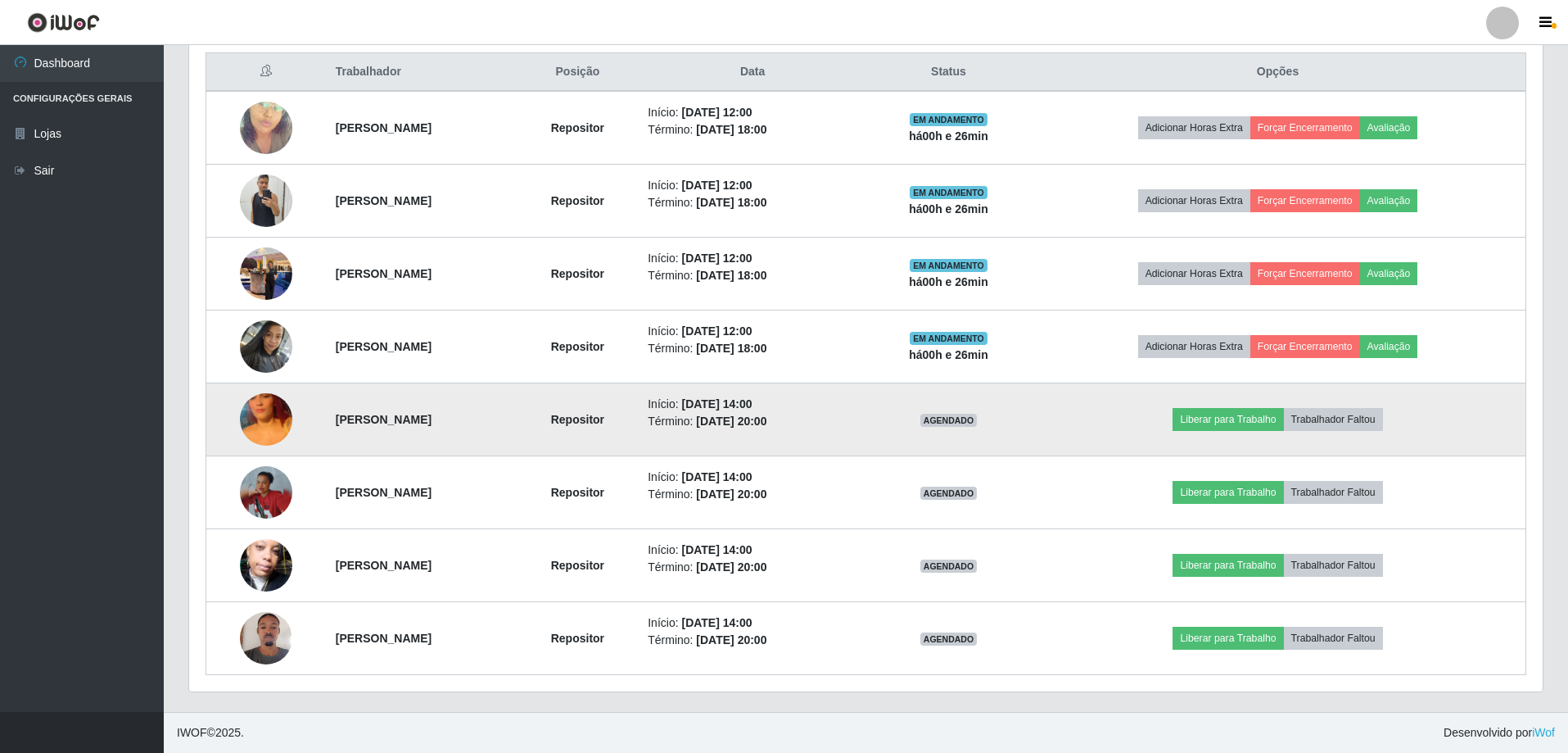
click at [243, 428] on img at bounding box center [266, 419] width 53 height 93
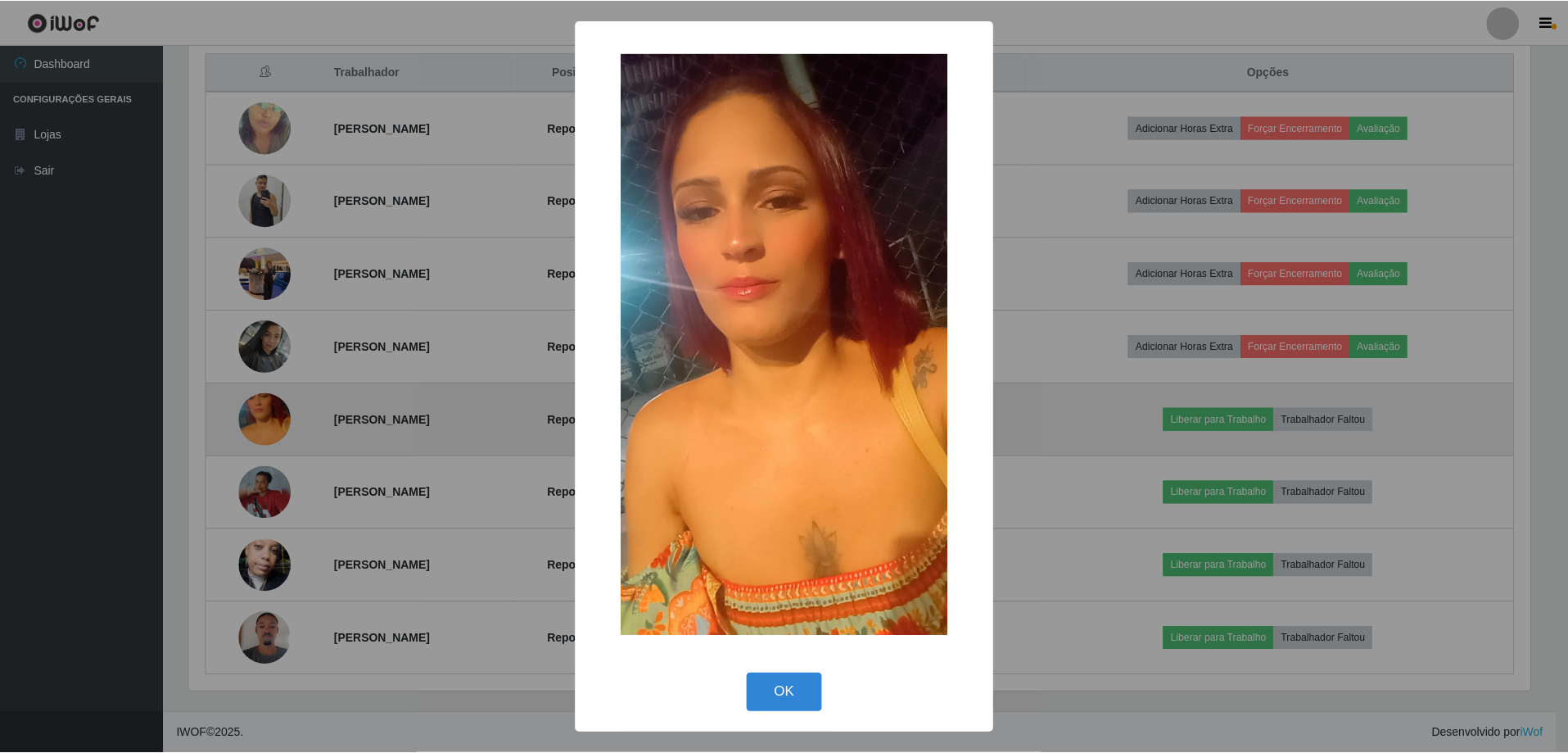
scroll to position [340, 1346]
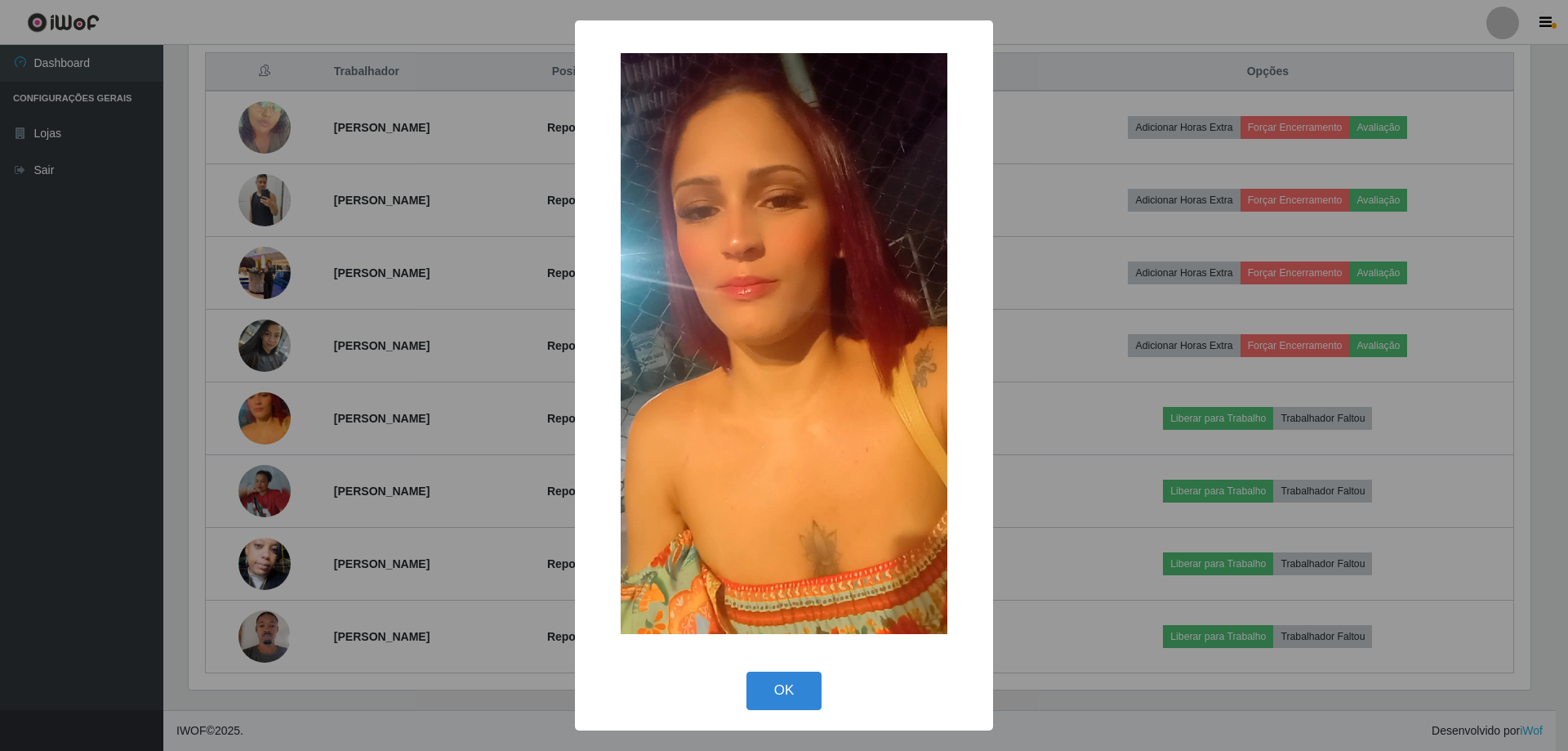
click at [379, 339] on div "× OK Cancel" at bounding box center [784, 376] width 1568 height 751
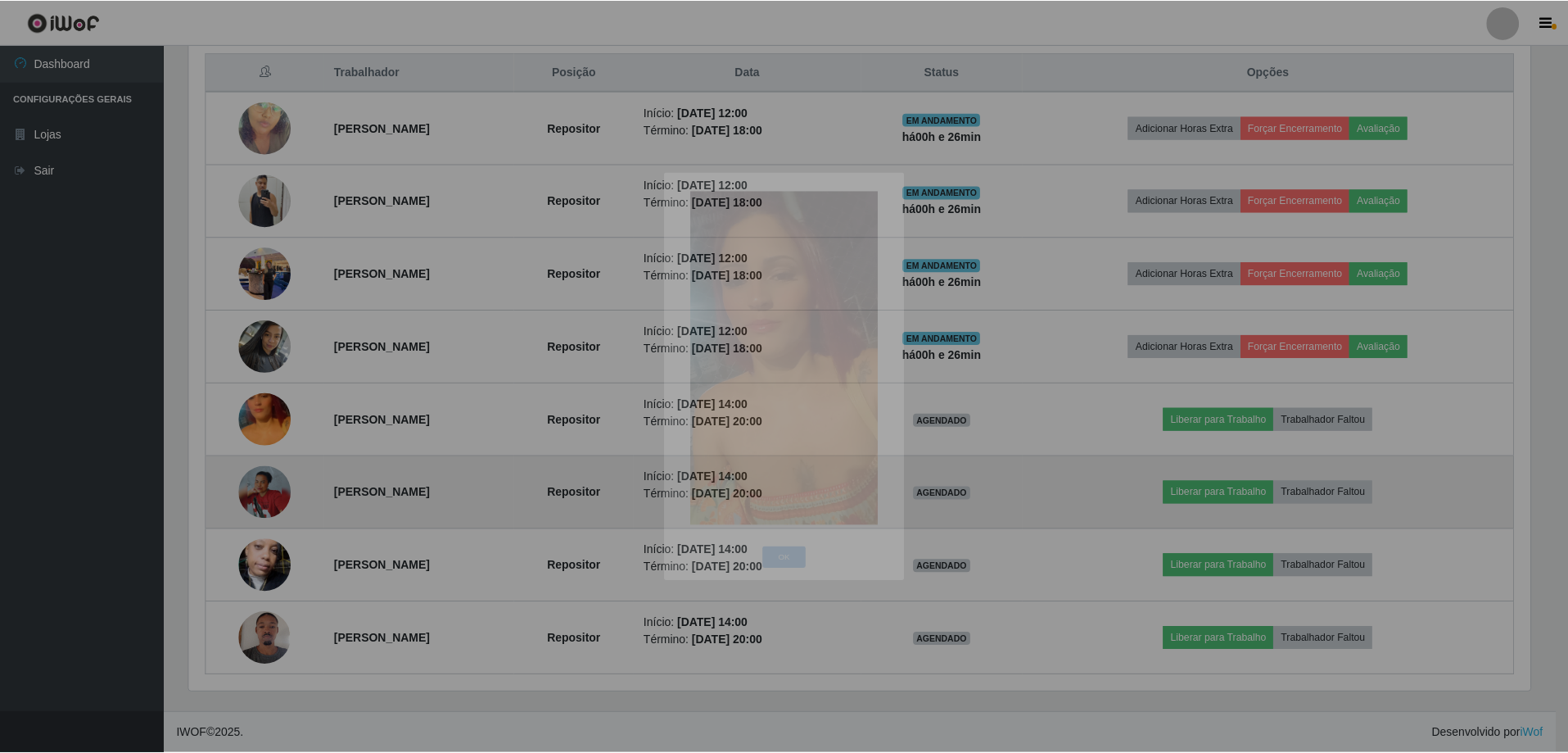
scroll to position [340, 1354]
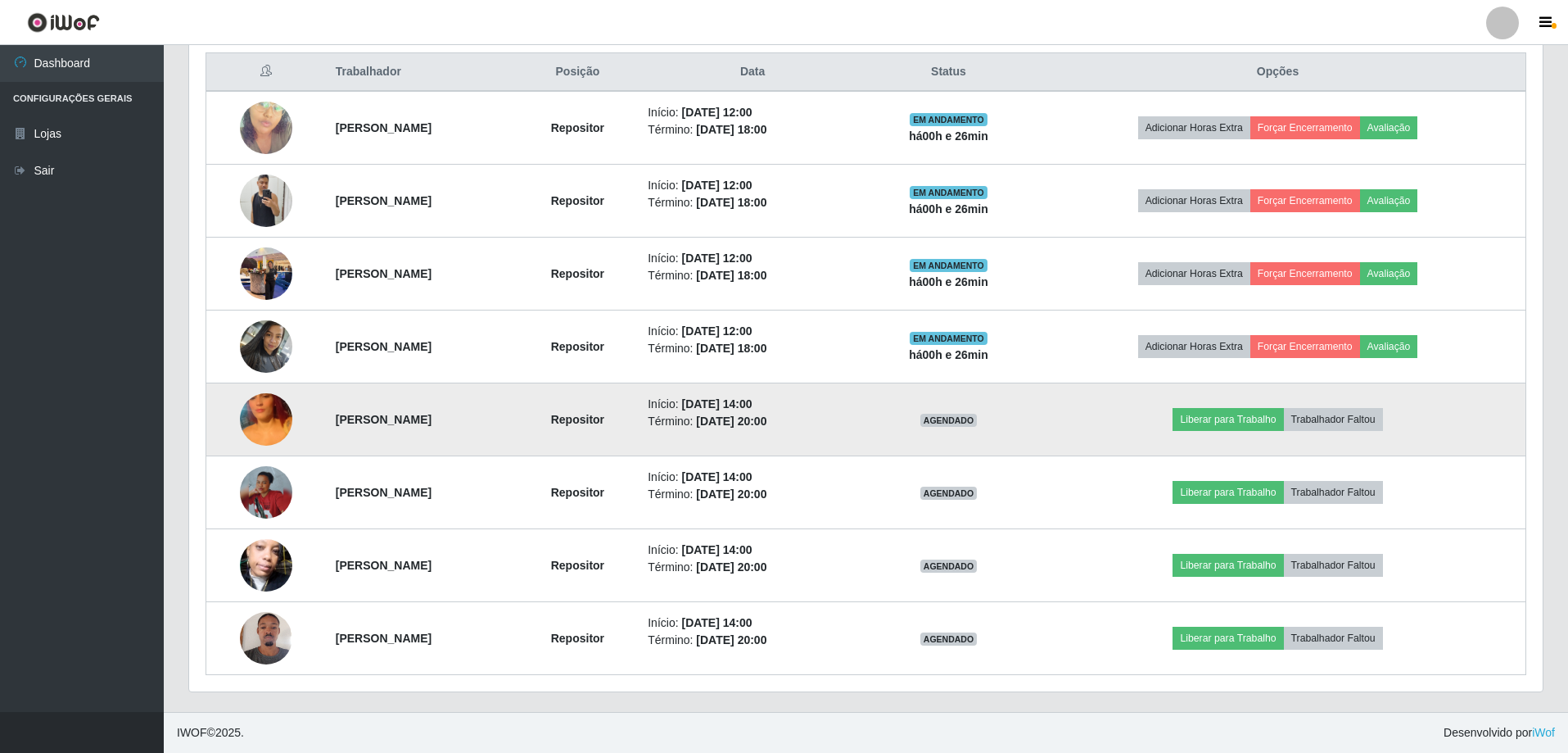
click at [251, 409] on img at bounding box center [266, 419] width 53 height 93
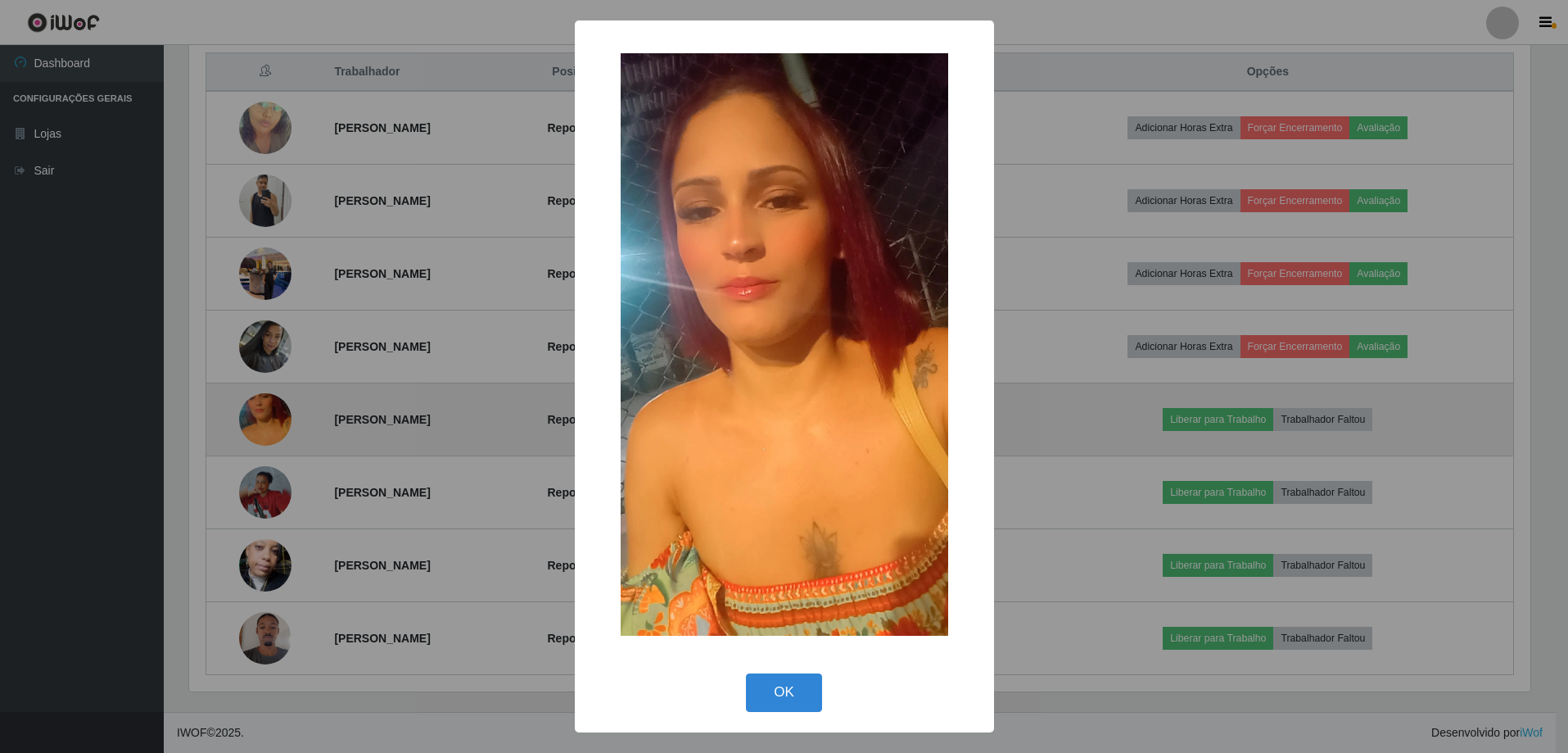
scroll to position [340, 1346]
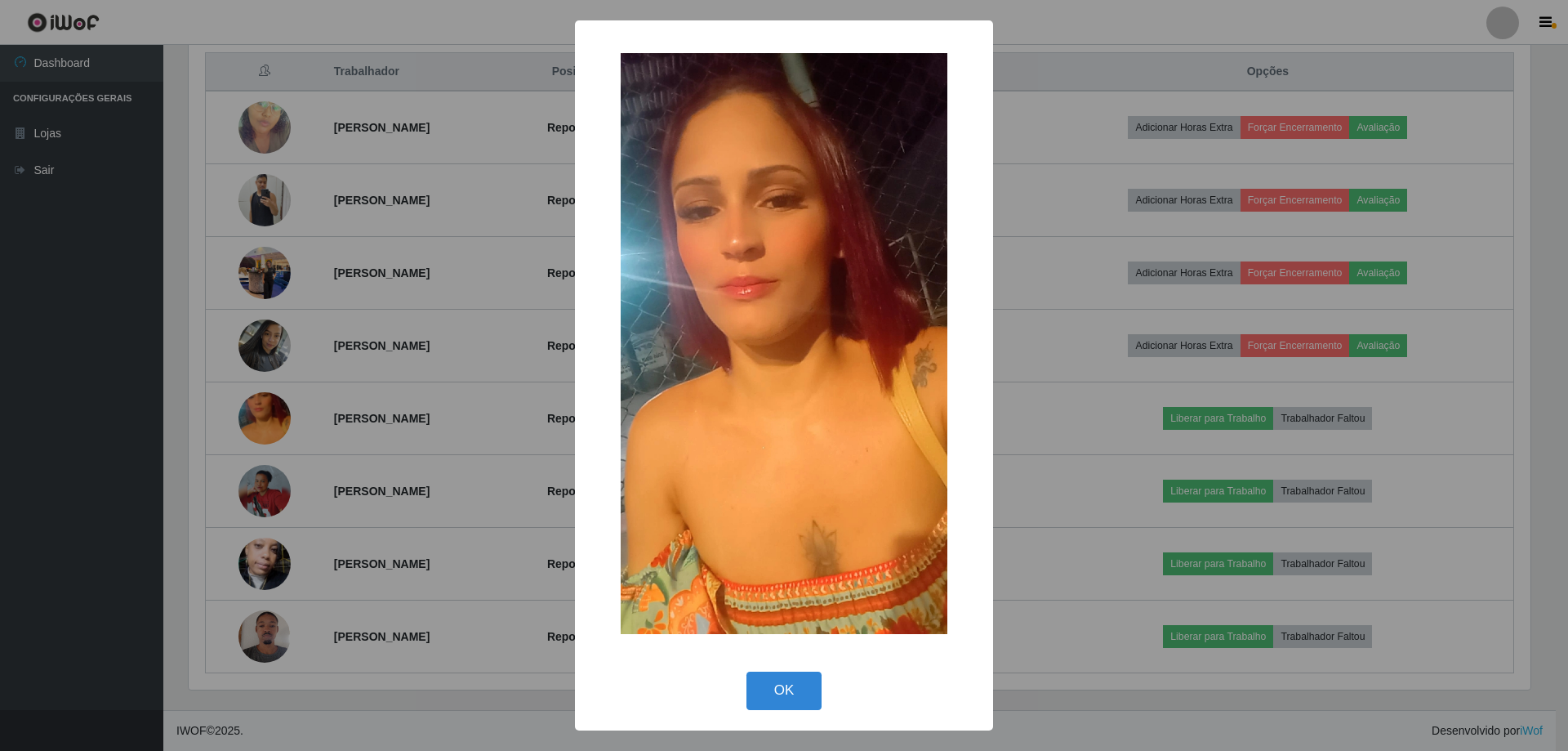
click at [459, 384] on div "× OK Cancel" at bounding box center [784, 376] width 1568 height 751
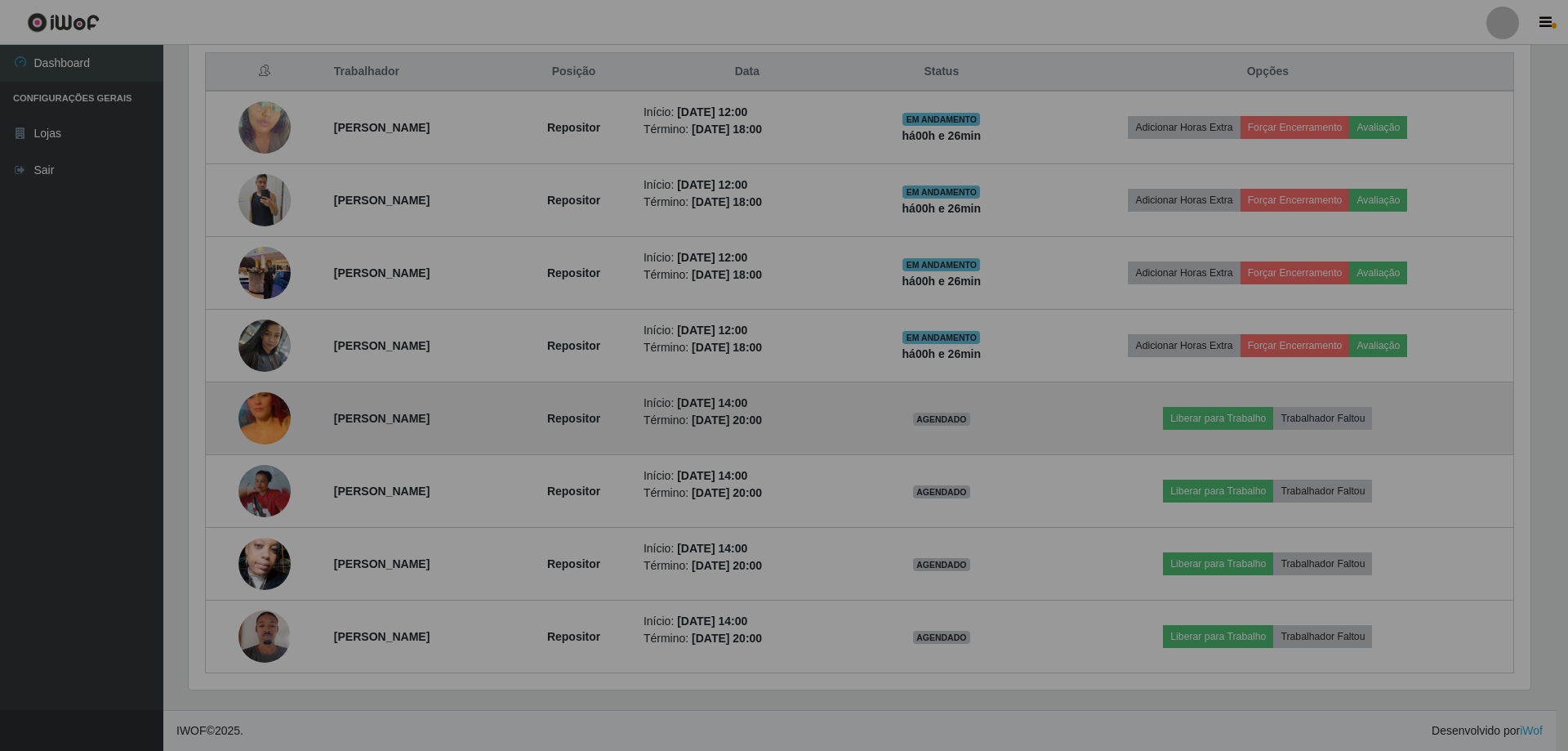
scroll to position [339, 1350]
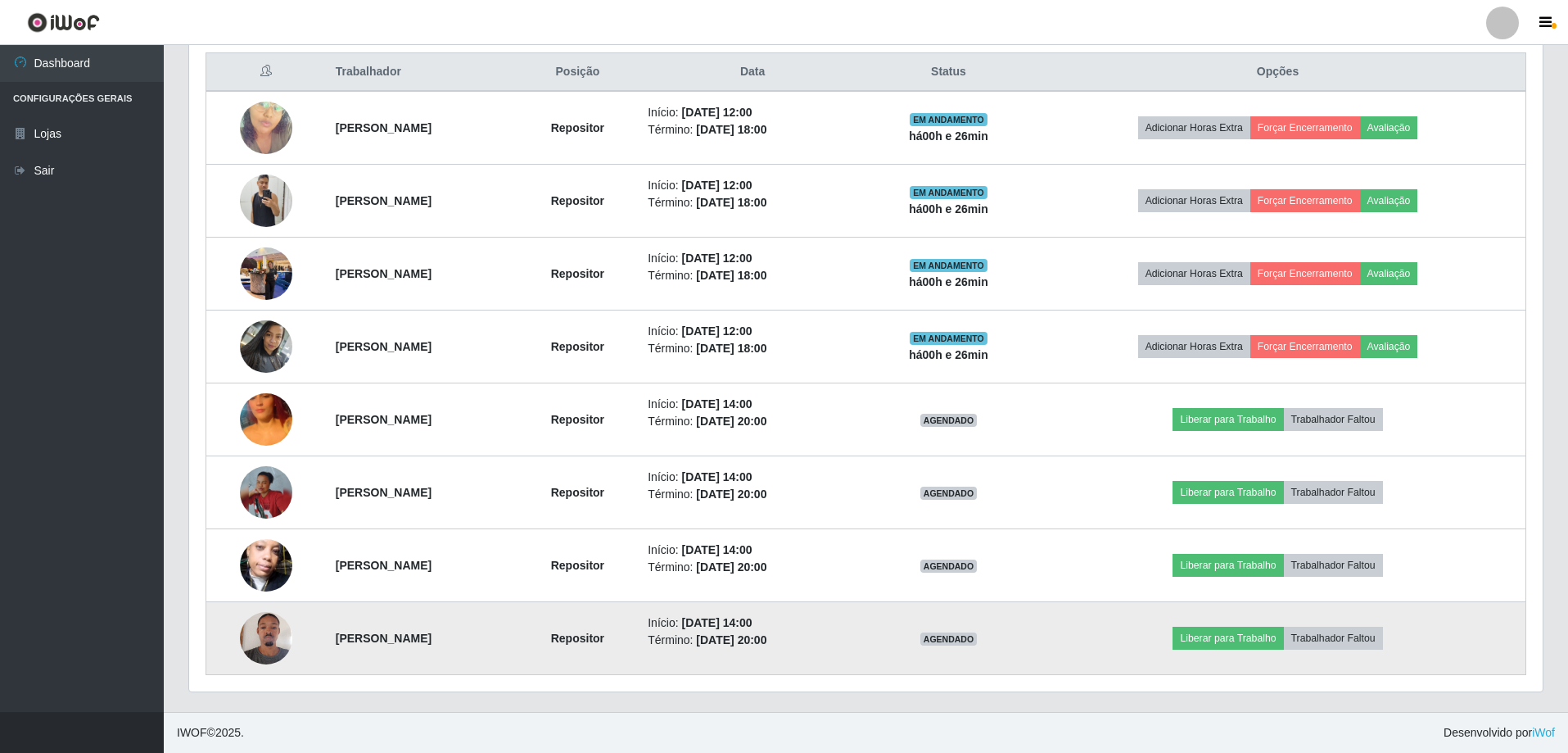
click at [255, 634] on img at bounding box center [266, 638] width 53 height 70
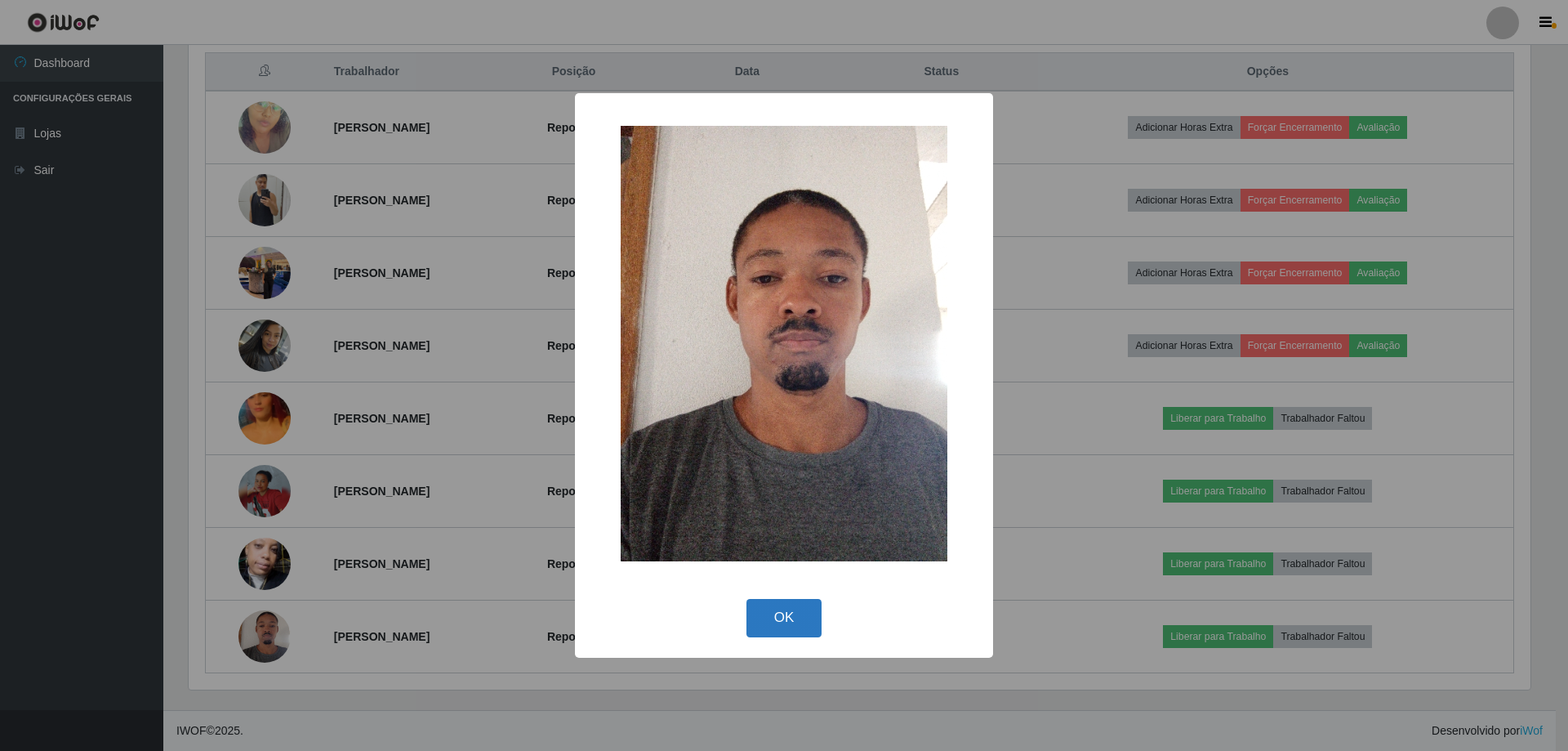
click at [761, 618] on button "OK" at bounding box center [784, 618] width 76 height 39
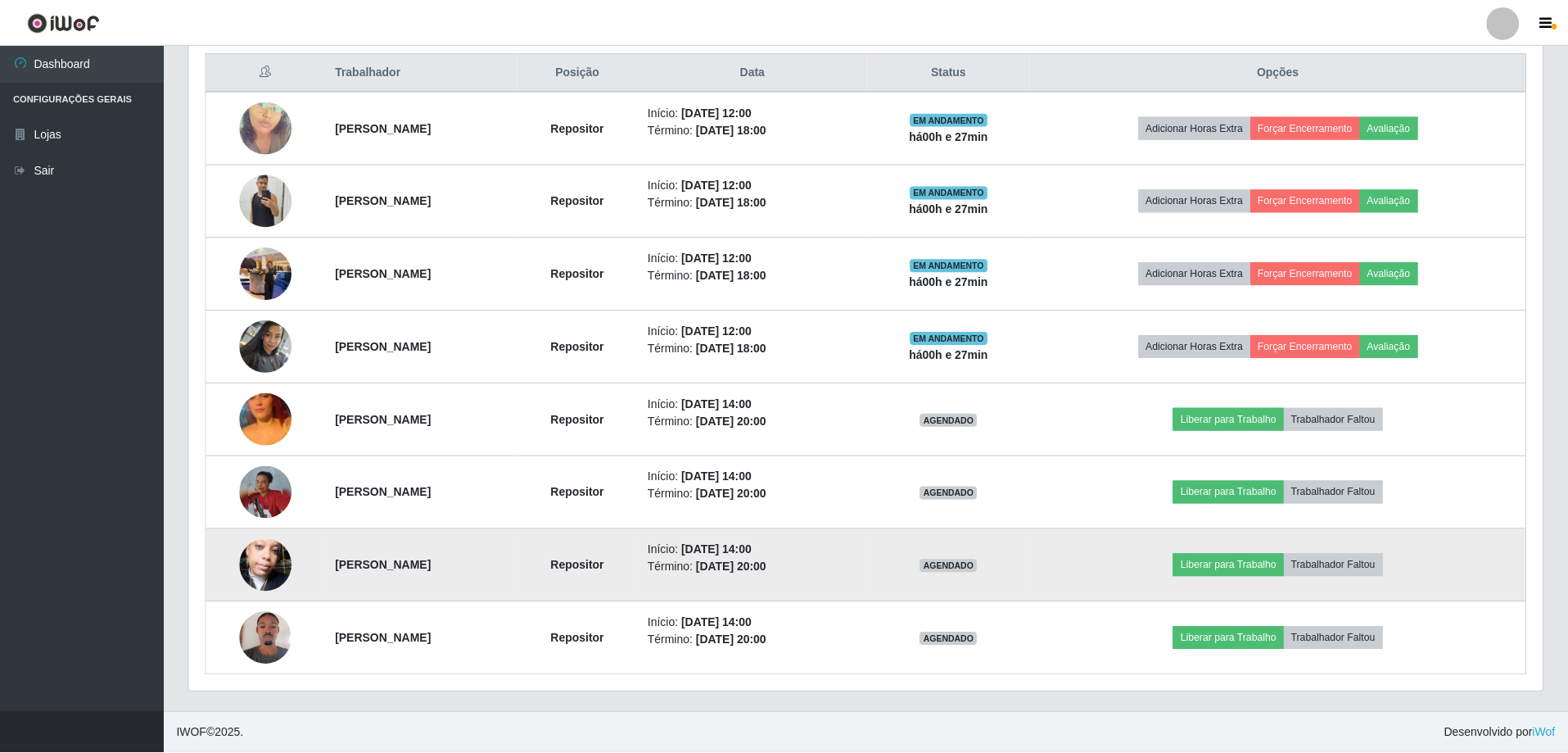
scroll to position [340, 1354]
click at [268, 565] on img at bounding box center [266, 565] width 53 height 93
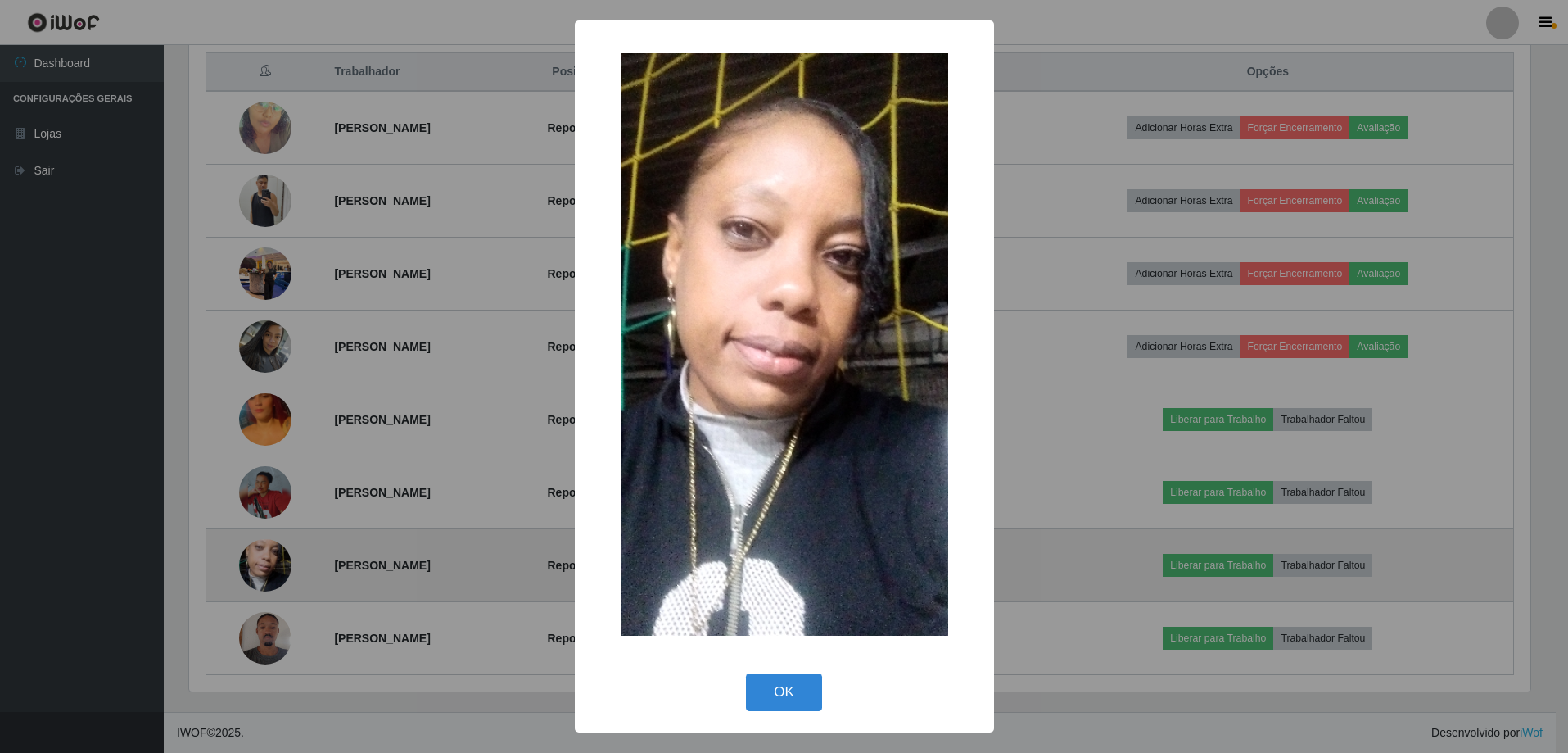
scroll to position [340, 1346]
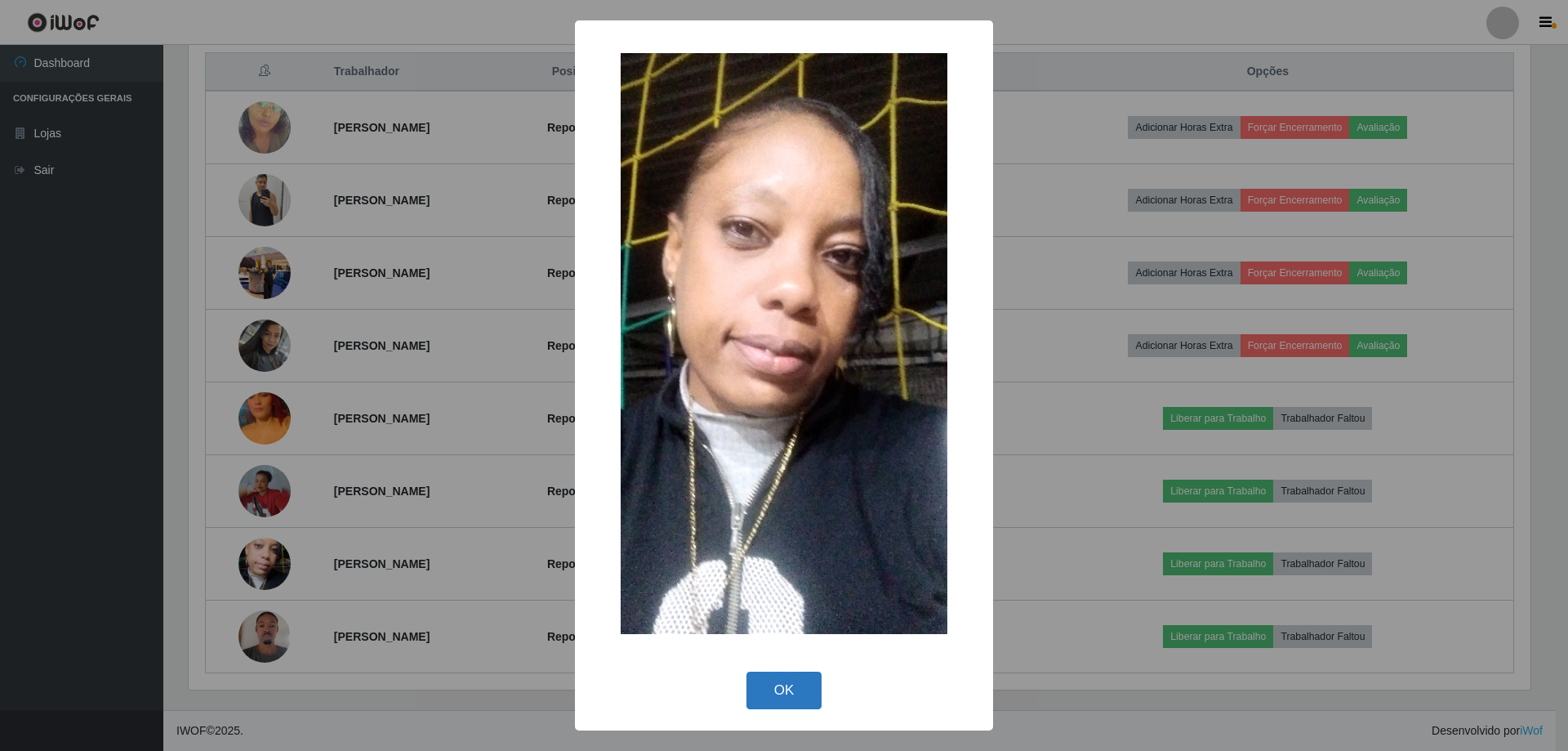
click at [793, 685] on button "OK" at bounding box center [784, 691] width 76 height 39
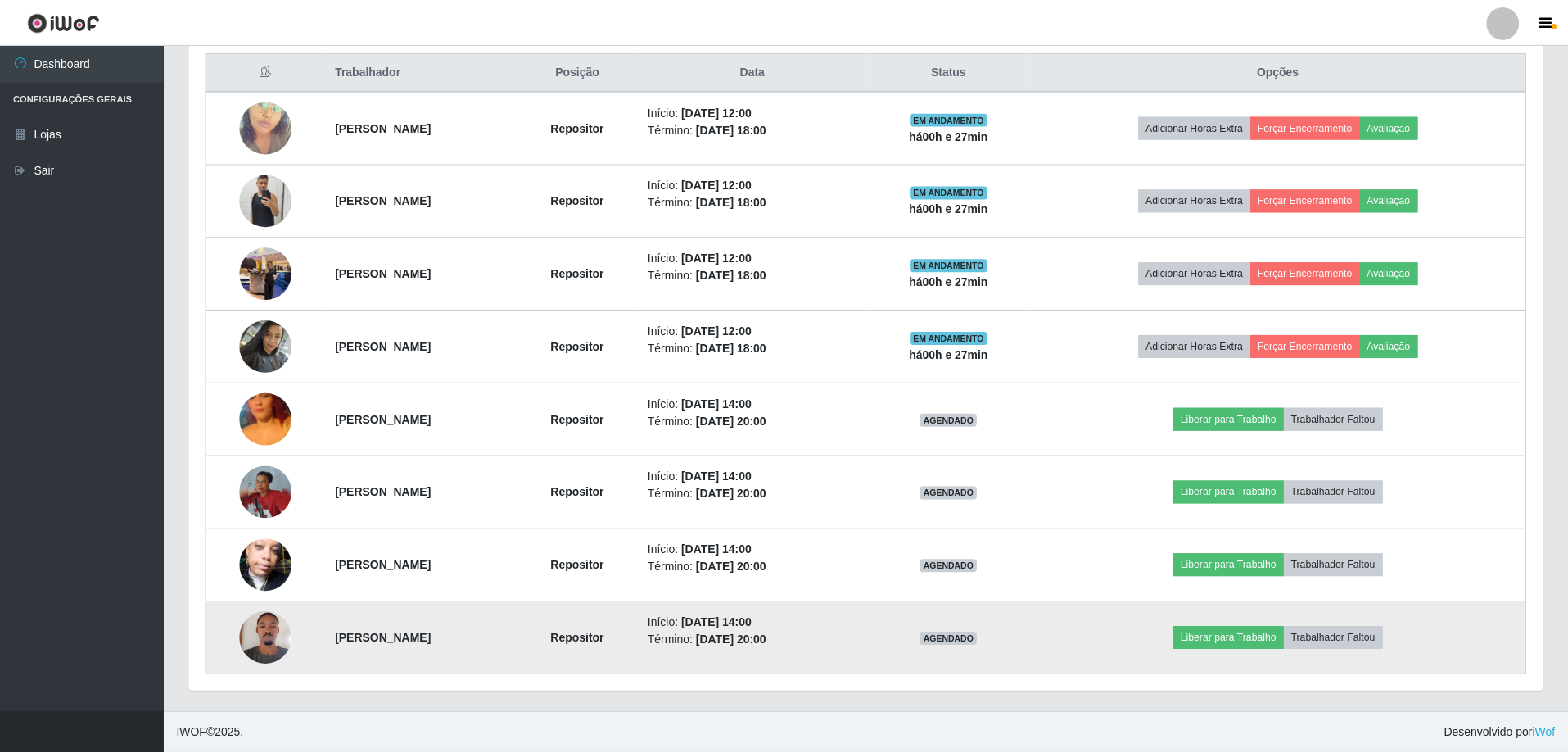
scroll to position [340, 1354]
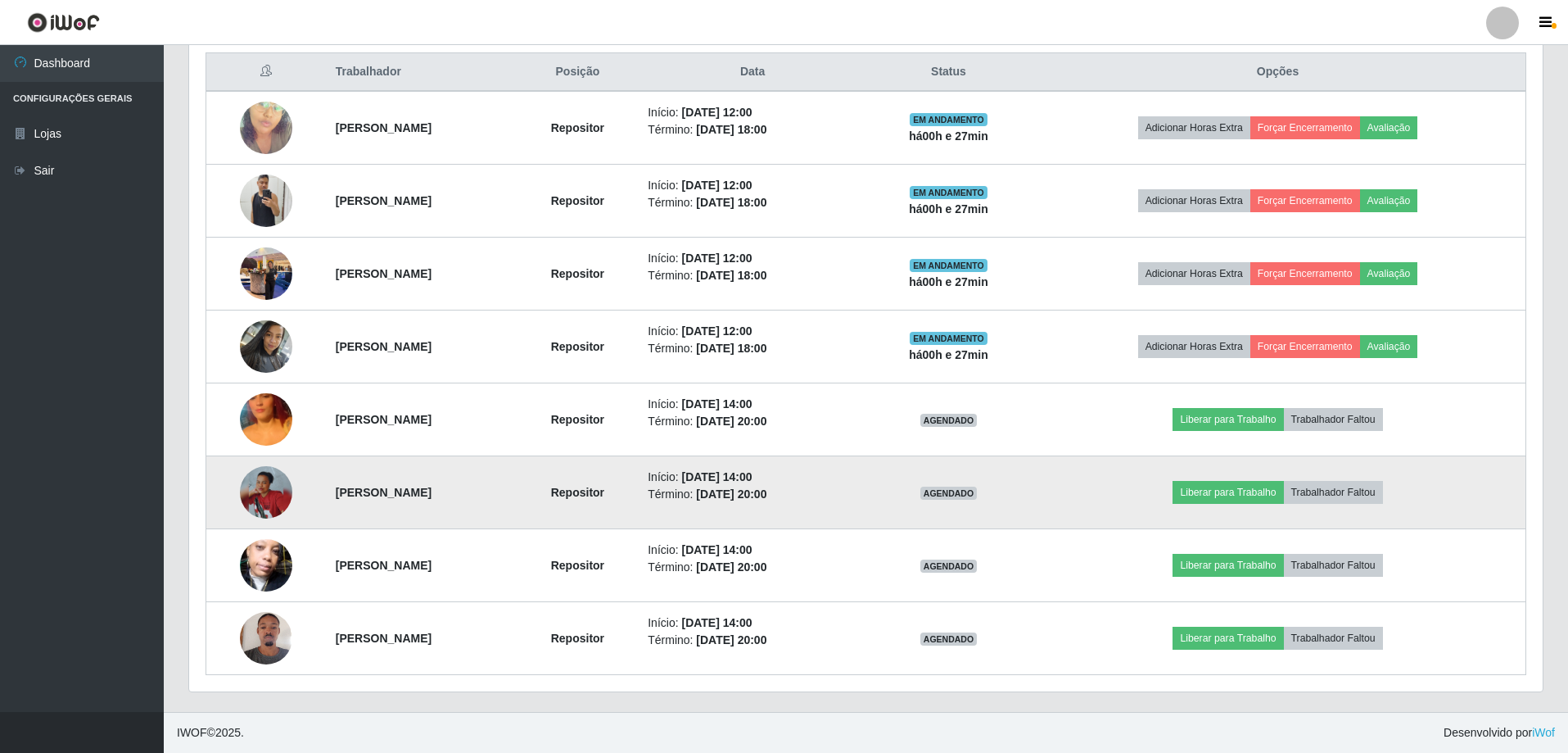
click at [242, 496] on img at bounding box center [266, 492] width 53 height 53
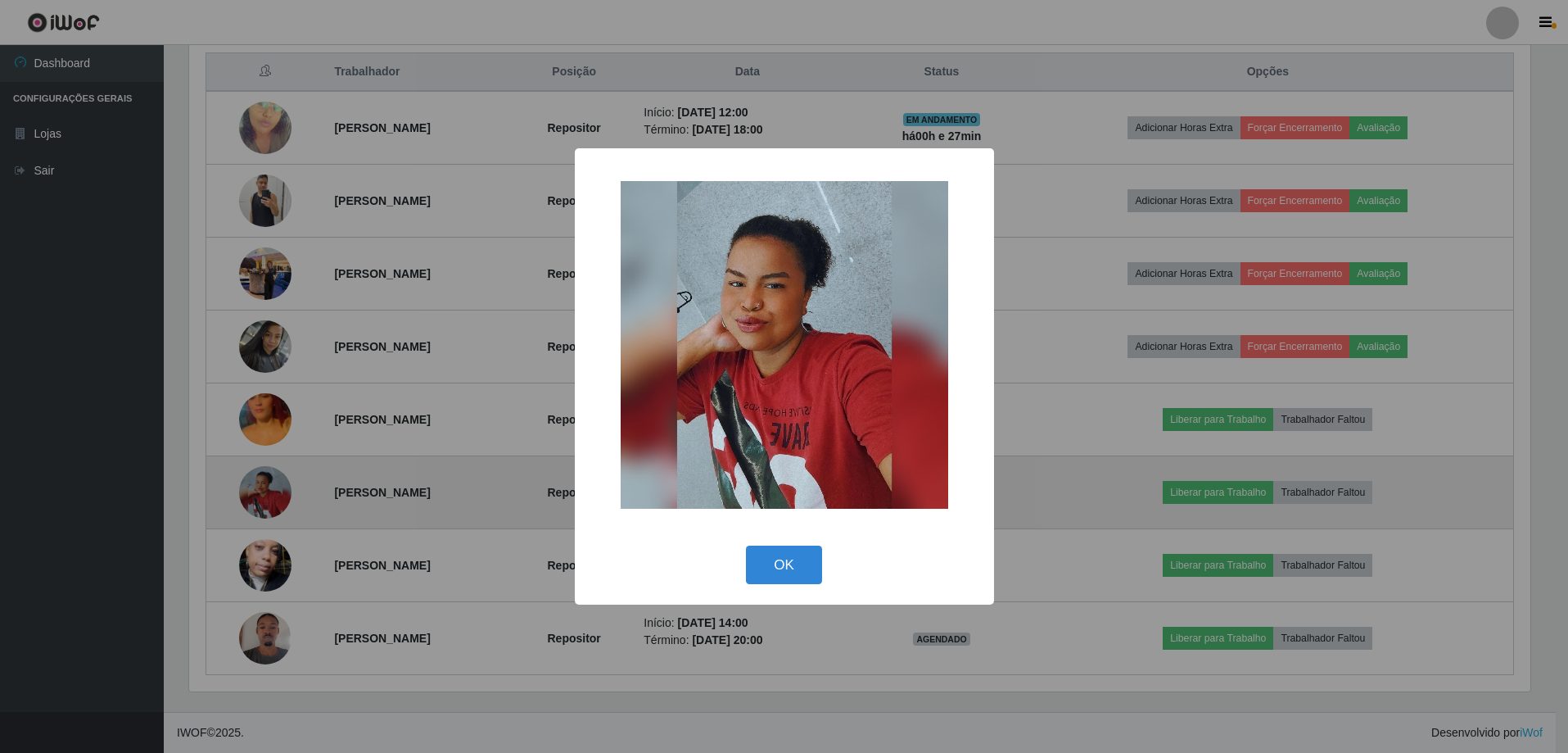
scroll to position [340, 1346]
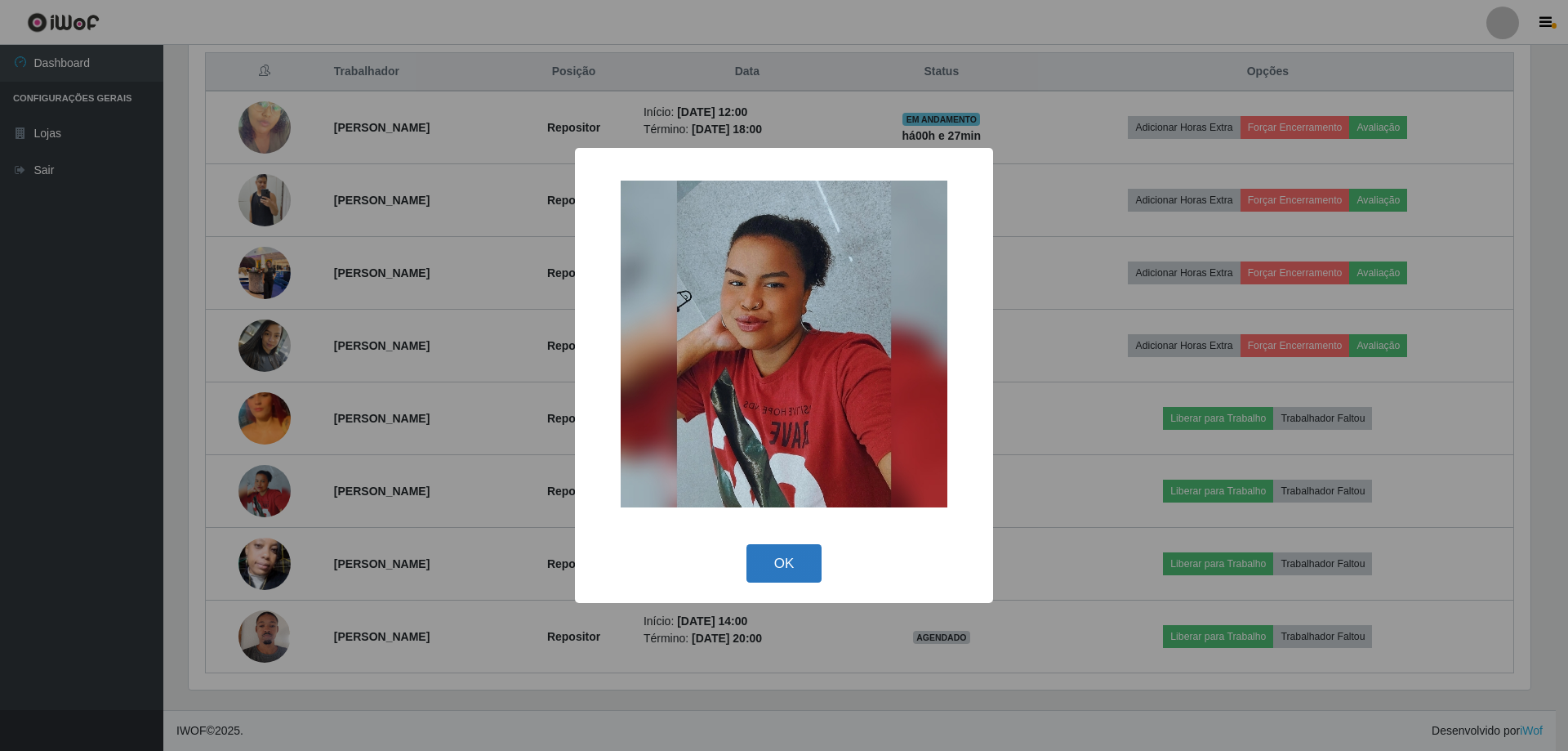
click at [776, 557] on button "OK" at bounding box center [784, 563] width 76 height 39
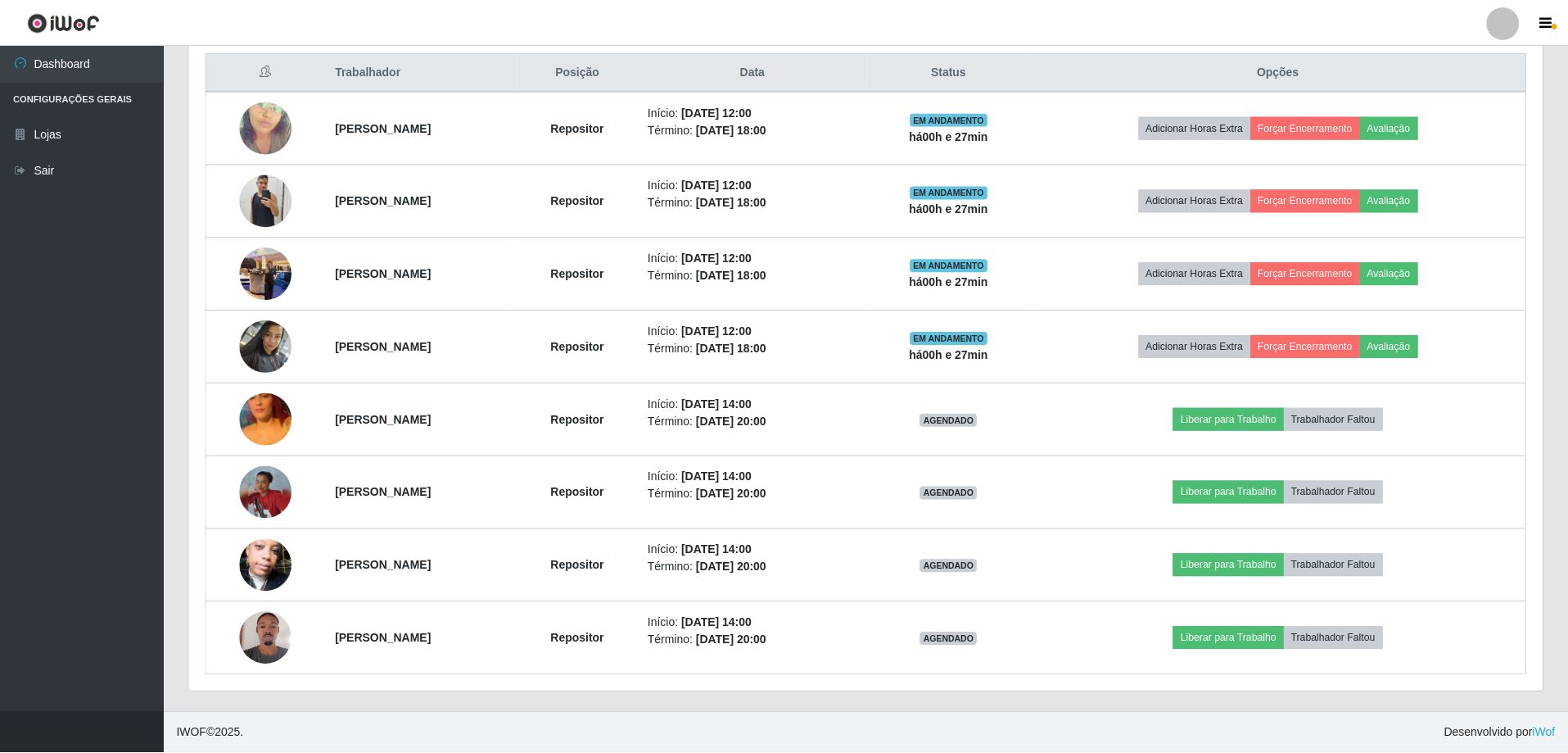
scroll to position [340, 1354]
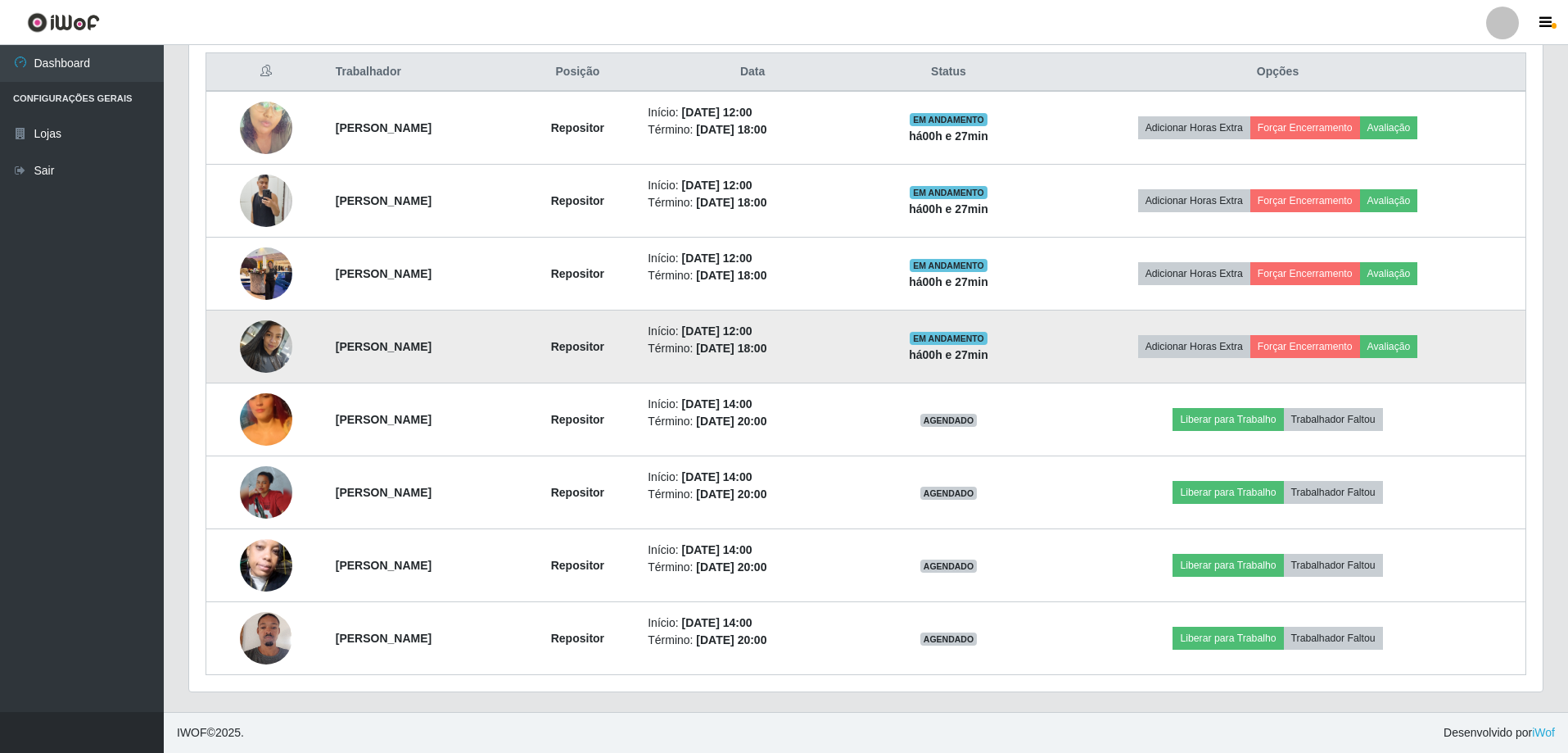
click at [264, 353] on img at bounding box center [266, 346] width 53 height 70
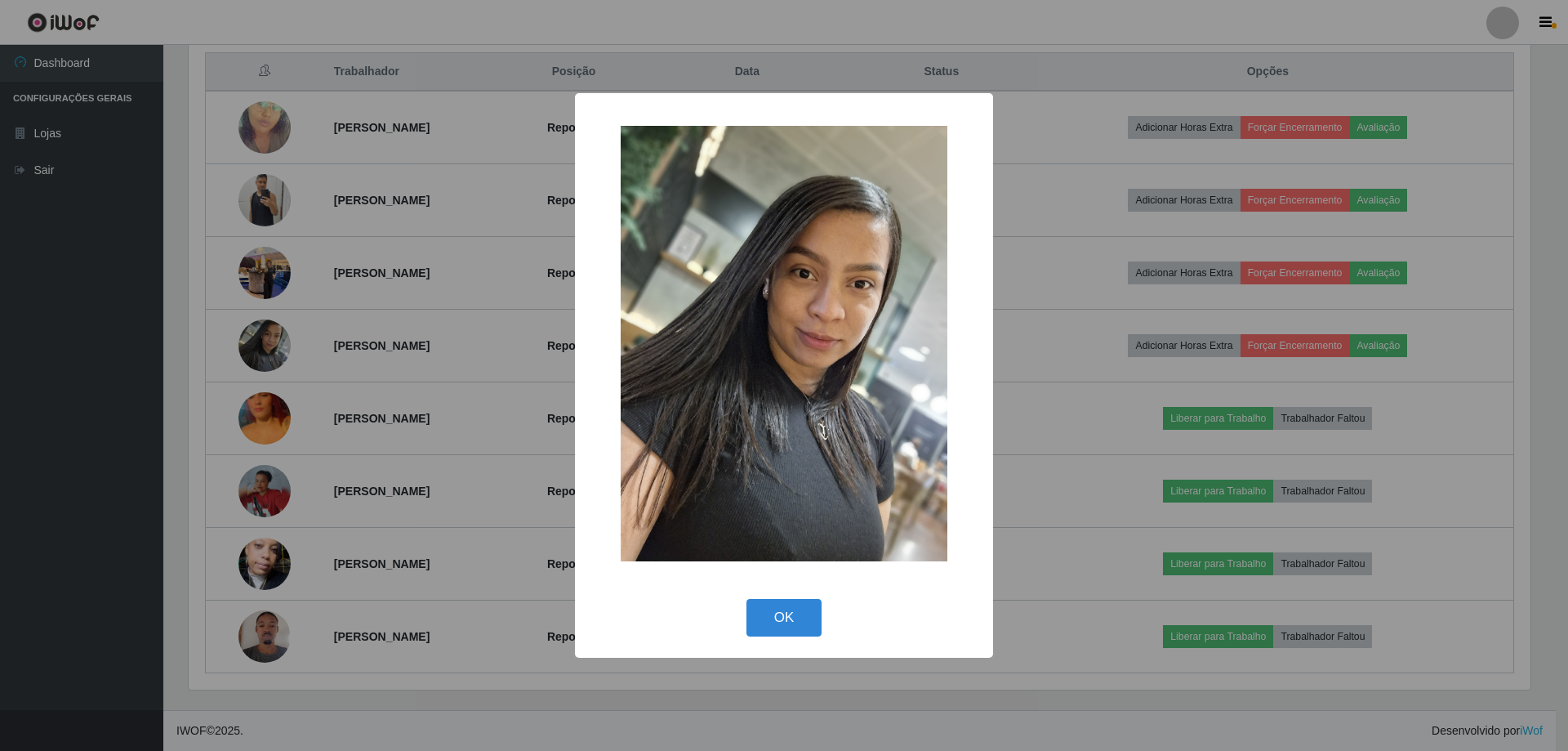
click at [194, 441] on div "× OK Cancel" at bounding box center [784, 376] width 1568 height 751
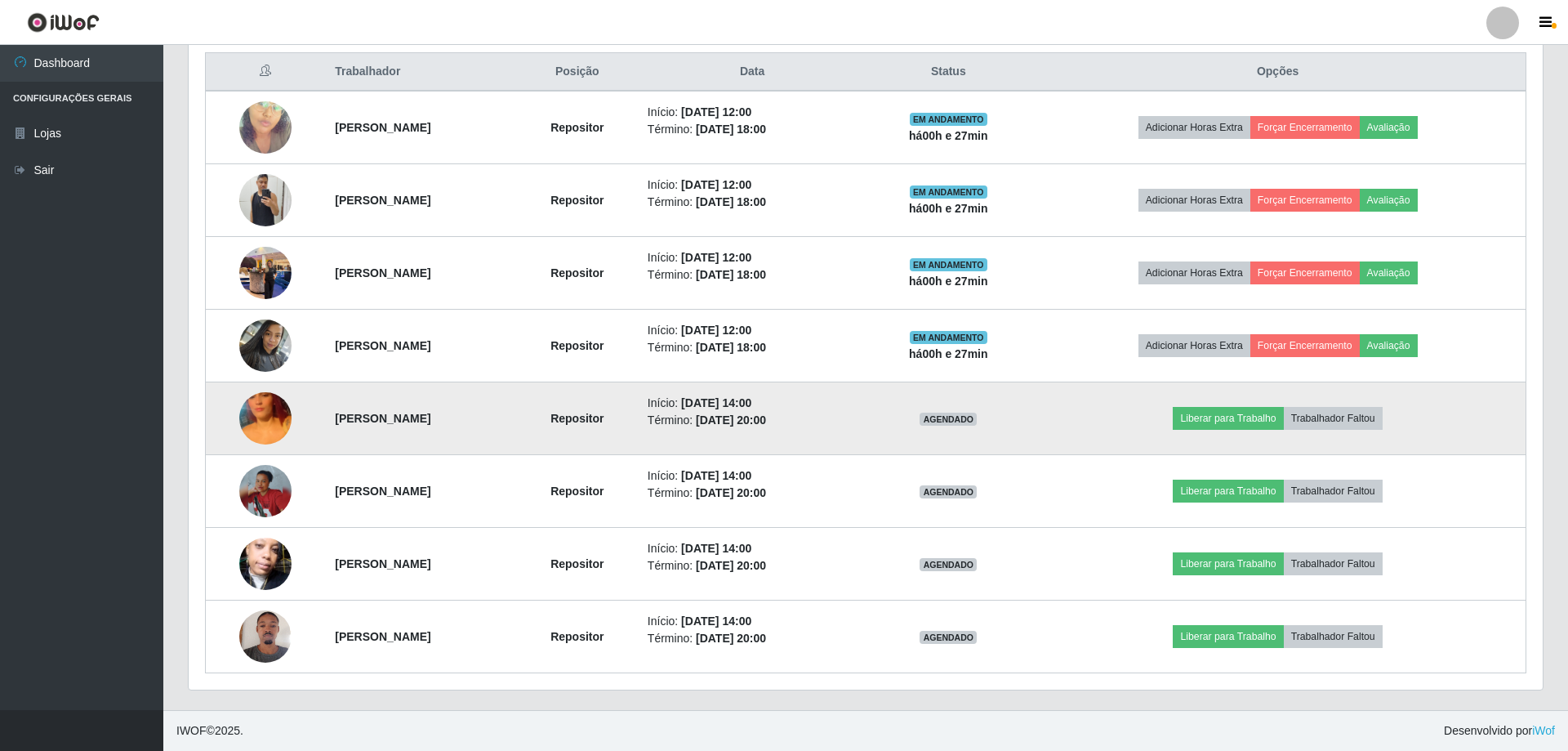
scroll to position [339, 1350]
click at [249, 424] on img at bounding box center [265, 418] width 52 height 93
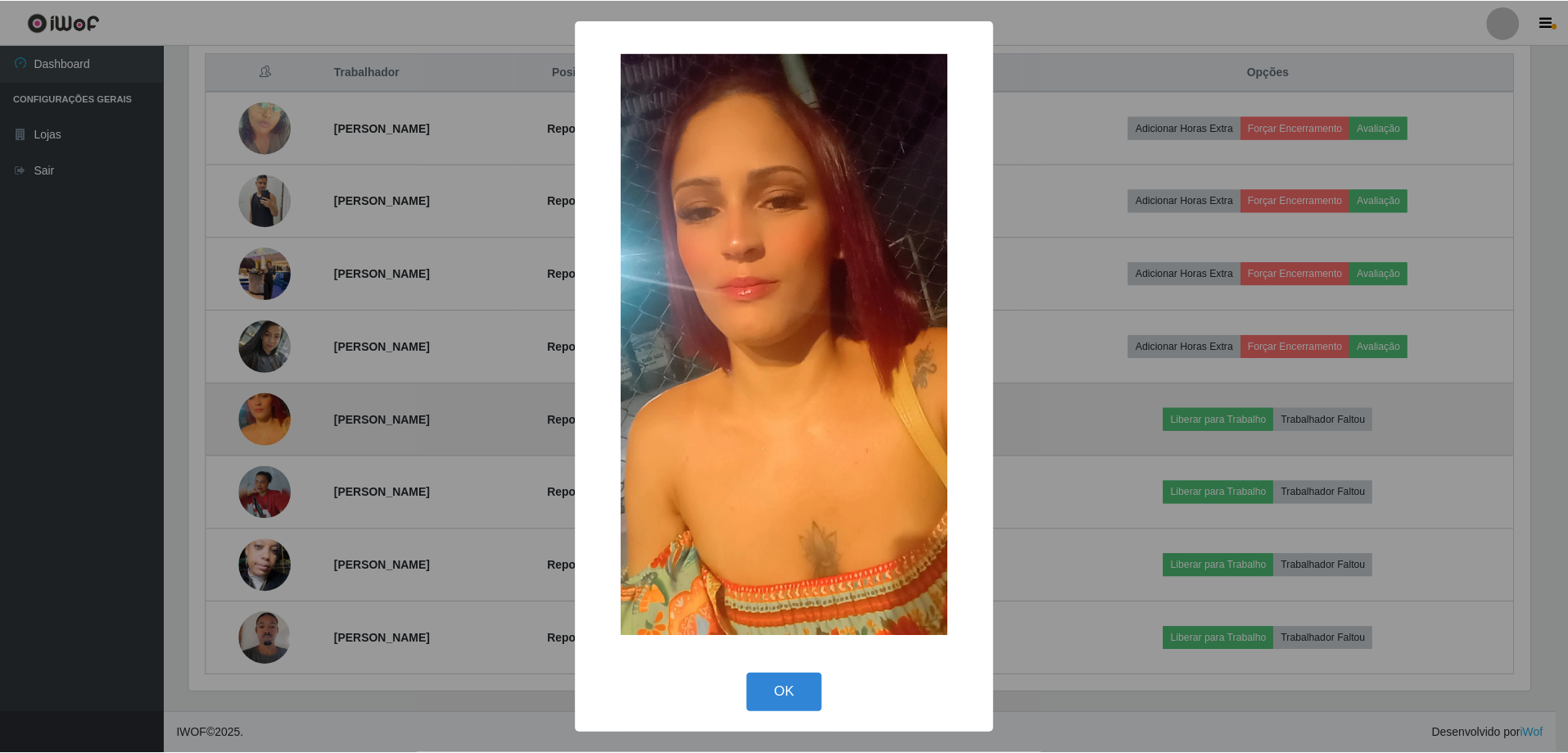
scroll to position [340, 1346]
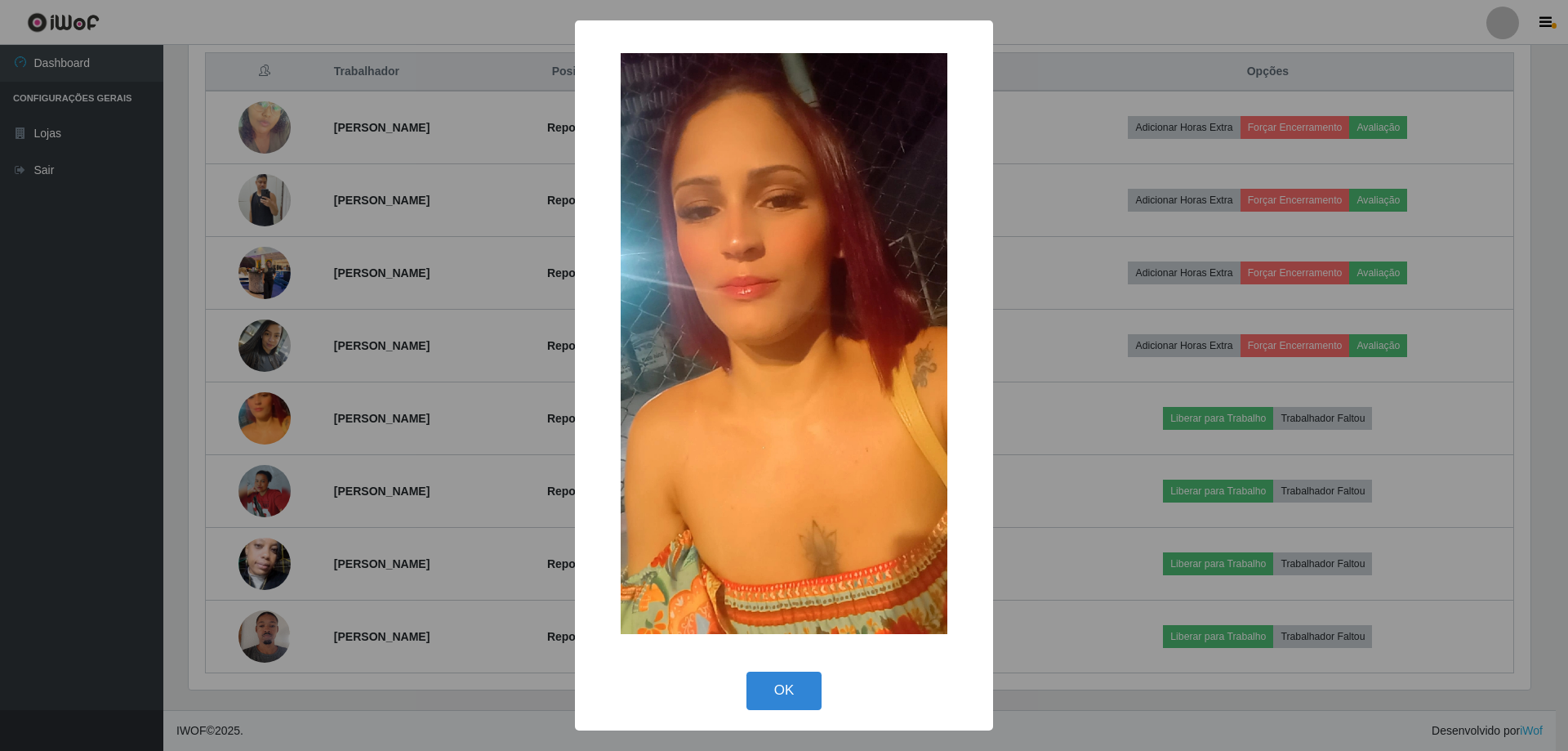
click at [549, 388] on div "× OK Cancel" at bounding box center [784, 376] width 1568 height 751
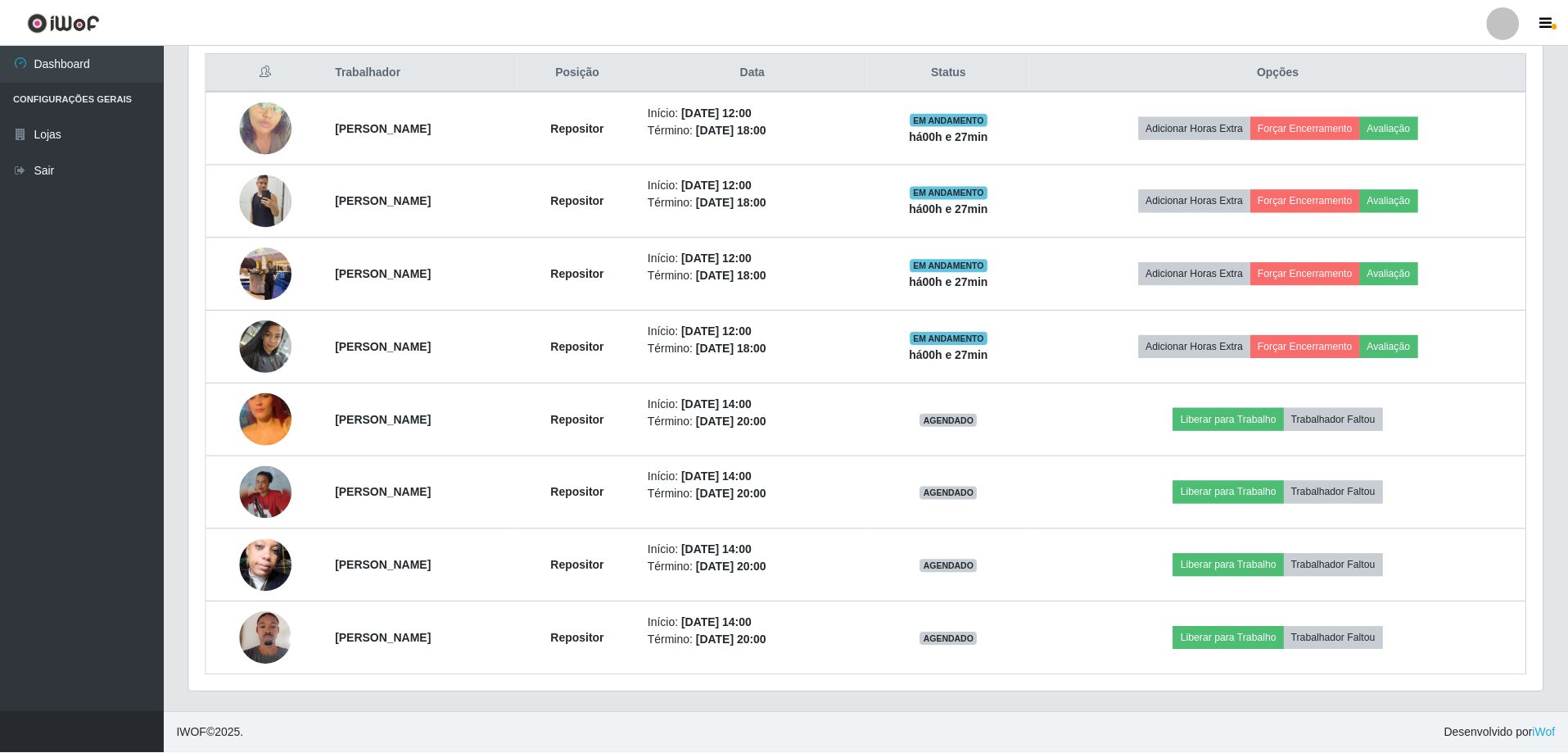
scroll to position [340, 1354]
